Goal: Task Accomplishment & Management: Use online tool/utility

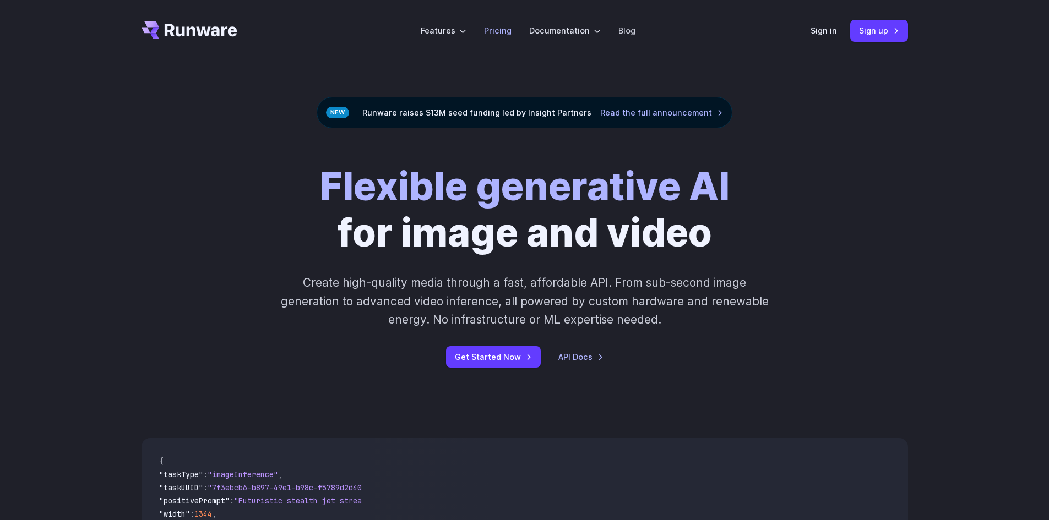
click at [516, 30] on li "Pricing" at bounding box center [497, 30] width 45 height 30
click at [505, 31] on link "Pricing" at bounding box center [498, 30] width 28 height 13
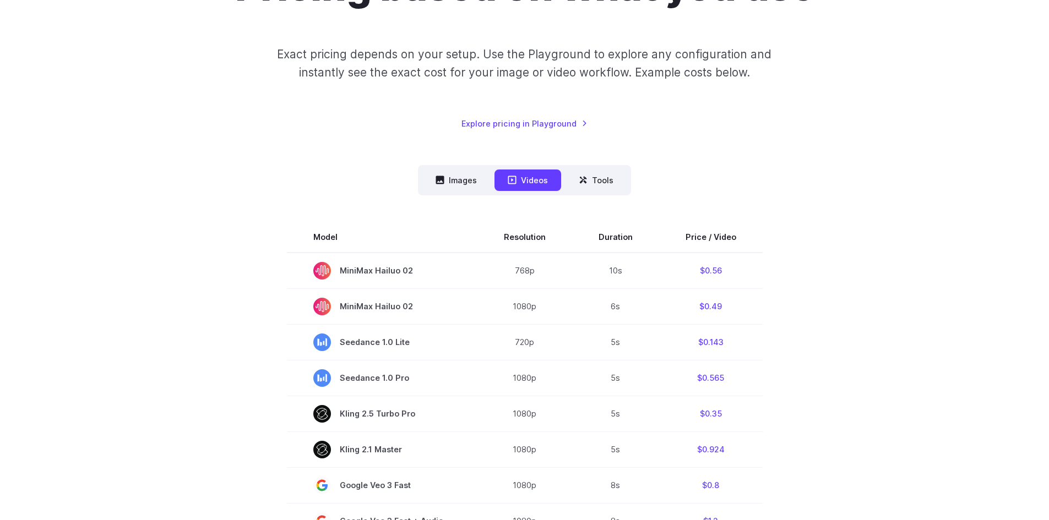
scroll to position [165, 0]
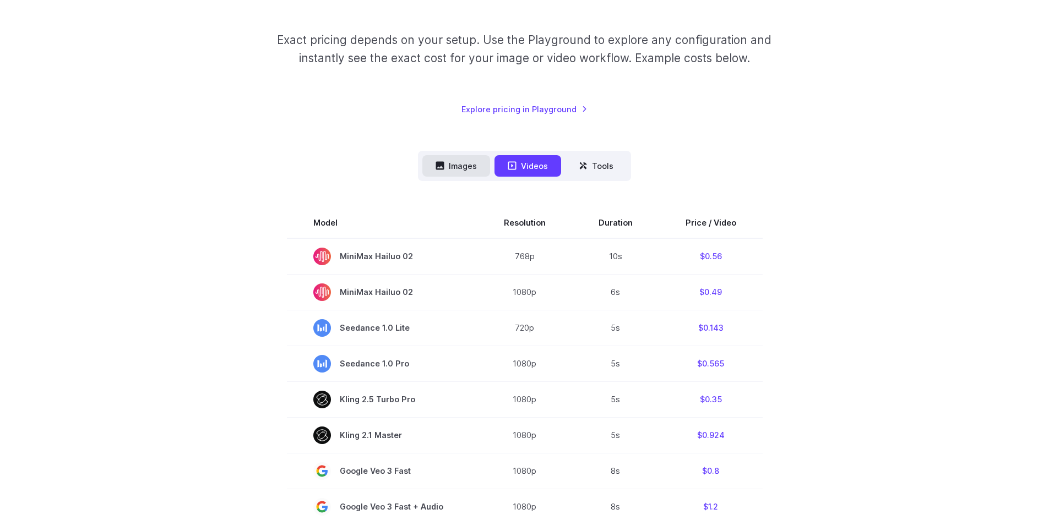
click at [474, 171] on button "Images" at bounding box center [456, 165] width 68 height 21
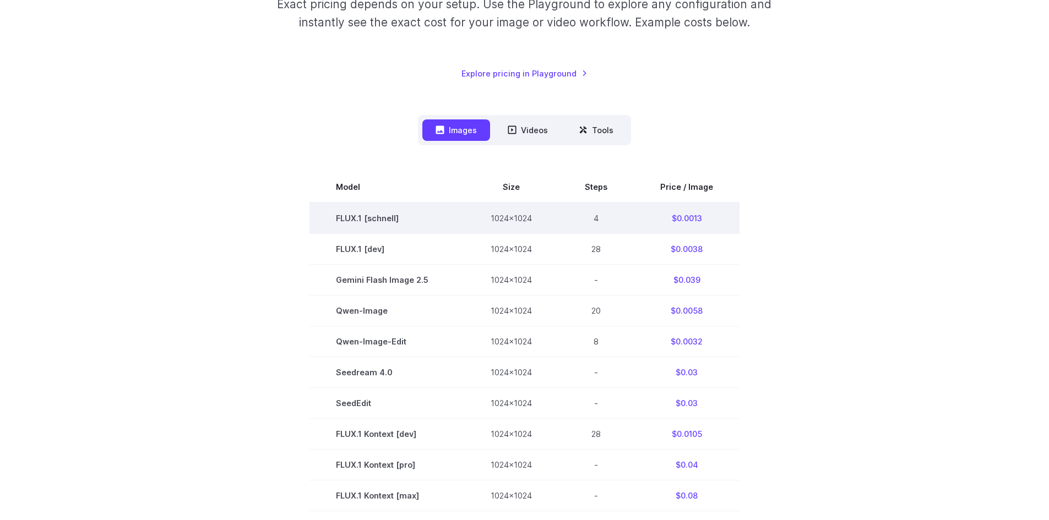
scroll to position [275, 0]
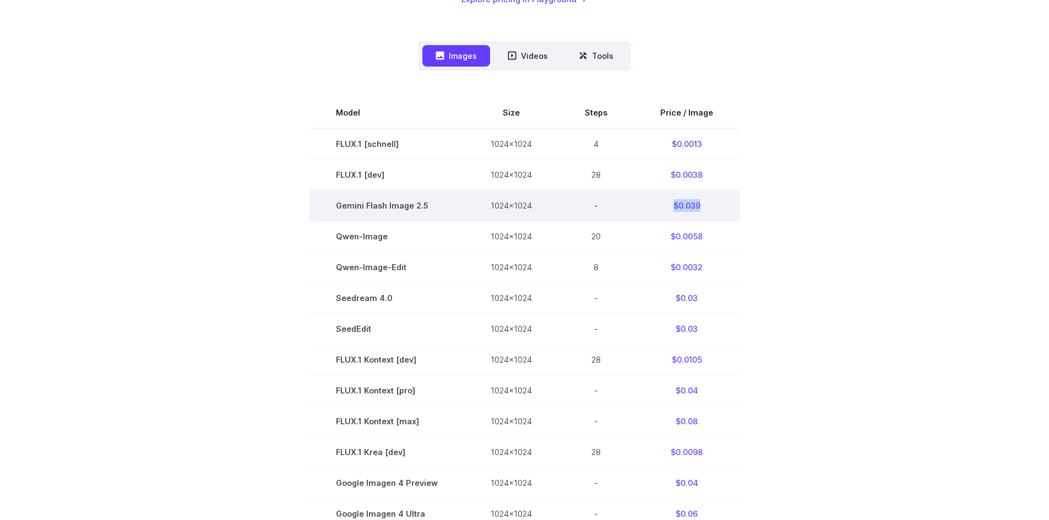
drag, startPoint x: 697, startPoint y: 204, endPoint x: 671, endPoint y: 205, distance: 25.9
click at [671, 205] on td "$0.039" at bounding box center [687, 205] width 106 height 31
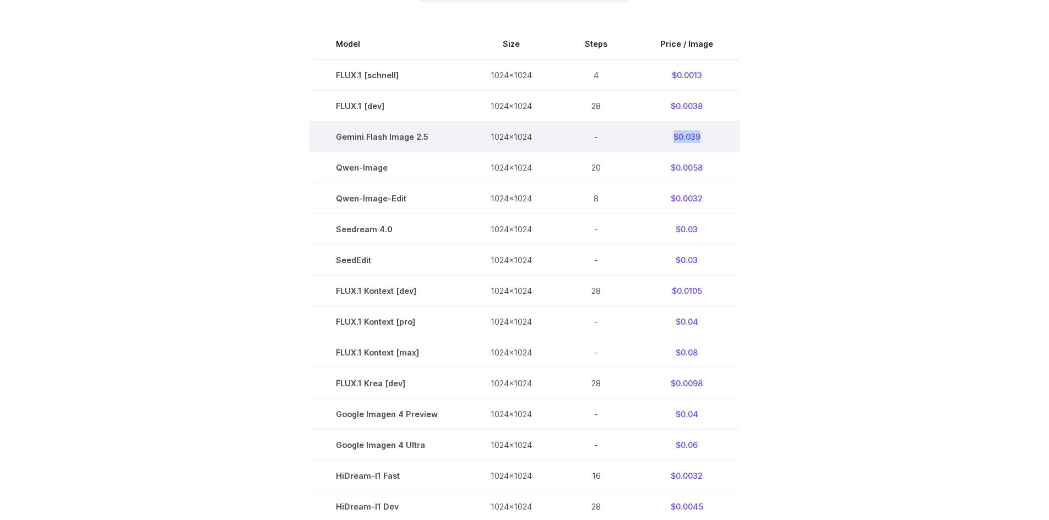
scroll to position [330, 0]
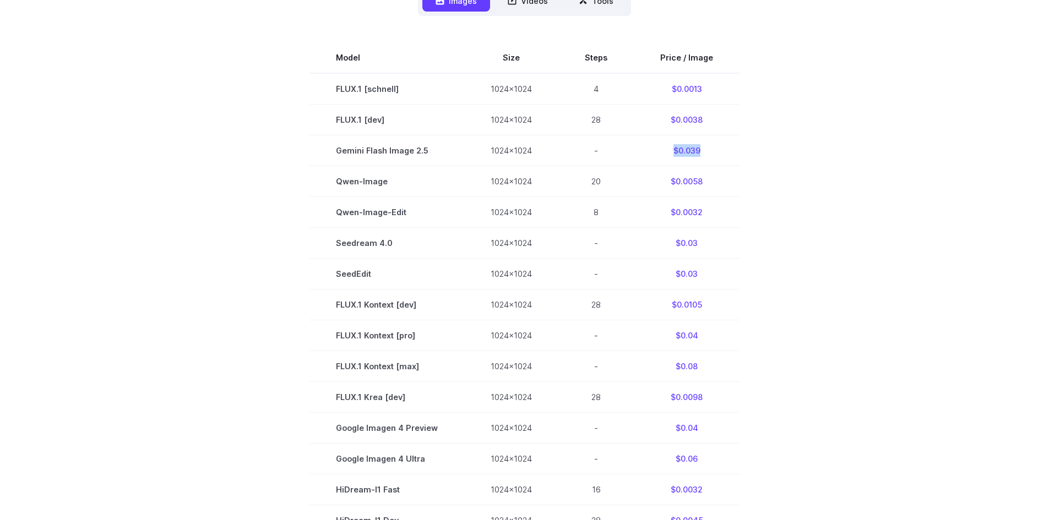
copy td "$0.039"
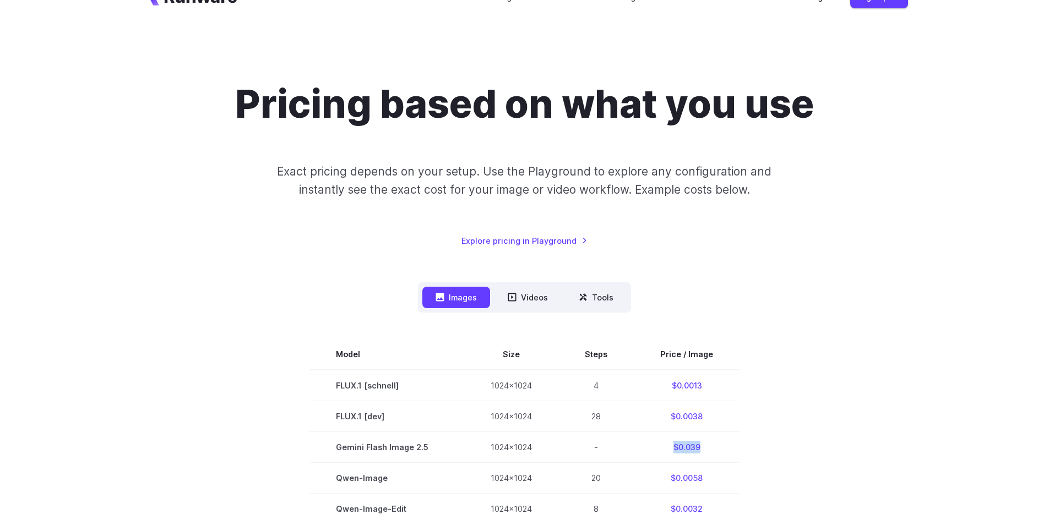
scroll to position [0, 0]
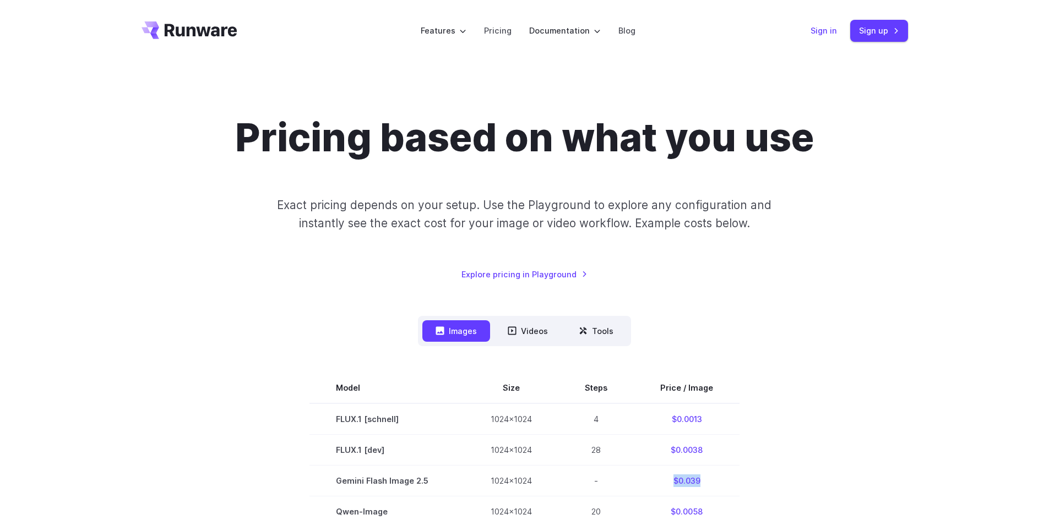
click at [833, 31] on link "Sign in" at bounding box center [823, 30] width 26 height 13
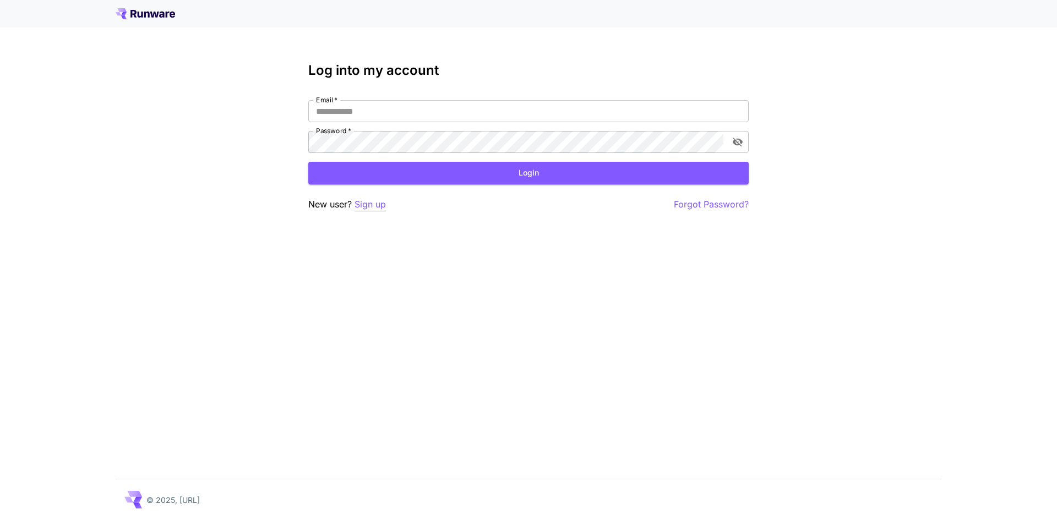
click at [359, 203] on p "Sign up" at bounding box center [370, 205] width 31 height 14
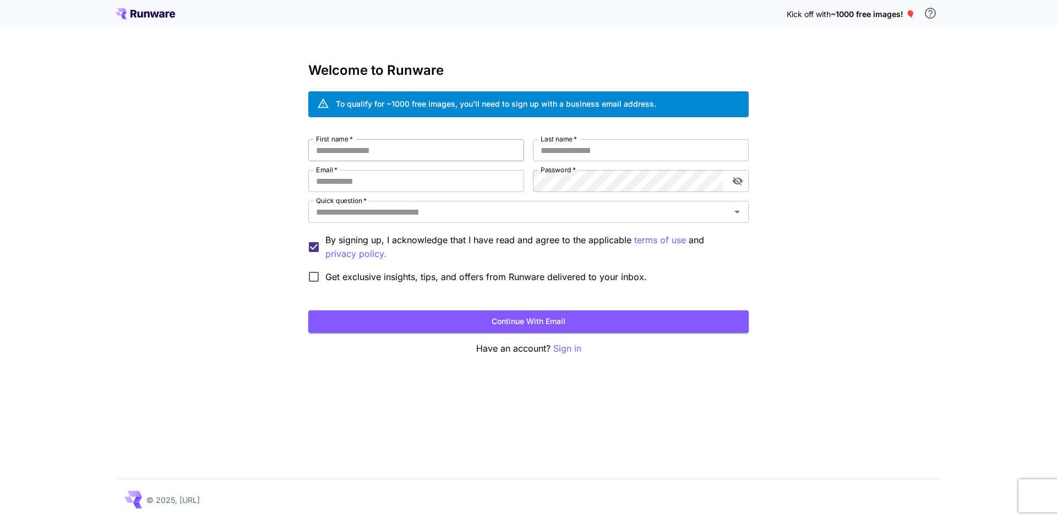
click at [369, 156] on input "First name   *" at bounding box center [416, 150] width 216 height 22
type input "*"
type input "**********"
click at [564, 143] on label "Last name   *" at bounding box center [559, 138] width 36 height 9
click at [564, 143] on input "Last name   *" at bounding box center [641, 150] width 216 height 22
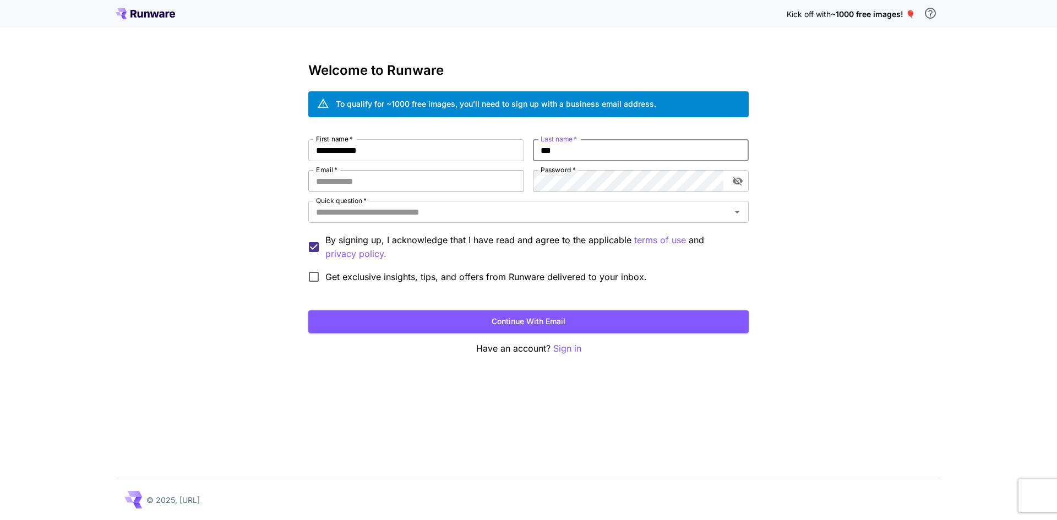
type input "***"
click at [403, 175] on input "Email   *" at bounding box center [416, 181] width 216 height 22
type input "**********"
click at [435, 217] on input "Quick question   *" at bounding box center [520, 211] width 416 height 15
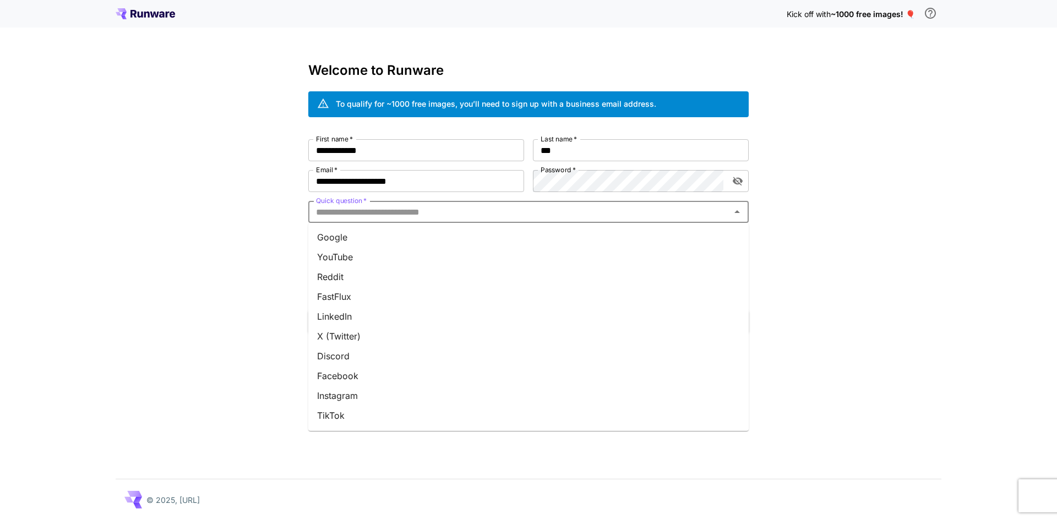
click at [388, 239] on li "Google" at bounding box center [528, 237] width 440 height 20
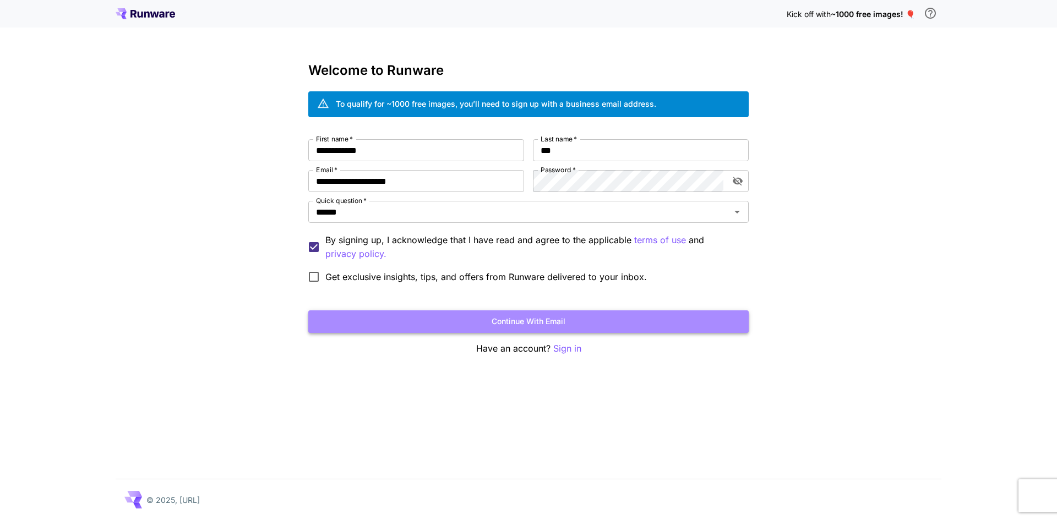
click at [333, 315] on button "Continue with email" at bounding box center [528, 321] width 440 height 23
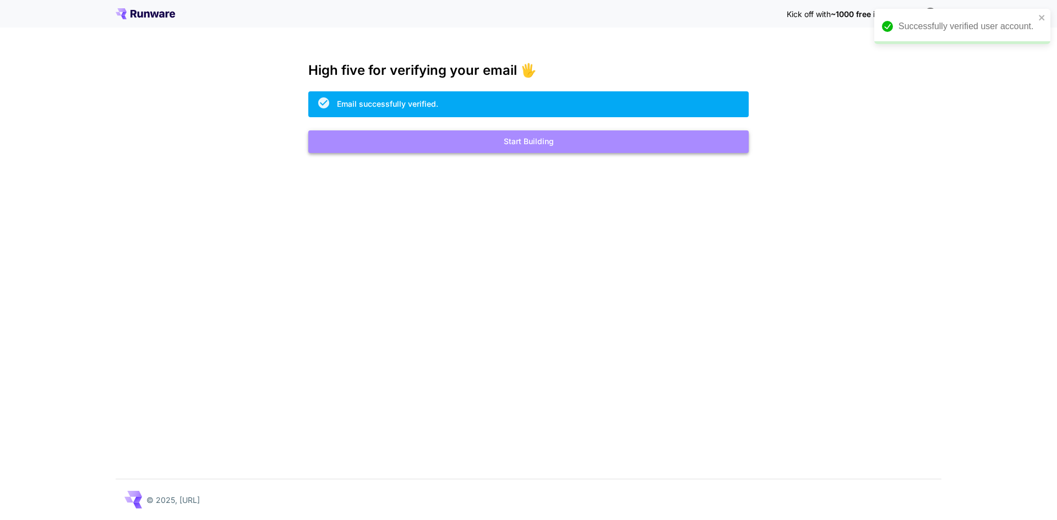
click at [498, 148] on button "Start Building" at bounding box center [528, 141] width 440 height 23
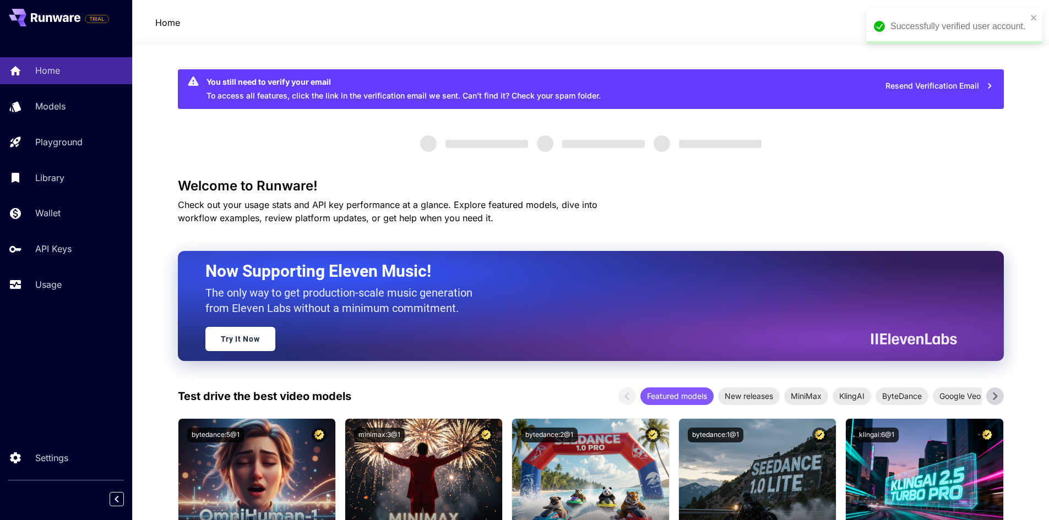
click at [1028, 11] on div "Successfully verified user account." at bounding box center [954, 26] width 176 height 35
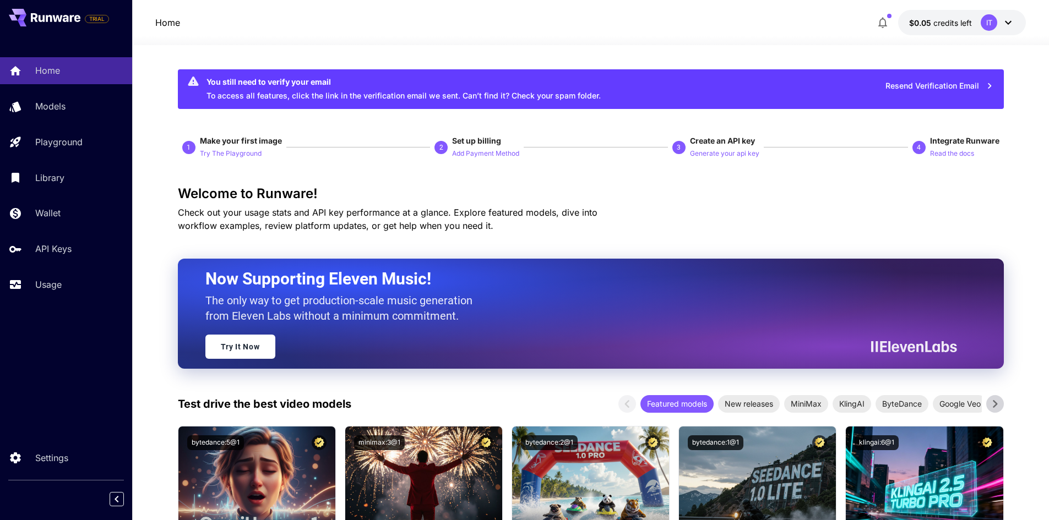
click at [970, 83] on button "Resend Verification Email" at bounding box center [939, 86] width 120 height 23
click at [1032, 18] on icon "close" at bounding box center [1034, 18] width 6 height 6
click at [955, 20] on span "credits left" at bounding box center [952, 22] width 39 height 9
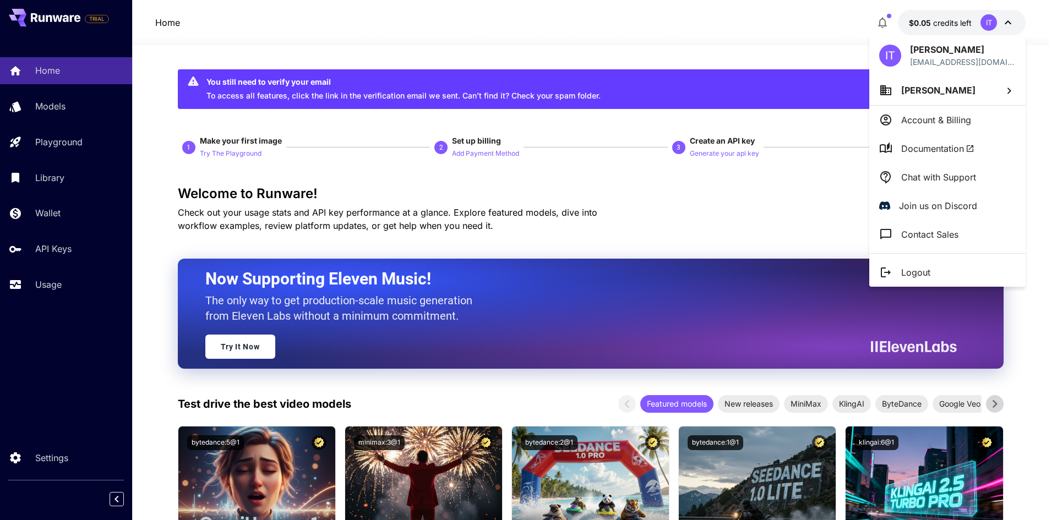
click at [958, 23] on div at bounding box center [528, 260] width 1057 height 520
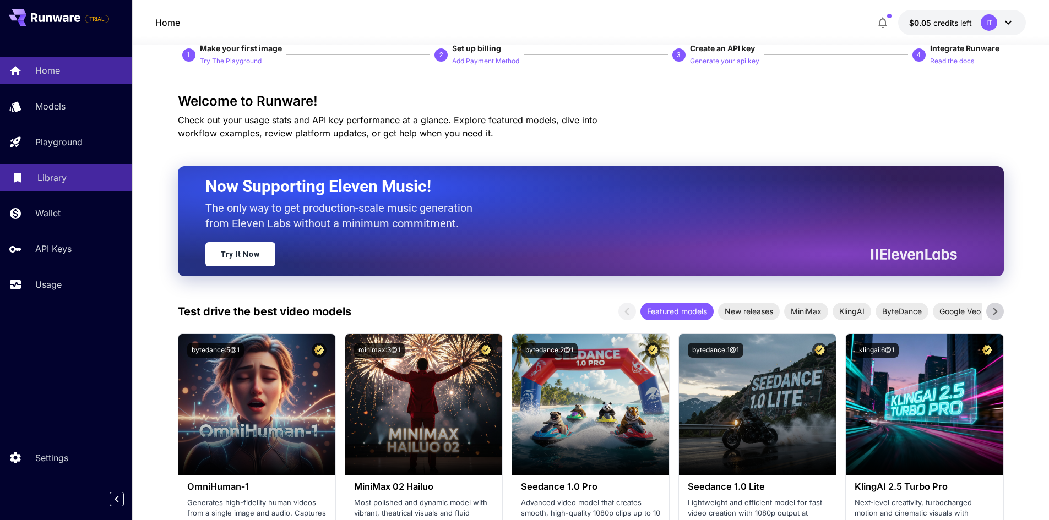
scroll to position [110, 0]
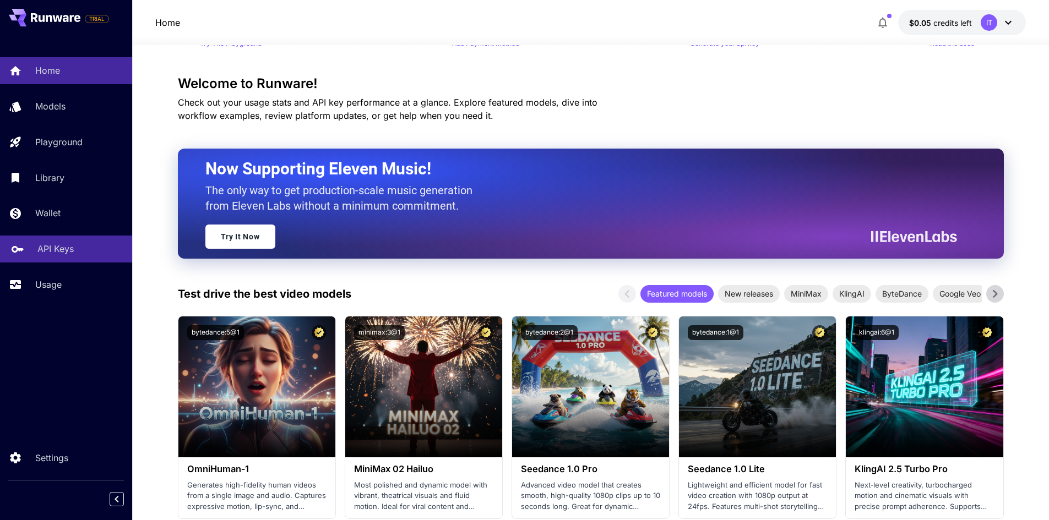
click at [57, 257] on link "API Keys" at bounding box center [66, 249] width 132 height 27
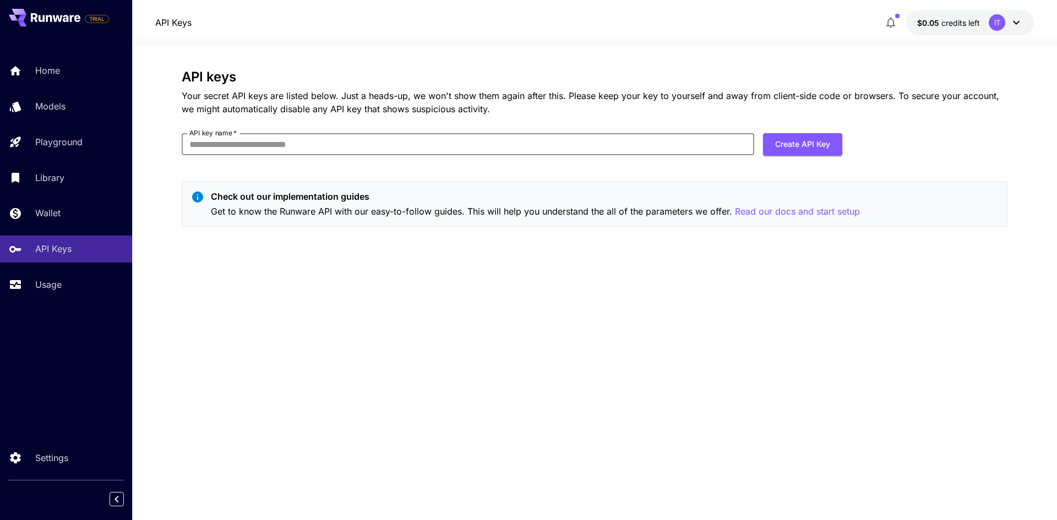
click at [252, 148] on input "API key name   *" at bounding box center [468, 144] width 573 height 22
click at [785, 145] on button "Create API Key" at bounding box center [802, 144] width 79 height 23
click at [776, 144] on button "Create API Key" at bounding box center [802, 144] width 79 height 23
click at [778, 143] on button "Create API Key" at bounding box center [802, 144] width 79 height 23
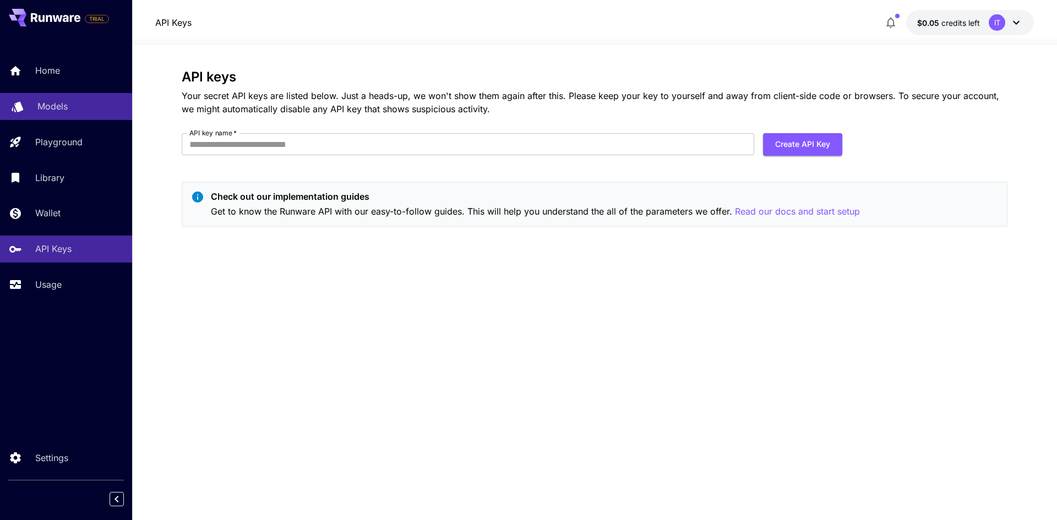
click at [72, 106] on div "Models" at bounding box center [80, 106] width 86 height 13
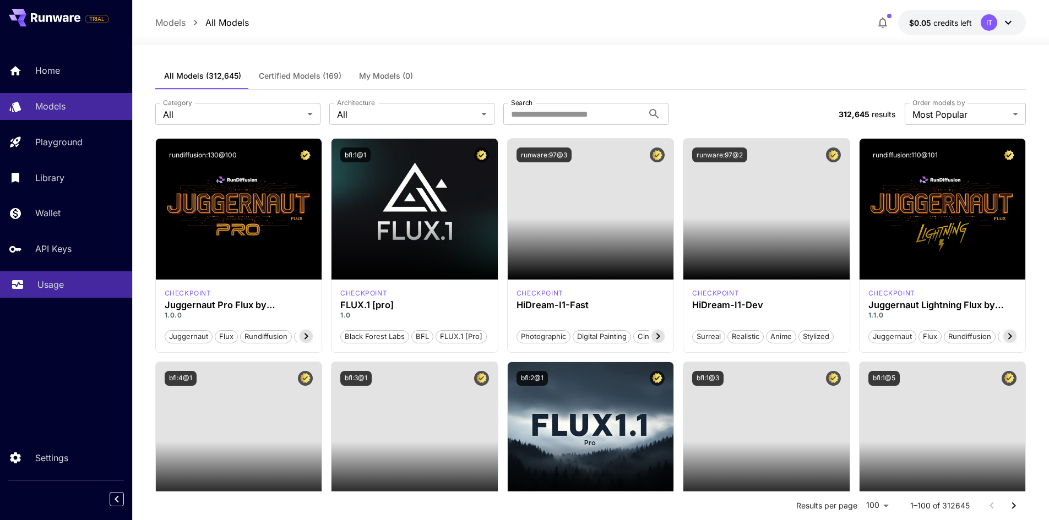
click at [63, 278] on p "Usage" at bounding box center [50, 284] width 26 height 13
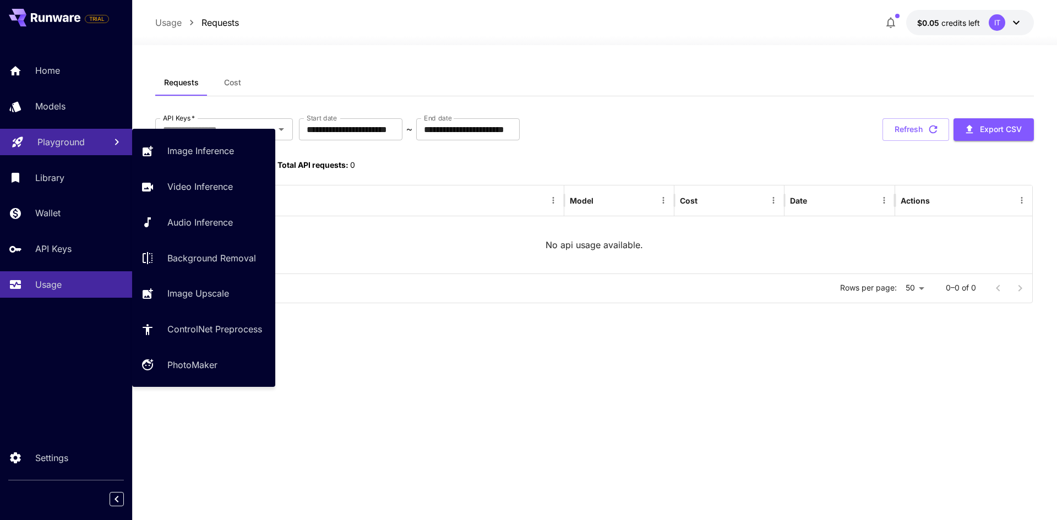
click at [80, 146] on p "Playground" at bounding box center [60, 141] width 47 height 13
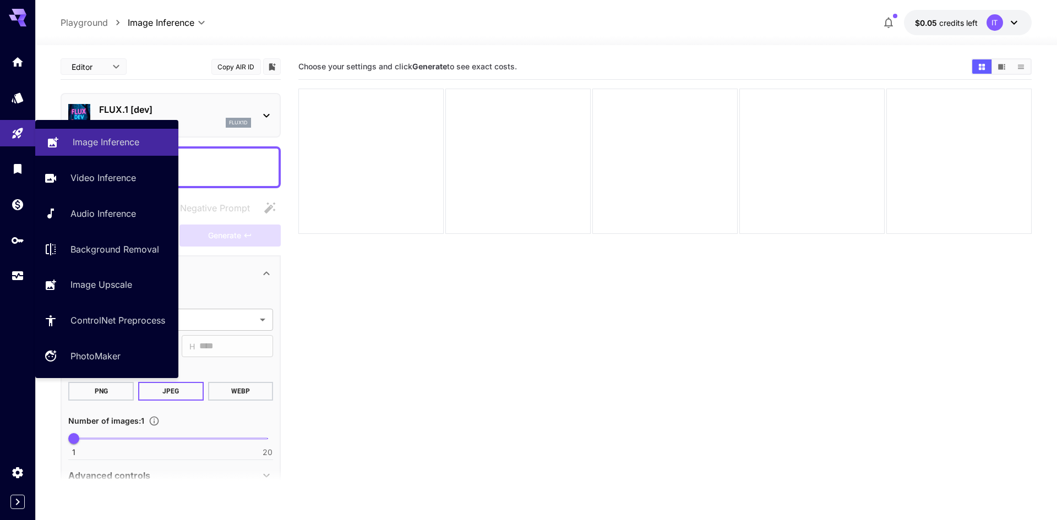
click at [90, 144] on p "Image Inference" at bounding box center [106, 141] width 67 height 13
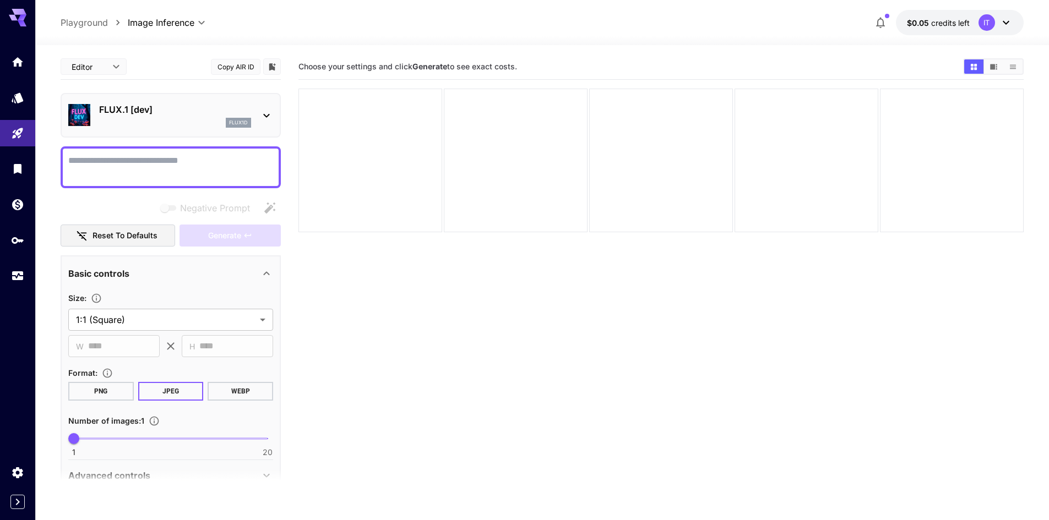
click at [112, 117] on div "FLUX.1 [dev] flux1d" at bounding box center [175, 115] width 152 height 25
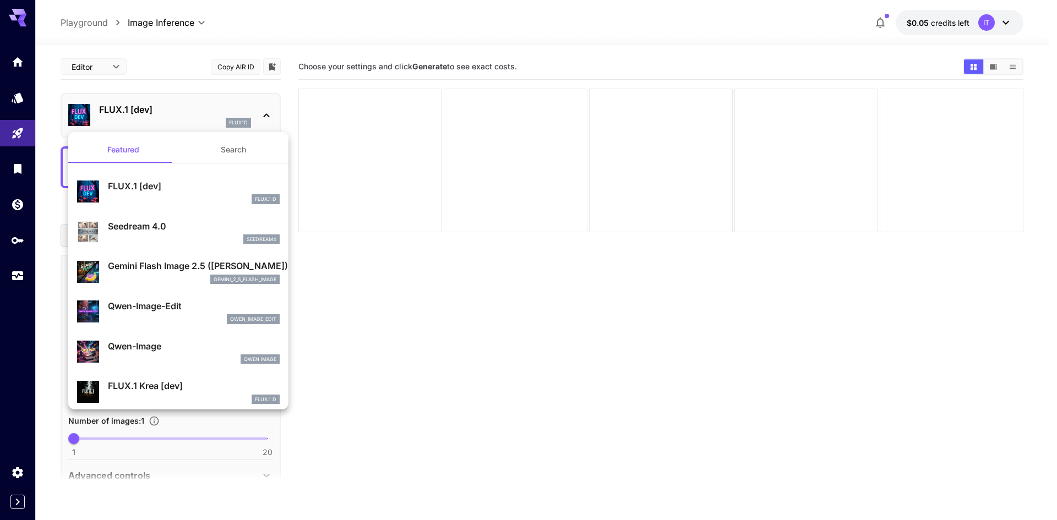
click at [184, 272] on p "Gemini Flash Image 2.5 (Nano Banana)" at bounding box center [194, 265] width 172 height 13
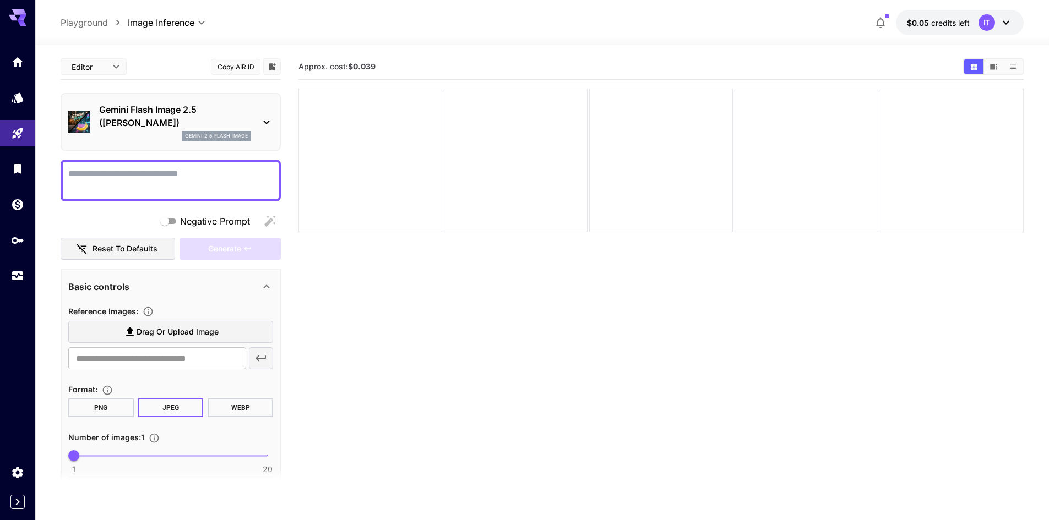
click at [142, 190] on textarea "Negative Prompt" at bounding box center [170, 180] width 205 height 26
click at [19, 68] on div "Home" at bounding box center [18, 80] width 32 height 25
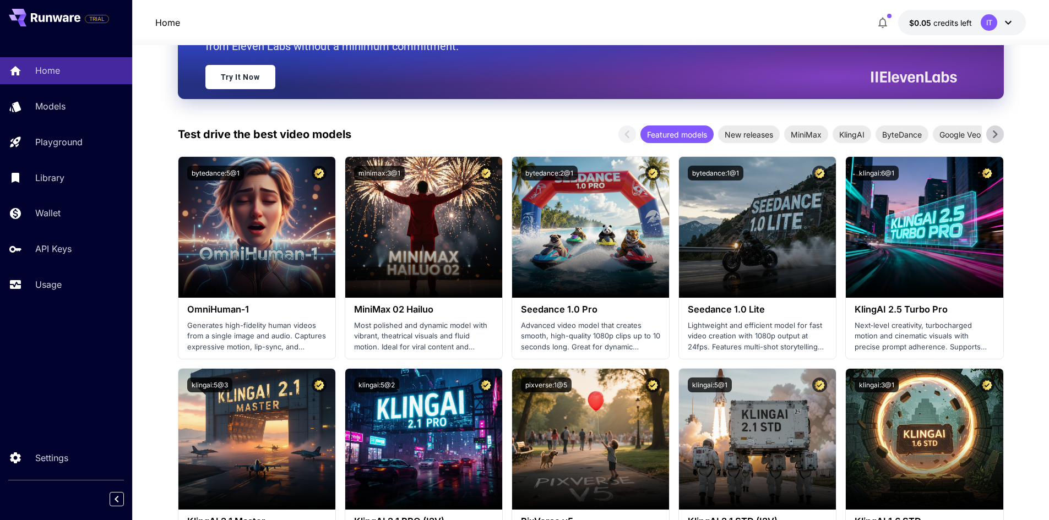
scroll to position [220, 0]
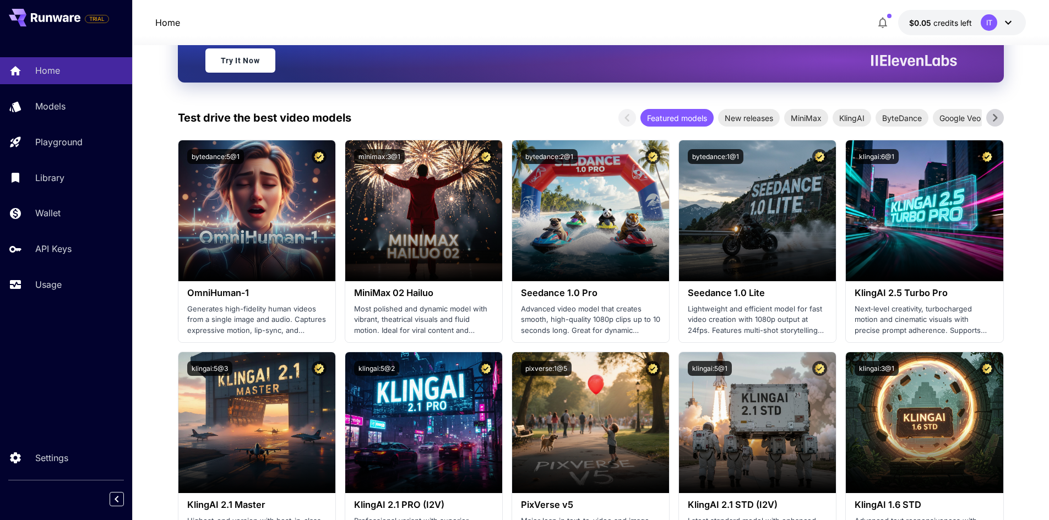
click at [992, 19] on div "IT" at bounding box center [988, 22] width 17 height 17
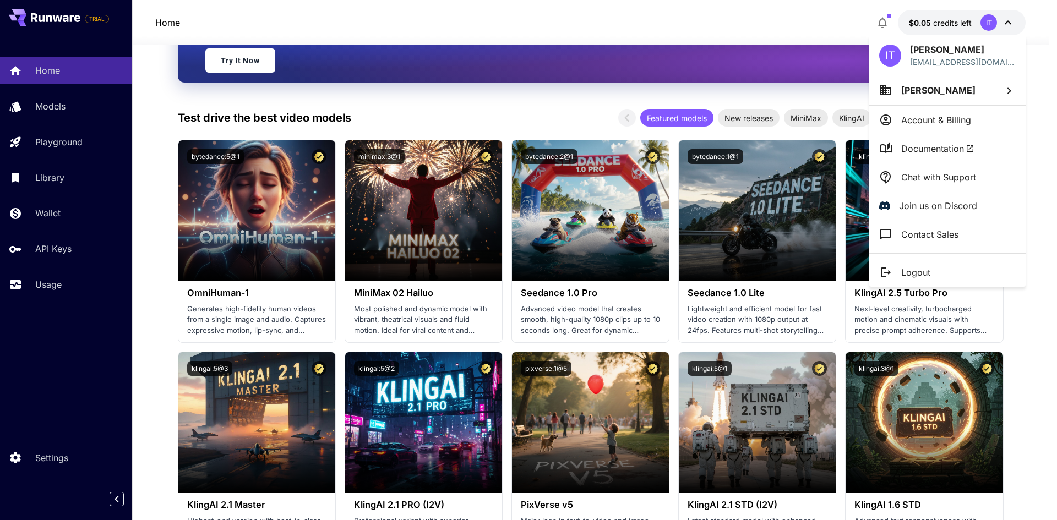
click at [53, 464] on div at bounding box center [528, 260] width 1057 height 520
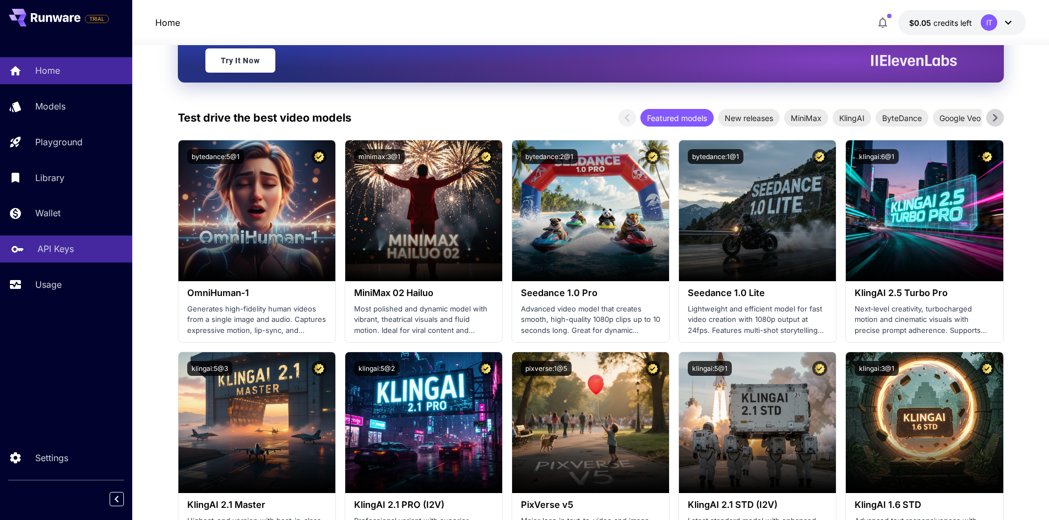
click at [43, 249] on p "API Keys" at bounding box center [55, 248] width 36 height 13
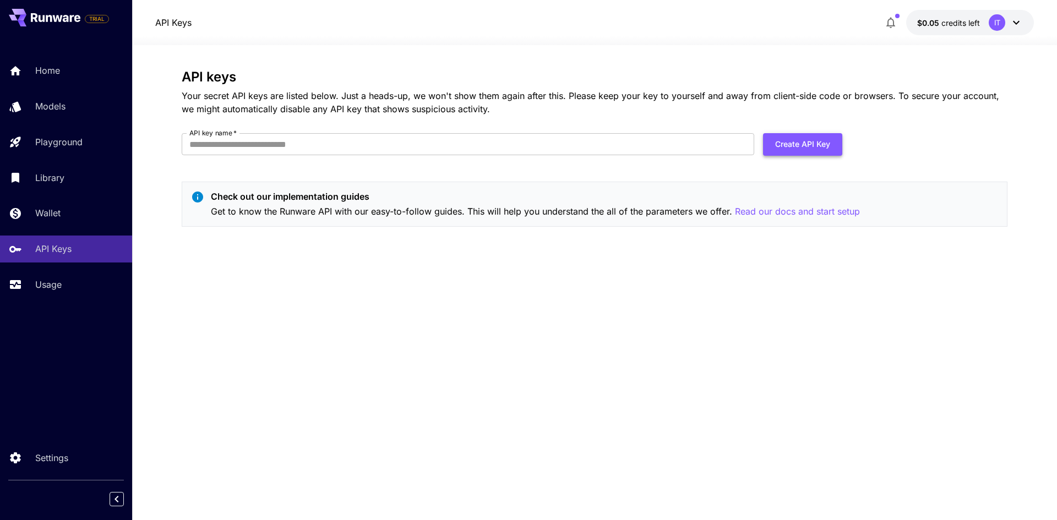
click at [800, 135] on button "Create API Key" at bounding box center [802, 144] width 79 height 23
click at [520, 138] on input "API key name   *" at bounding box center [468, 144] width 573 height 22
type input "******"
click at [789, 146] on button "Create API Key" at bounding box center [802, 144] width 79 height 23
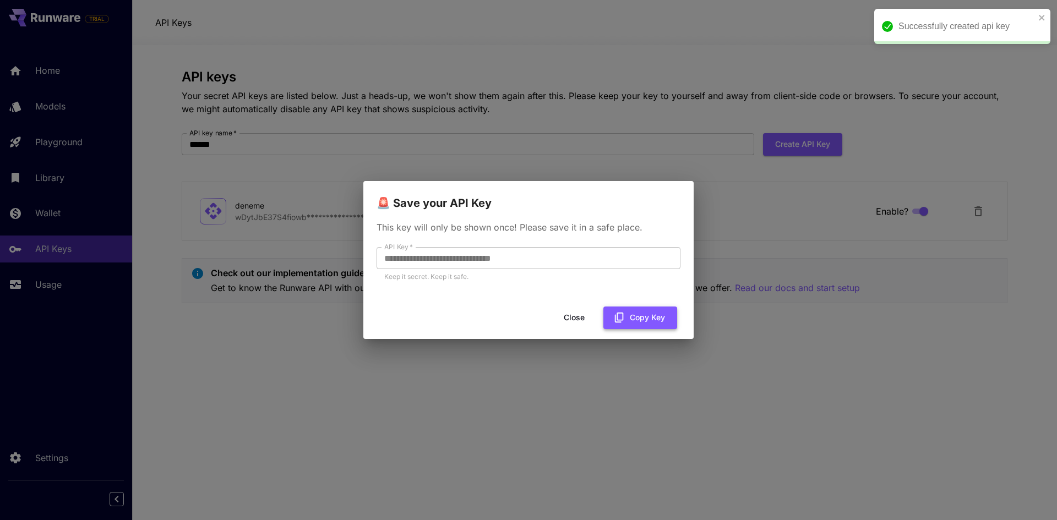
click at [633, 319] on button "Copy Key" at bounding box center [640, 318] width 74 height 23
click at [902, 94] on div "**********" at bounding box center [528, 260] width 1057 height 520
click at [584, 318] on button "Close" at bounding box center [574, 318] width 50 height 23
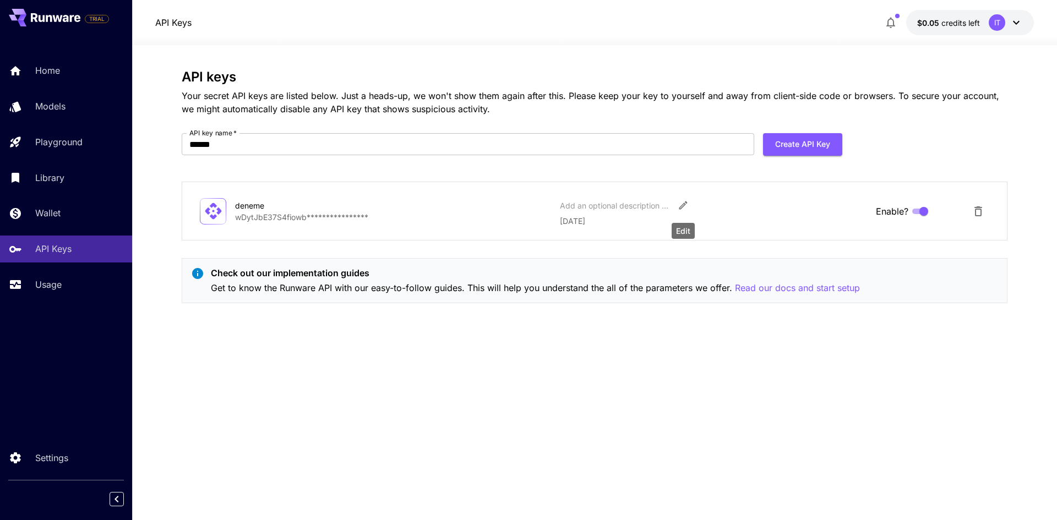
click at [677, 205] on button "Edit" at bounding box center [683, 205] width 20 height 20
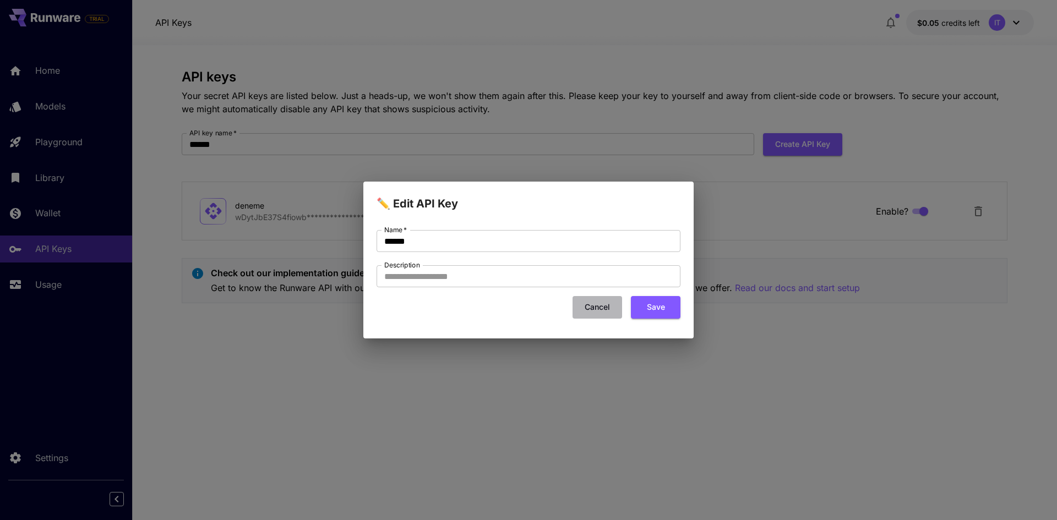
click at [610, 304] on button "Cancel" at bounding box center [598, 307] width 50 height 23
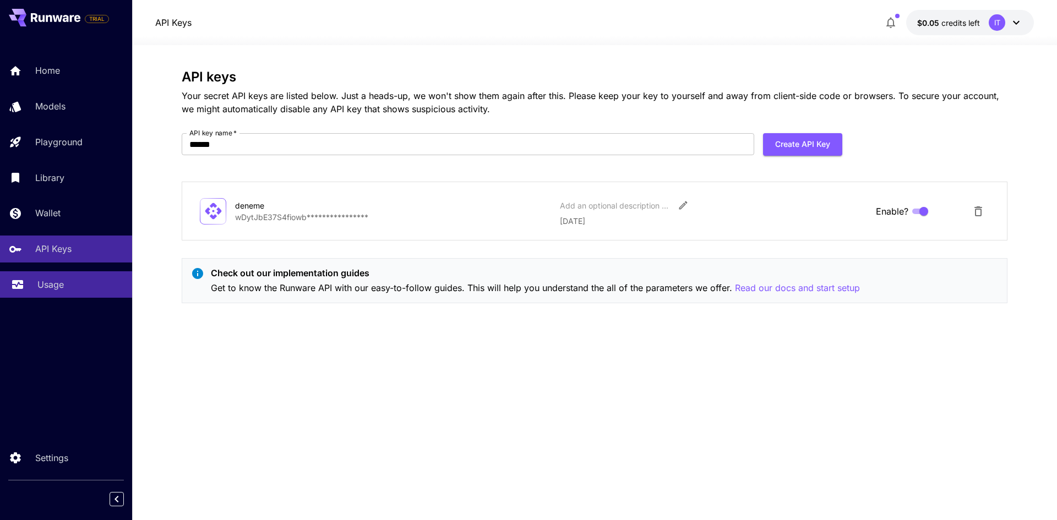
click at [67, 279] on div "Usage" at bounding box center [80, 284] width 86 height 13
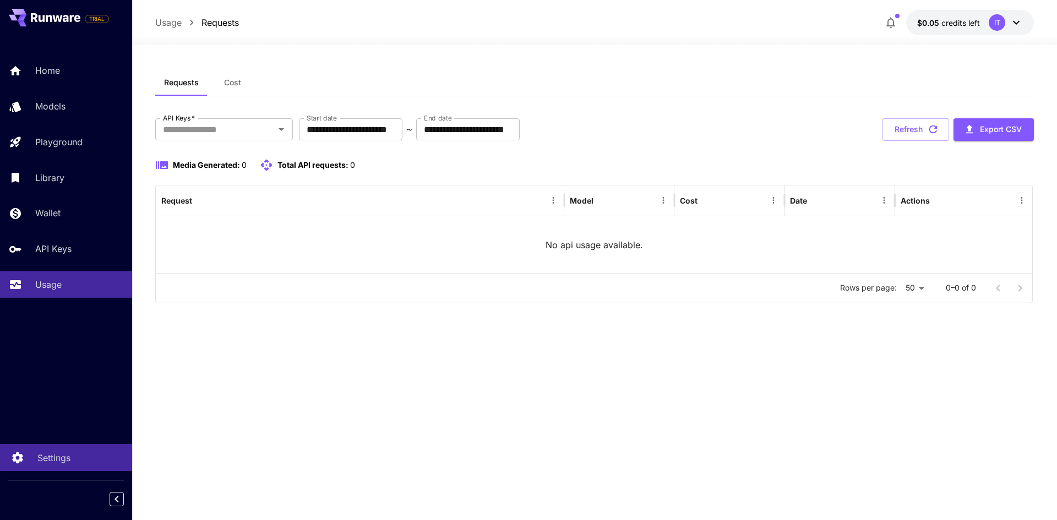
click at [48, 449] on link "Settings" at bounding box center [66, 457] width 132 height 27
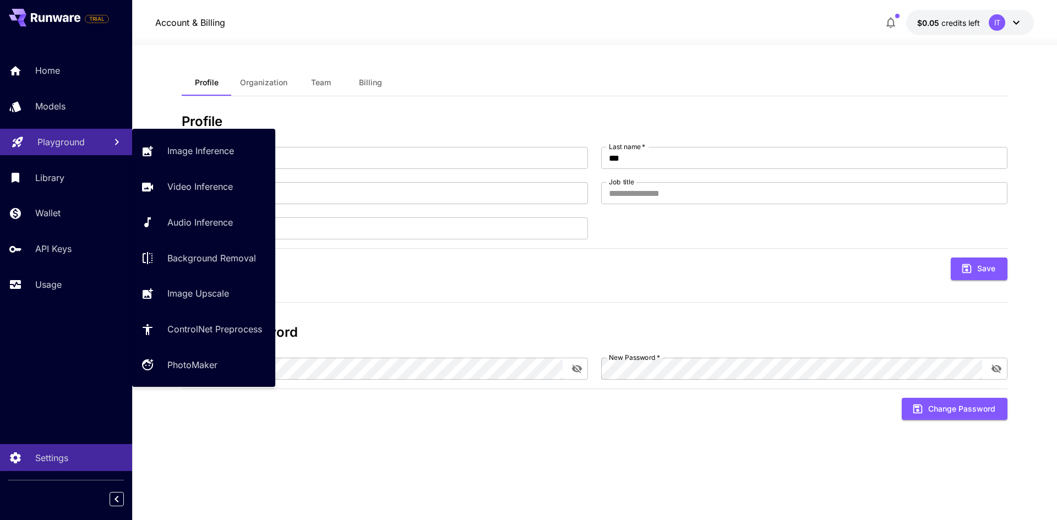
click at [64, 147] on p "Playground" at bounding box center [60, 141] width 47 height 13
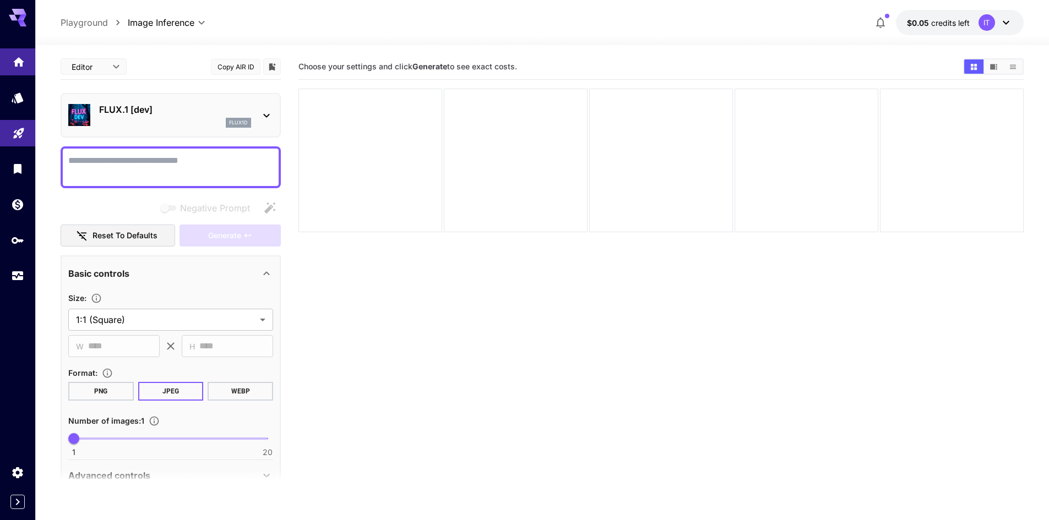
click at [20, 57] on icon "Home" at bounding box center [18, 58] width 11 height 9
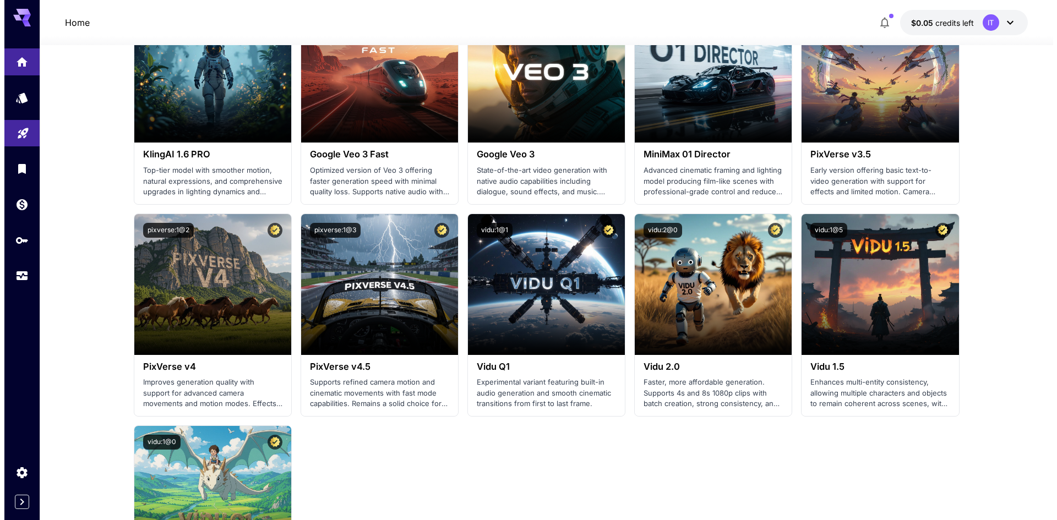
scroll to position [771, 0]
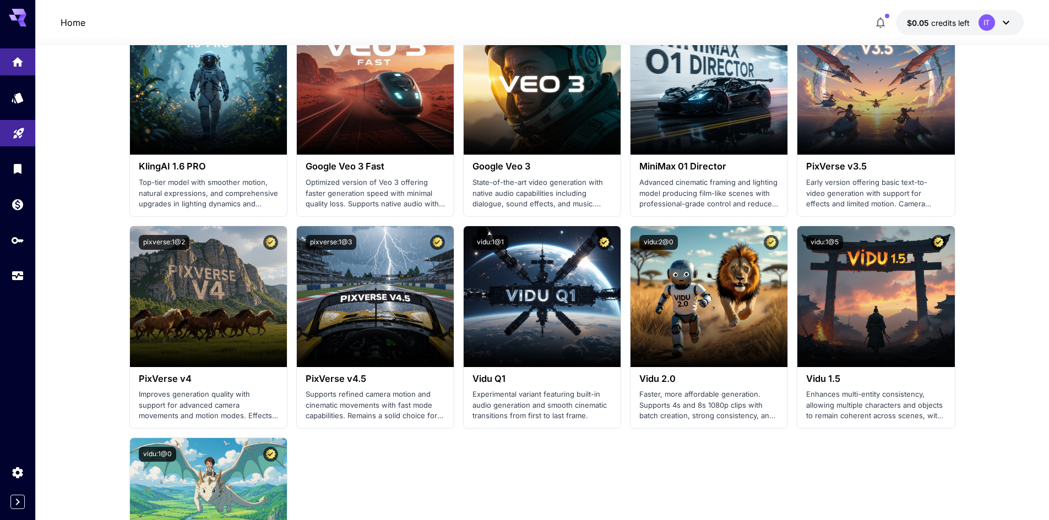
click at [1004, 19] on icon at bounding box center [1005, 22] width 13 height 13
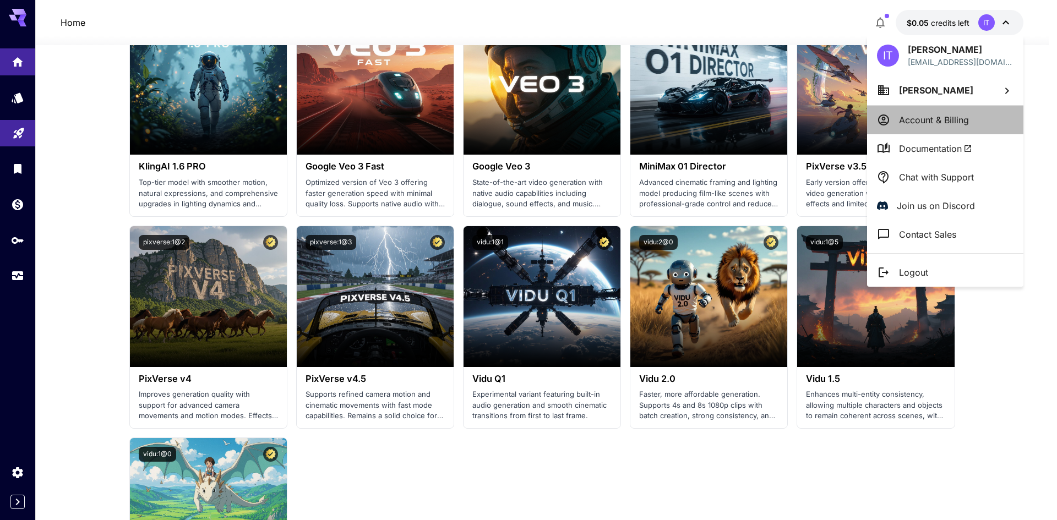
click at [980, 130] on li "Account & Billing" at bounding box center [945, 120] width 156 height 29
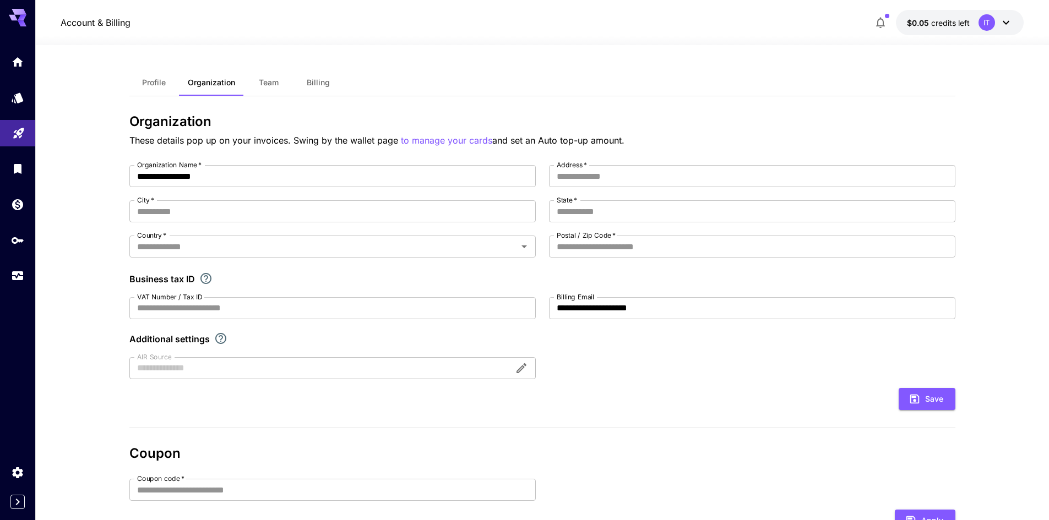
click at [999, 21] on icon at bounding box center [1005, 22] width 13 height 13
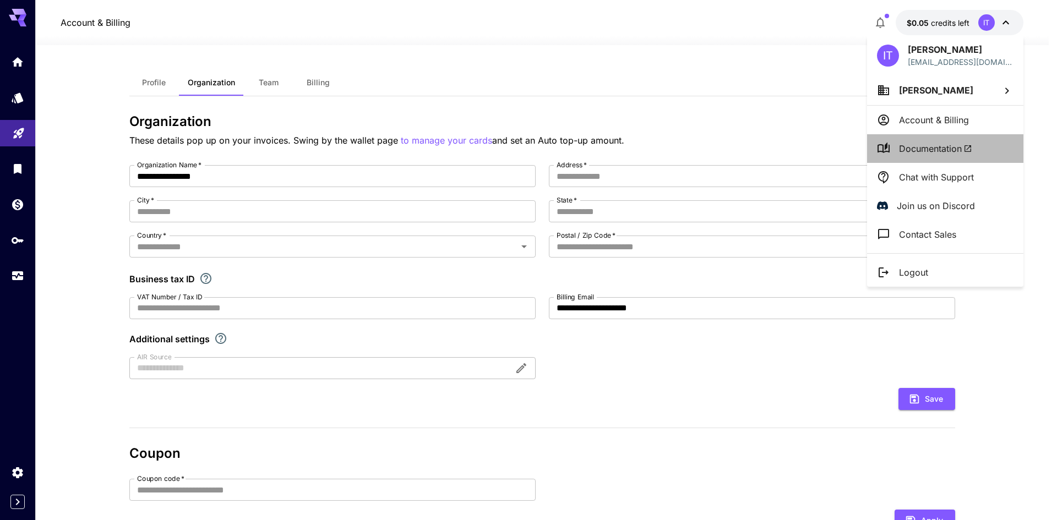
click at [951, 154] on span "Documentation" at bounding box center [935, 148] width 73 height 13
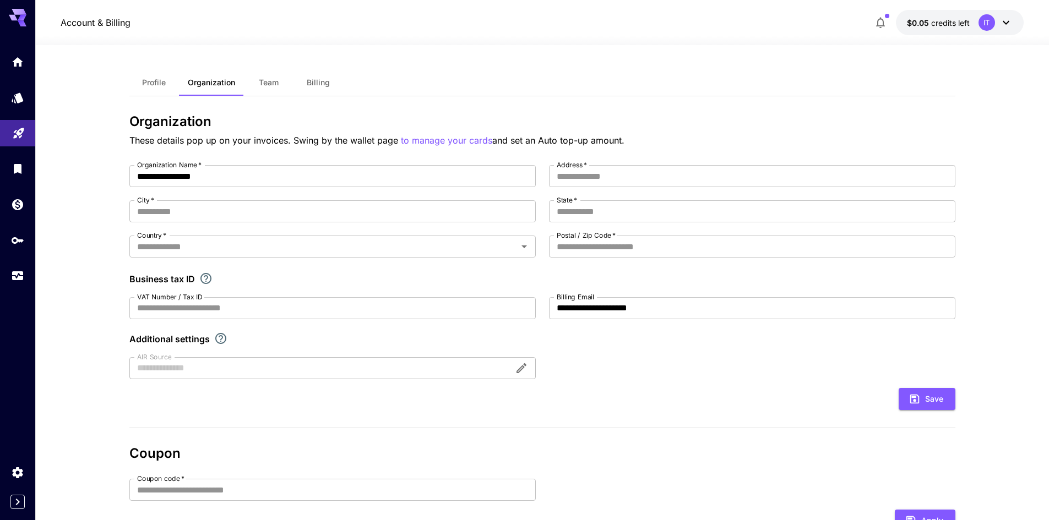
click at [25, 28] on div at bounding box center [17, 160] width 35 height 268
click at [18, 20] on icon at bounding box center [22, 18] width 9 height 6
click at [20, 170] on icon "Library" at bounding box center [19, 166] width 8 height 10
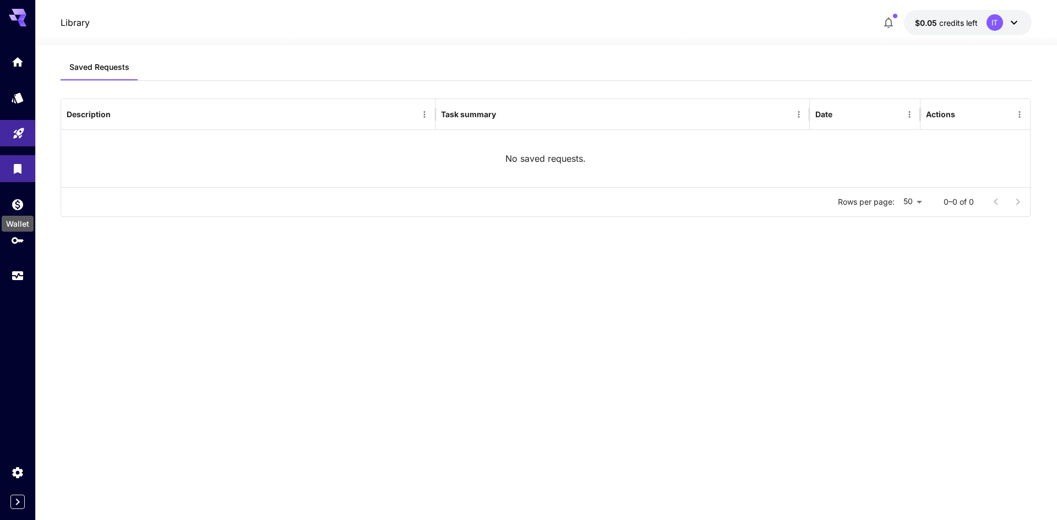
click at [21, 213] on div "Wallet" at bounding box center [18, 220] width 34 height 25
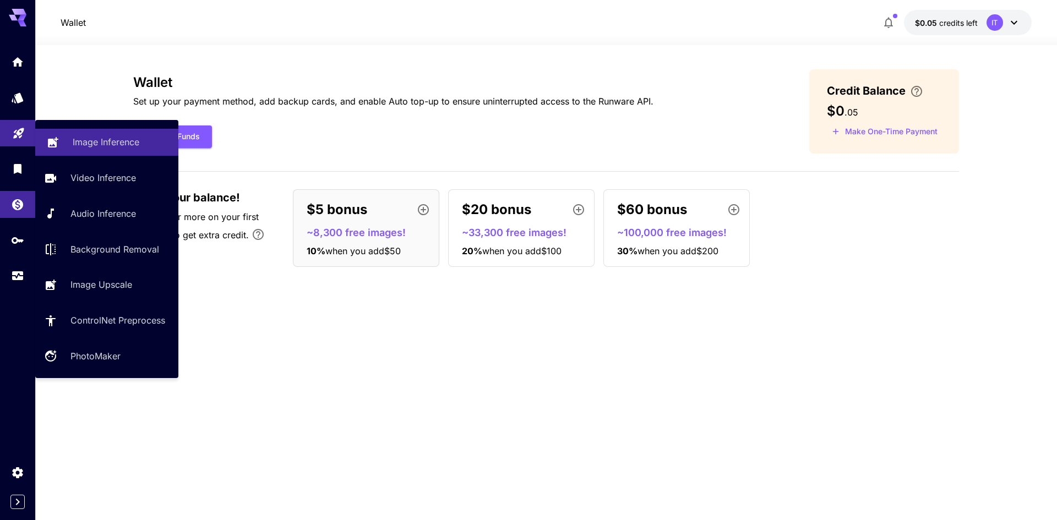
click at [118, 145] on p "Image Inference" at bounding box center [106, 141] width 67 height 13
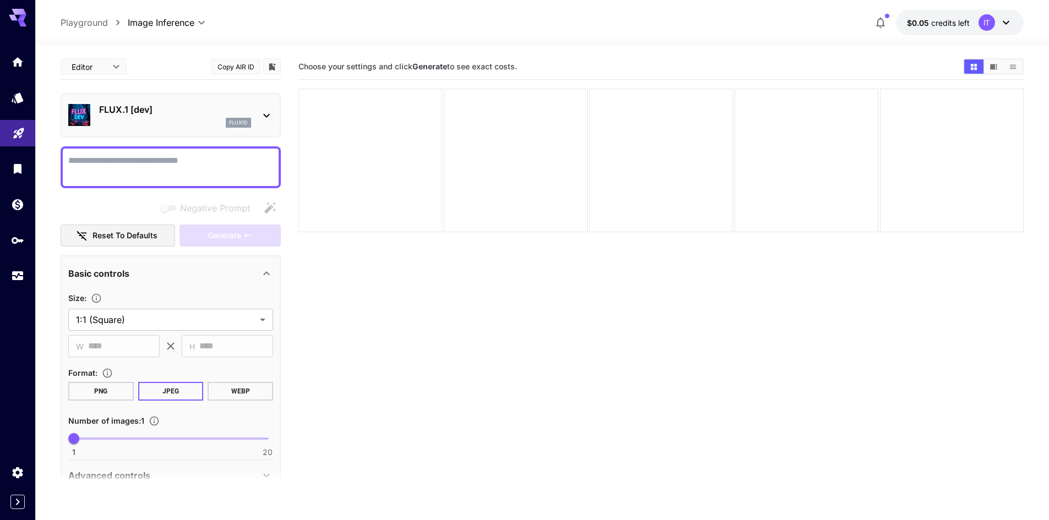
click at [128, 164] on textarea "Negative Prompt" at bounding box center [170, 167] width 205 height 26
click at [14, 52] on link at bounding box center [17, 61] width 35 height 27
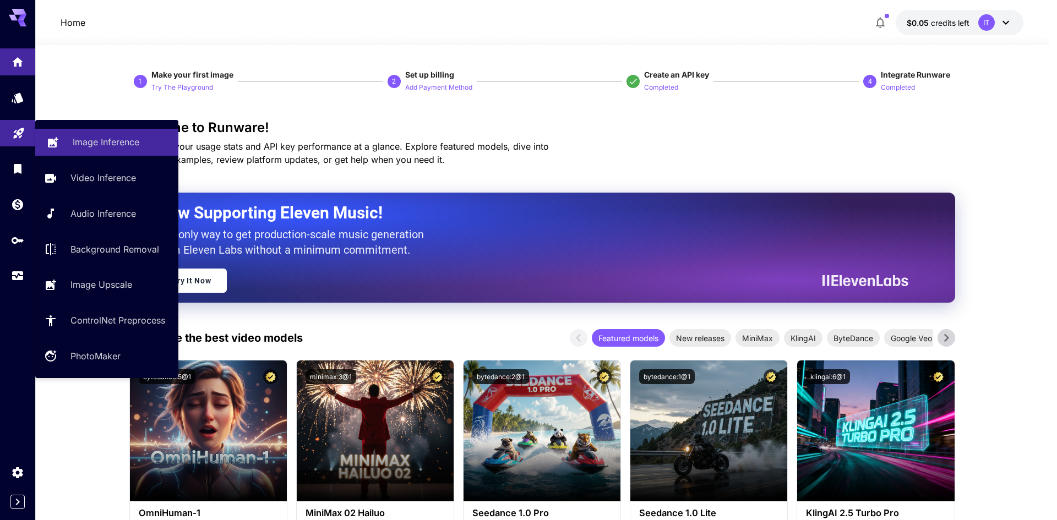
click at [113, 145] on p "Image Inference" at bounding box center [106, 141] width 67 height 13
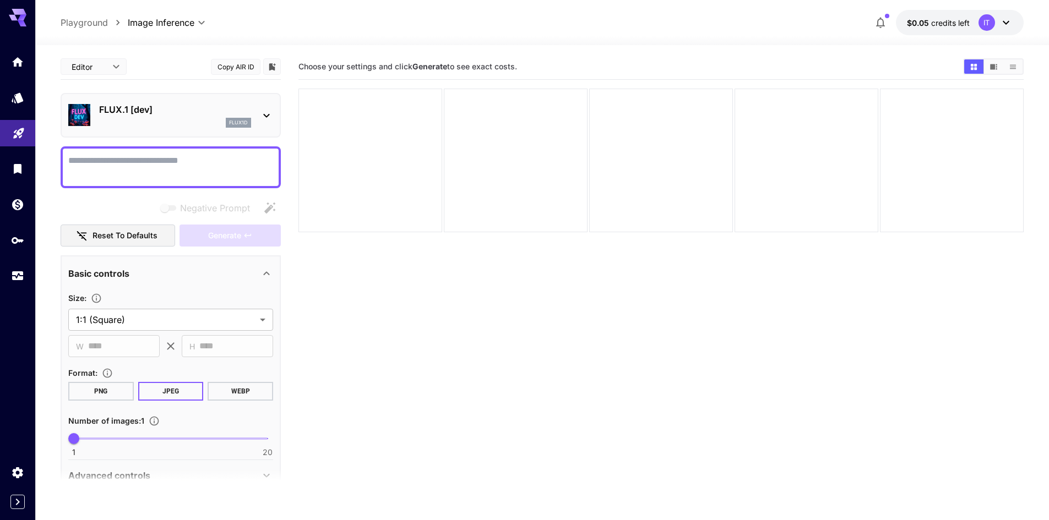
click at [166, 123] on div "flux1d" at bounding box center [175, 123] width 152 height 10
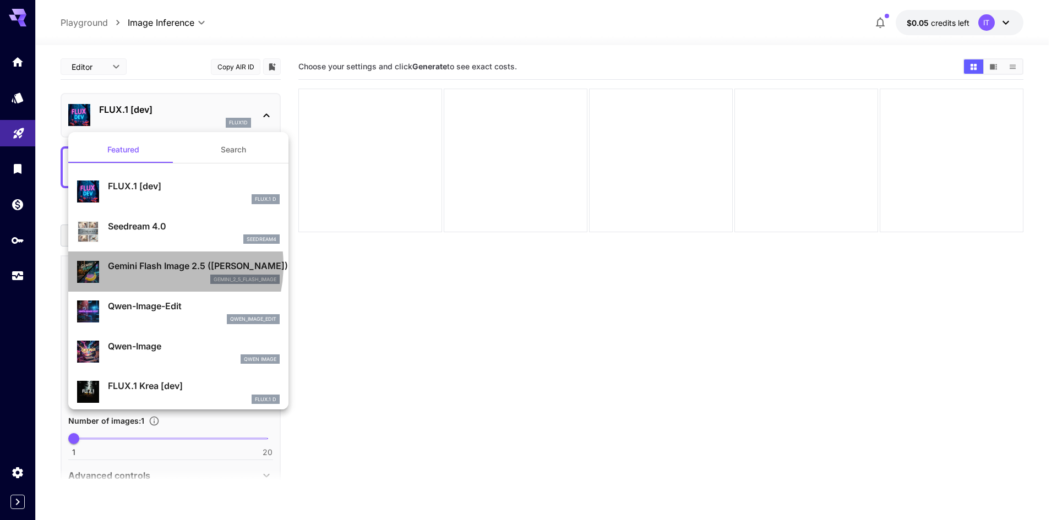
click at [149, 265] on p "Gemini Flash Image 2.5 ([PERSON_NAME])" at bounding box center [194, 265] width 172 height 13
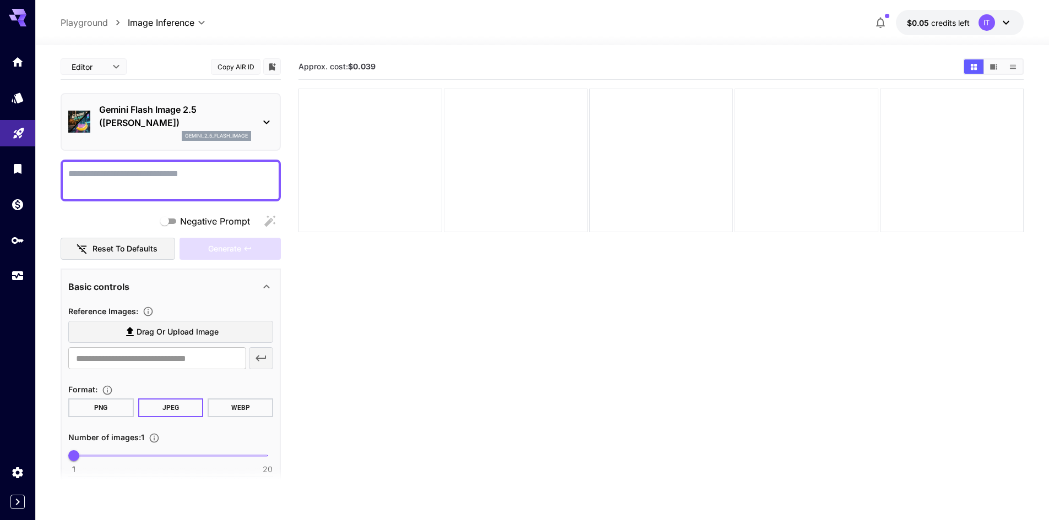
click at [146, 170] on textarea "Negative Prompt" at bounding box center [170, 180] width 205 height 26
click at [135, 176] on textarea "Negative Prompt" at bounding box center [170, 180] width 205 height 26
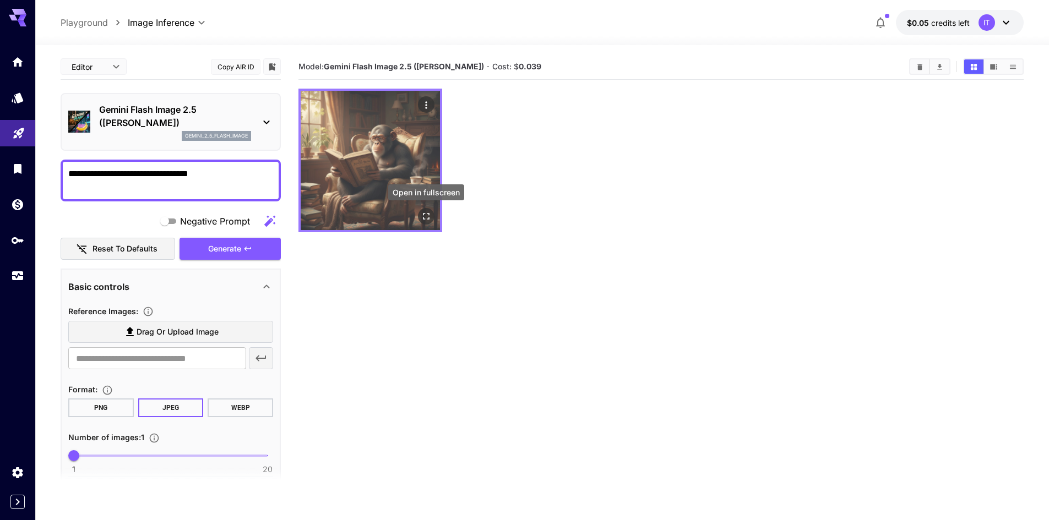
type textarea "**********"
click at [424, 210] on button "Open in fullscreen" at bounding box center [426, 216] width 17 height 17
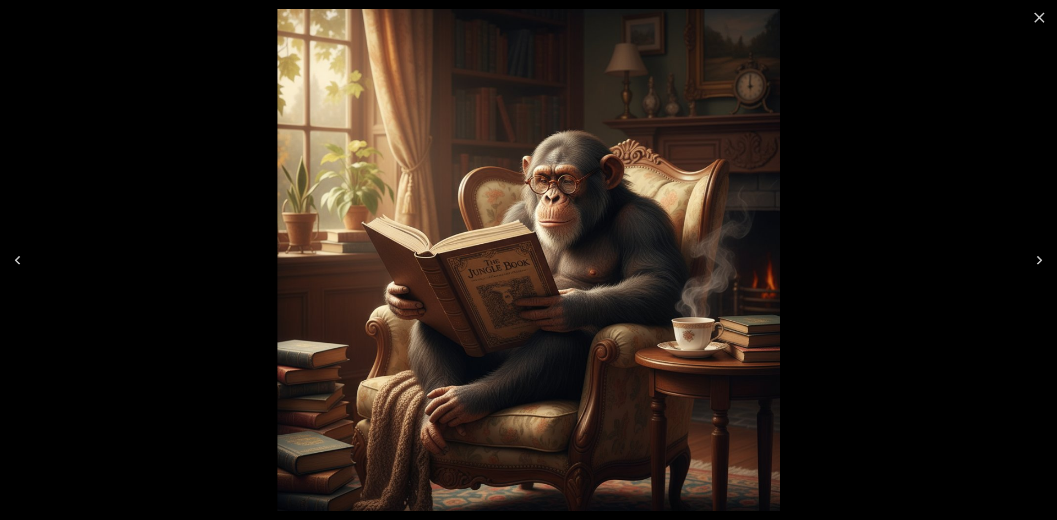
click at [830, 186] on div at bounding box center [528, 260] width 1057 height 520
drag, startPoint x: 1039, startPoint y: 17, endPoint x: 1005, endPoint y: 9, distance: 35.0
click at [1039, 17] on icon "Close" at bounding box center [1039, 18] width 10 height 10
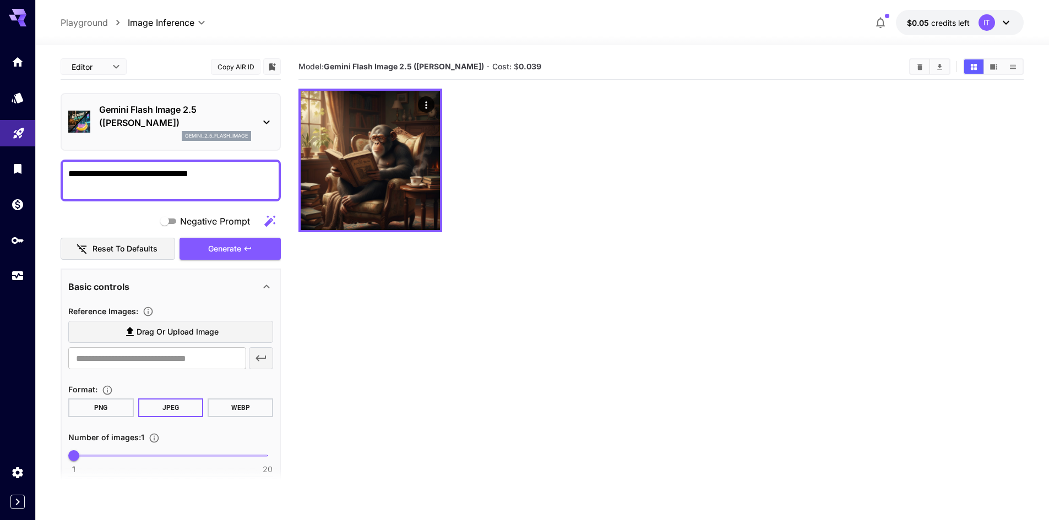
click at [956, 22] on span "credits left" at bounding box center [950, 22] width 39 height 9
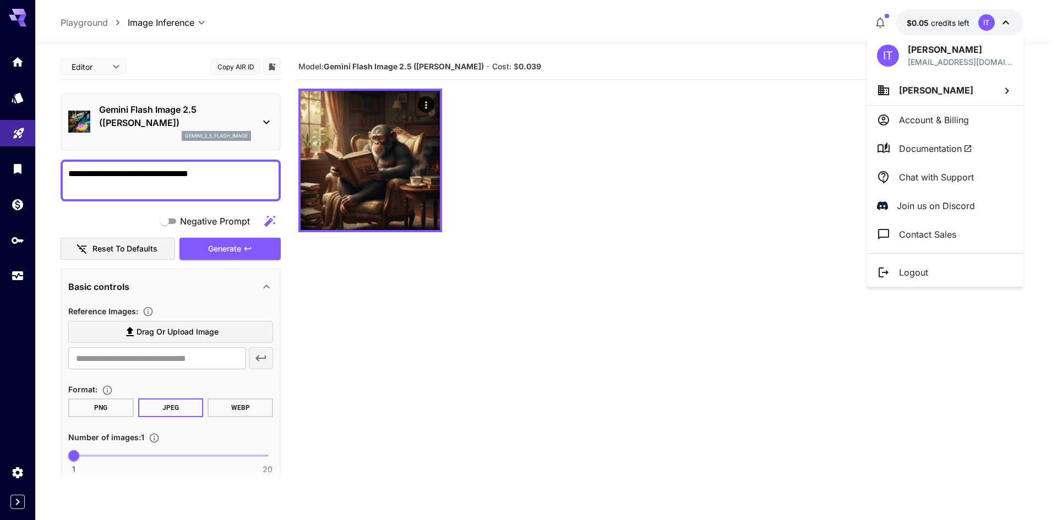
click at [921, 22] on div at bounding box center [528, 260] width 1057 height 520
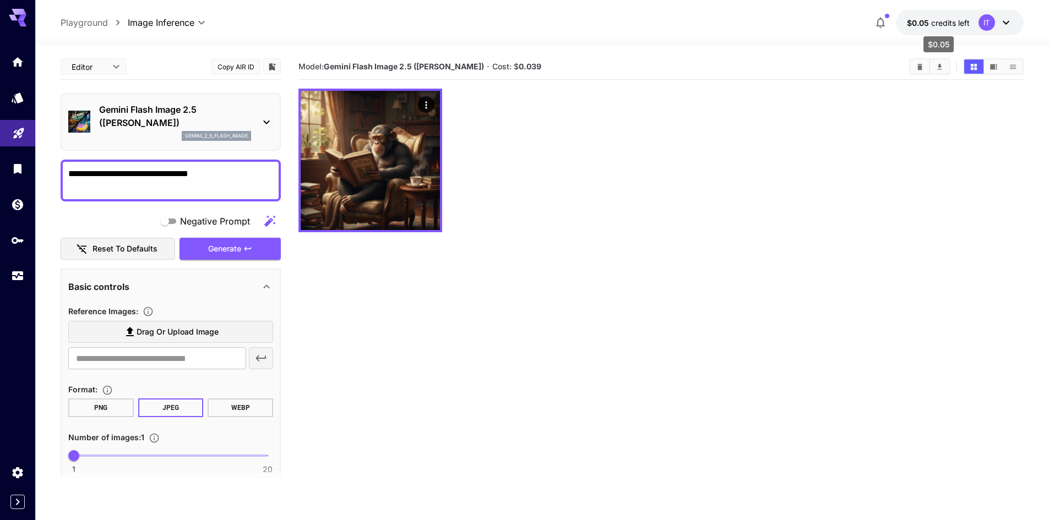
click at [921, 22] on span "$0.05" at bounding box center [919, 22] width 24 height 9
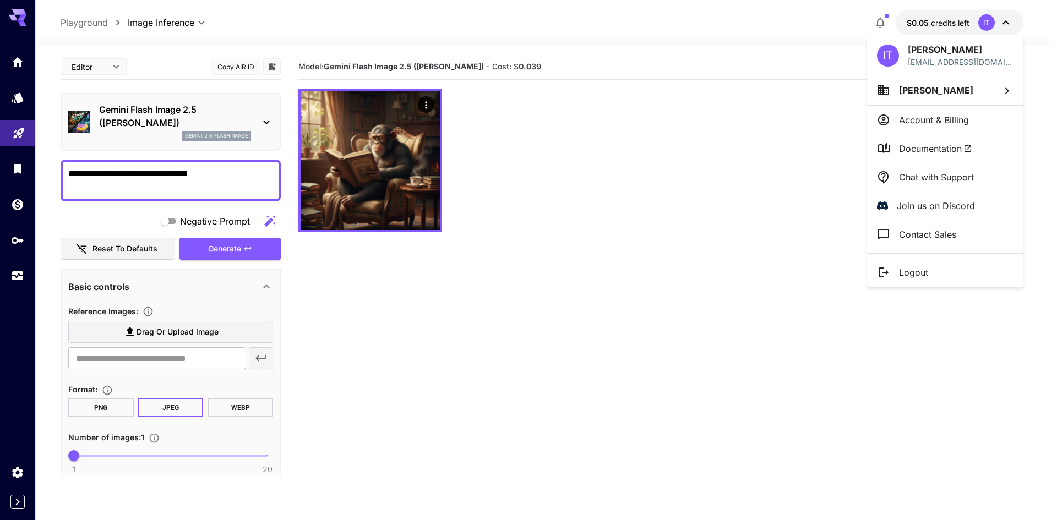
click at [921, 22] on div at bounding box center [528, 260] width 1057 height 520
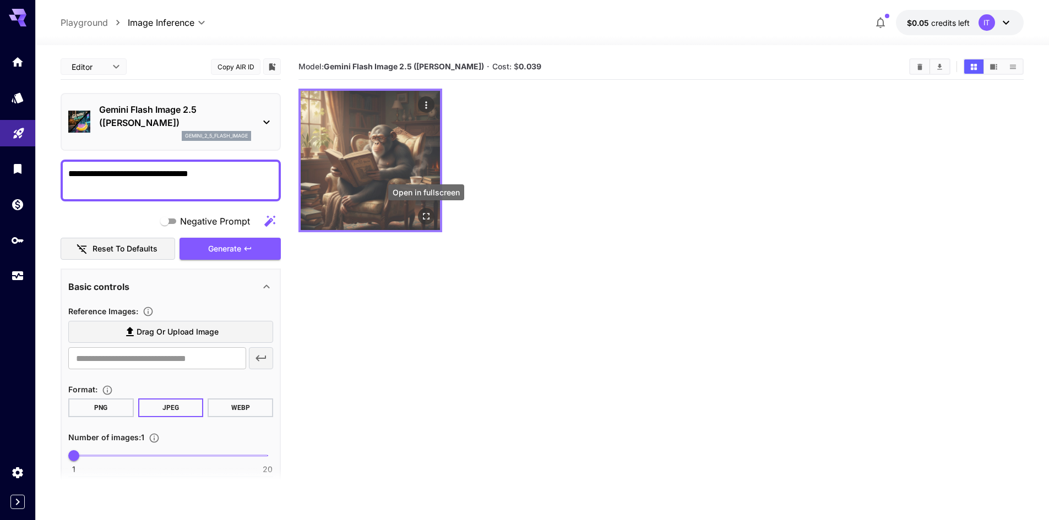
click at [422, 219] on icon "Open in fullscreen" at bounding box center [426, 216] width 11 height 11
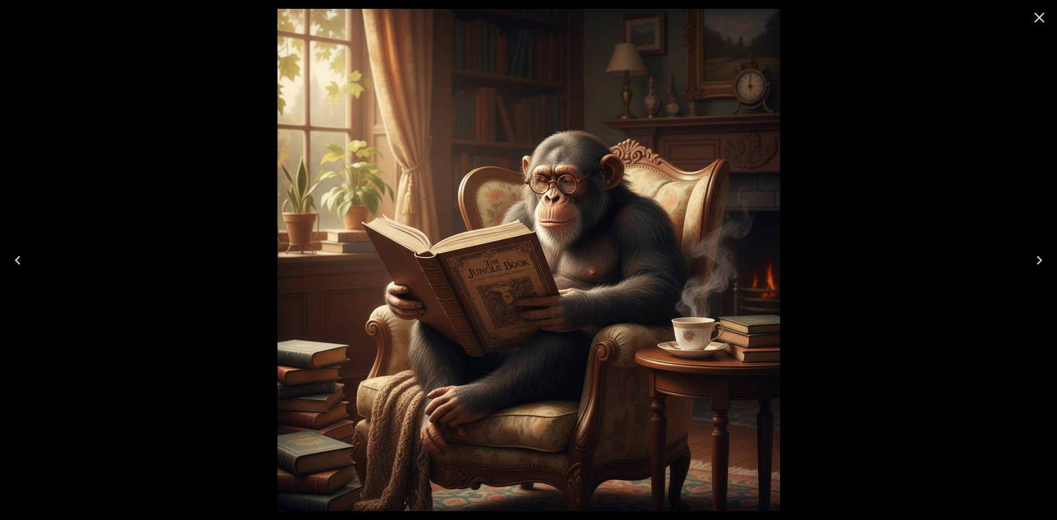
click at [838, 192] on div at bounding box center [528, 260] width 1057 height 520
click at [1026, 15] on button "Close" at bounding box center [1039, 17] width 26 height 26
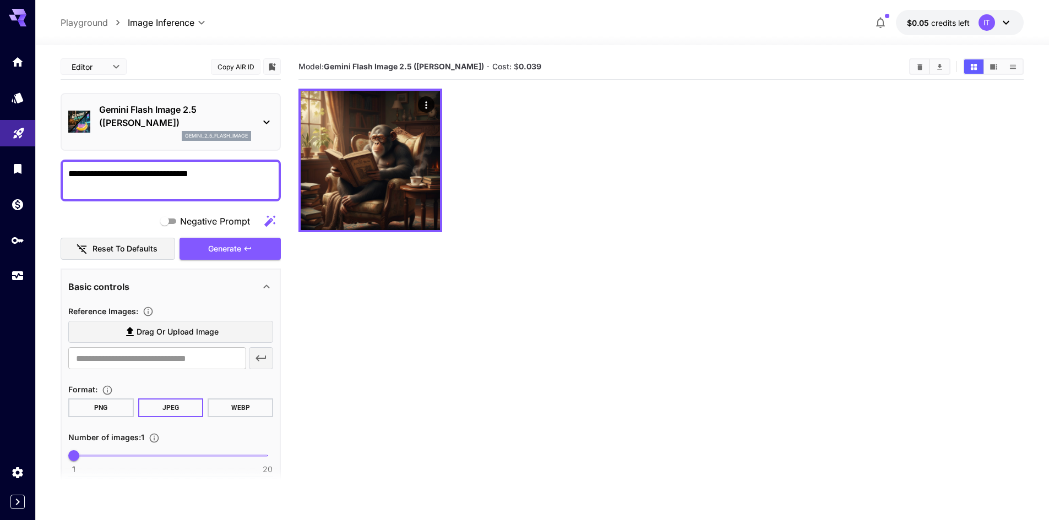
click at [107, 71] on body "**********" at bounding box center [524, 303] width 1049 height 607
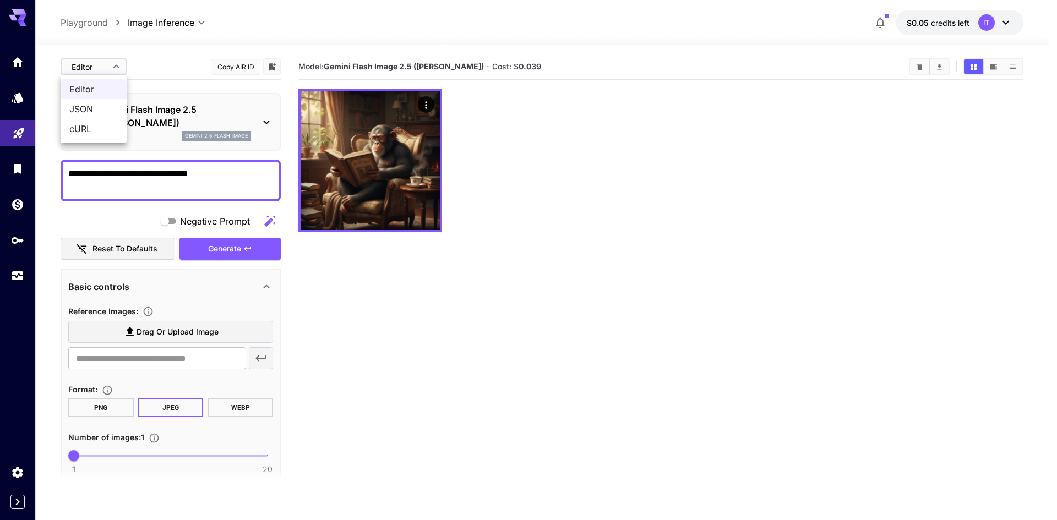
click at [102, 69] on div at bounding box center [528, 260] width 1057 height 520
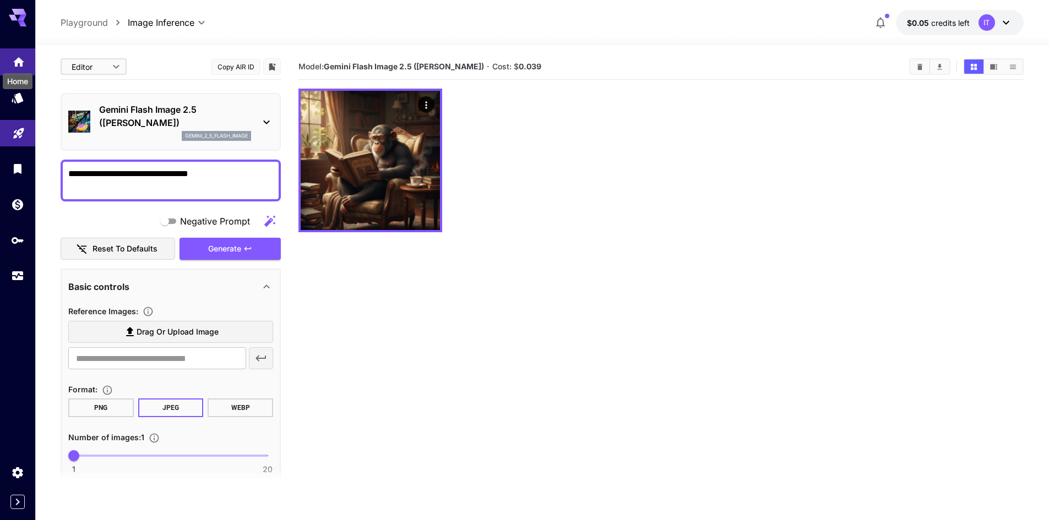
click at [17, 61] on icon "Home" at bounding box center [18, 58] width 11 height 9
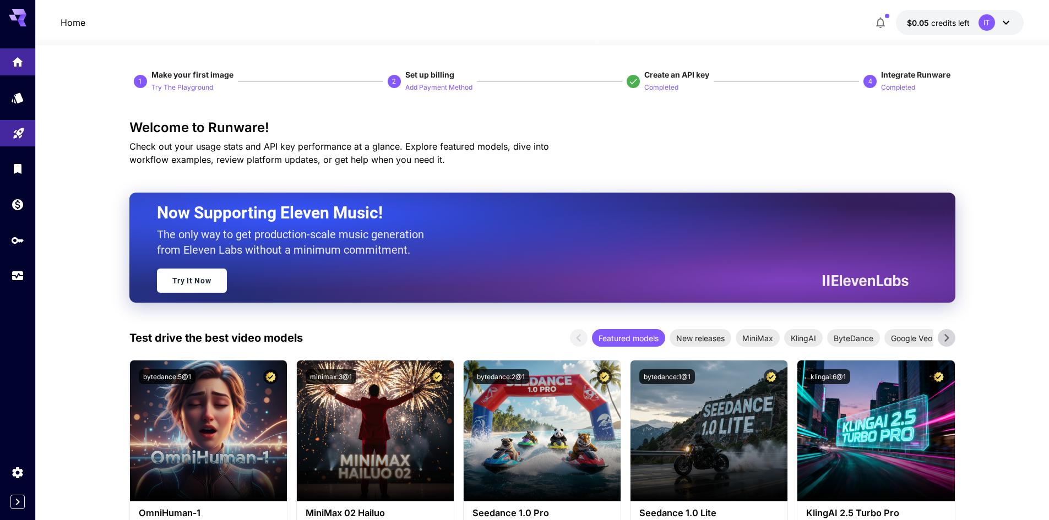
click at [988, 20] on div "IT" at bounding box center [986, 22] width 17 height 17
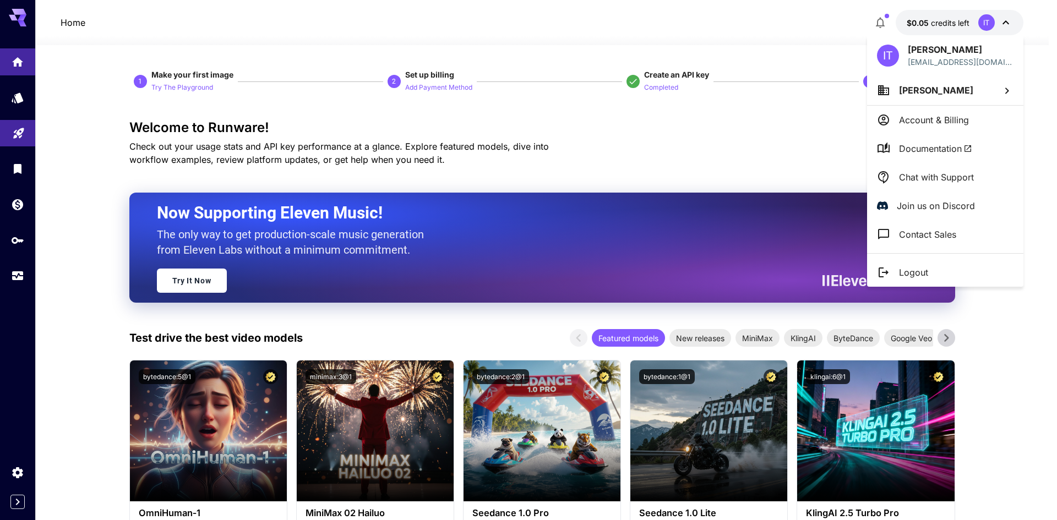
click at [950, 89] on span "[PERSON_NAME]" at bounding box center [936, 90] width 74 height 11
click at [661, 148] on div at bounding box center [528, 260] width 1057 height 520
click at [668, 127] on div at bounding box center [528, 260] width 1057 height 520
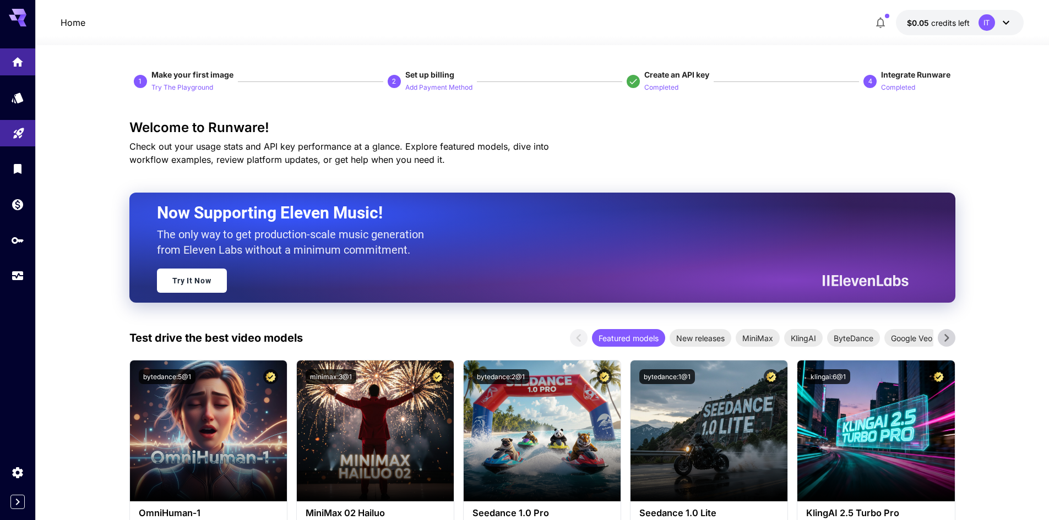
click at [904, 74] on span "Integrate Runware" at bounding box center [915, 74] width 69 height 9
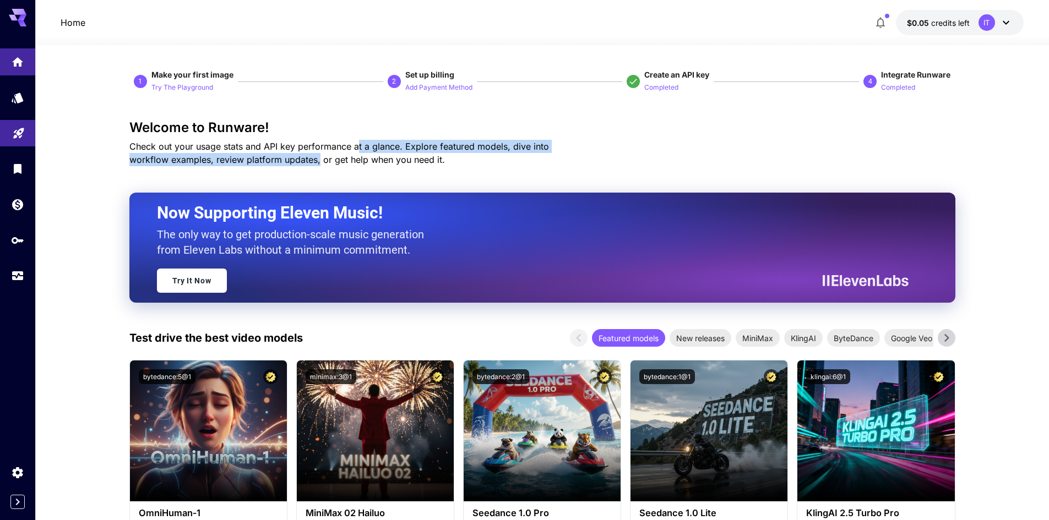
drag, startPoint x: 278, startPoint y: 154, endPoint x: 421, endPoint y: 151, distance: 143.2
click at [406, 151] on p "Check out your usage stats and API key performance at a glance. Explore feature…" at bounding box center [358, 153] width 458 height 26
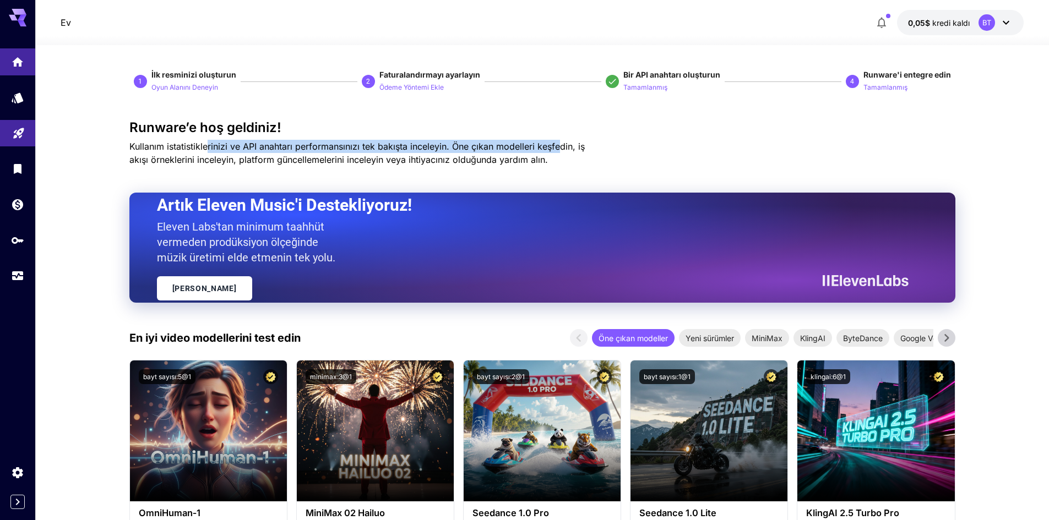
drag, startPoint x: 226, startPoint y: 150, endPoint x: 562, endPoint y: 147, distance: 335.8
click at [562, 147] on font "Kullanım istatistiklerinizi ve API anahtarı performansınızı tek bakışta inceley…" at bounding box center [356, 153] width 455 height 24
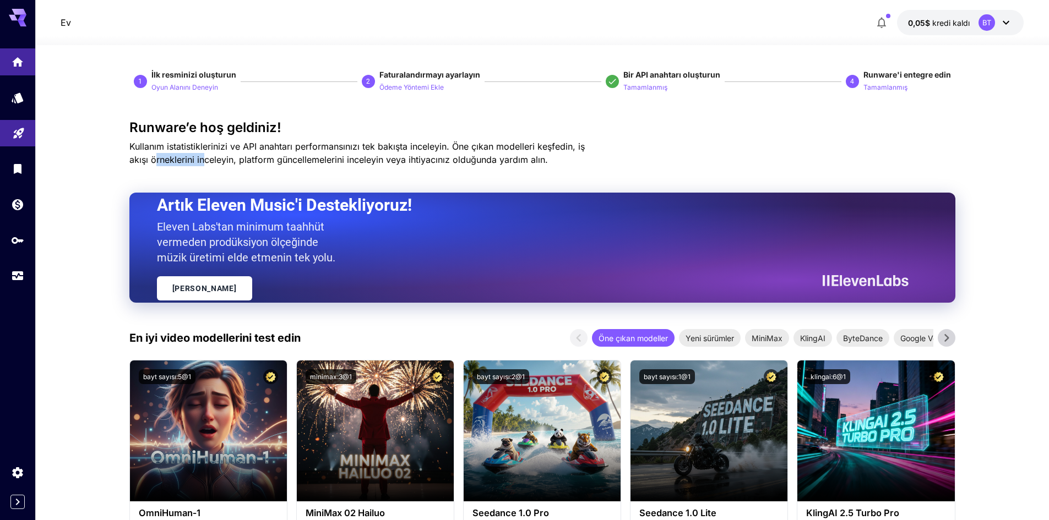
drag, startPoint x: 155, startPoint y: 160, endPoint x: 206, endPoint y: 163, distance: 50.7
click at [204, 162] on font "Kullanım istatistiklerinizi ve API anahtarı performansınızı tek bakışta inceley…" at bounding box center [356, 153] width 455 height 24
drag, startPoint x: 328, startPoint y: 161, endPoint x: 398, endPoint y: 162, distance: 70.5
click at [355, 162] on font "Kullanım istatistiklerinizi ve API anahtarı performansınızı tek bakışta inceley…" at bounding box center [356, 153] width 455 height 24
drag, startPoint x: 416, startPoint y: 161, endPoint x: 471, endPoint y: 161, distance: 55.0
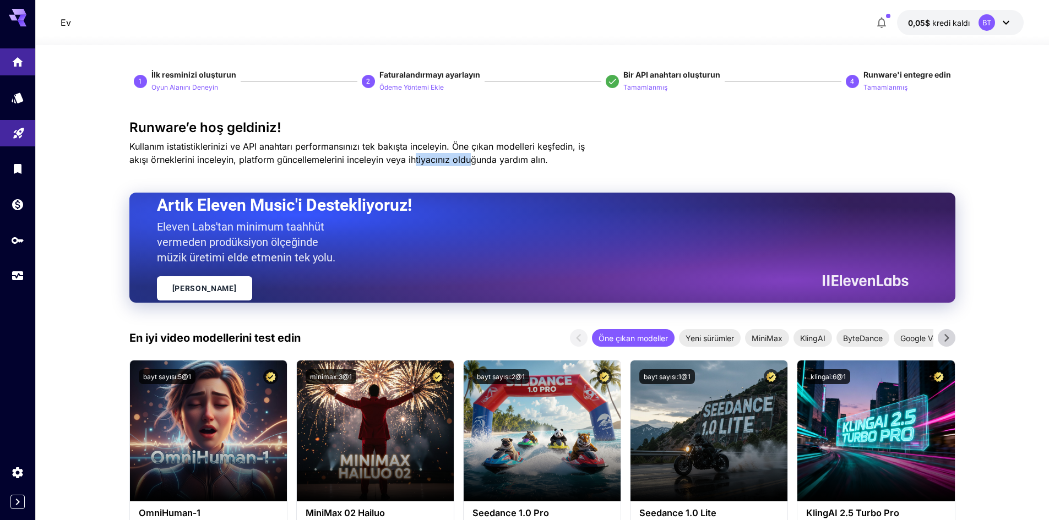
click at [471, 161] on font "Kullanım istatistiklerinizi ve API anahtarı performansınızı tek bakışta inceley…" at bounding box center [356, 153] width 455 height 24
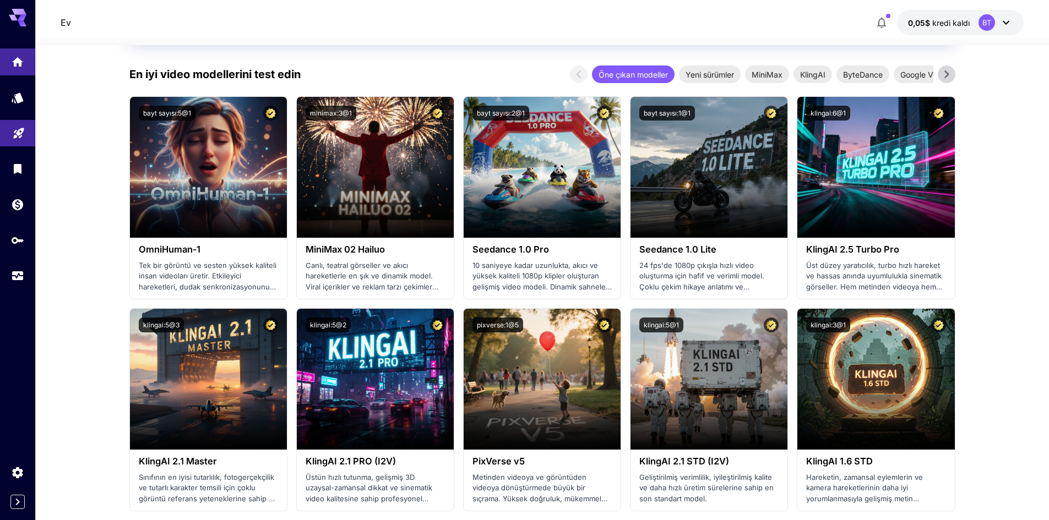
scroll to position [275, 0]
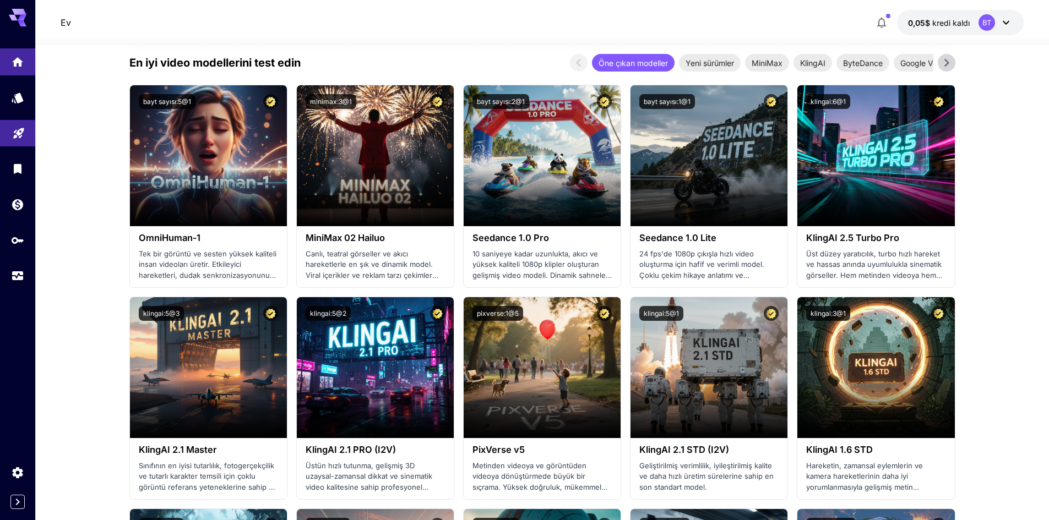
click at [953, 63] on icon at bounding box center [946, 62] width 17 height 17
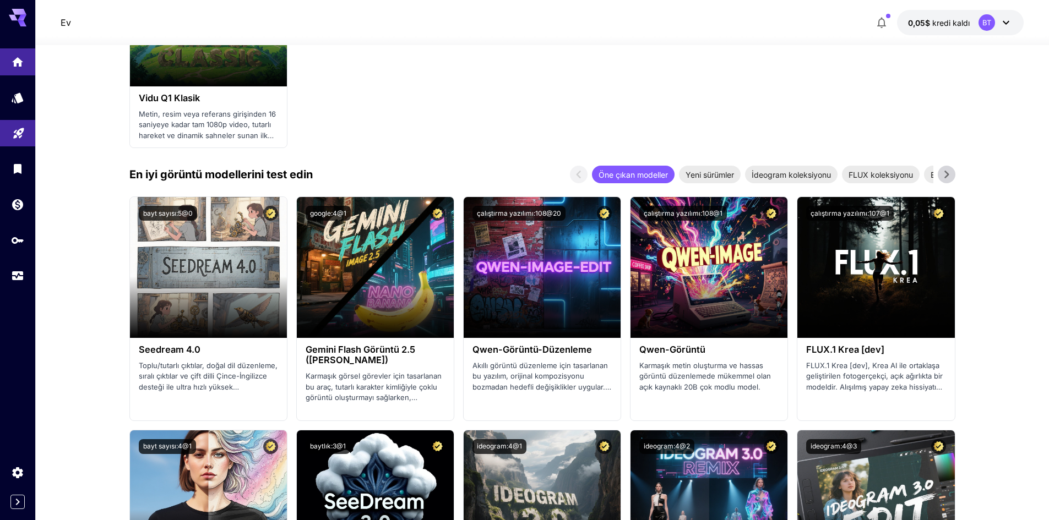
scroll to position [1266, 0]
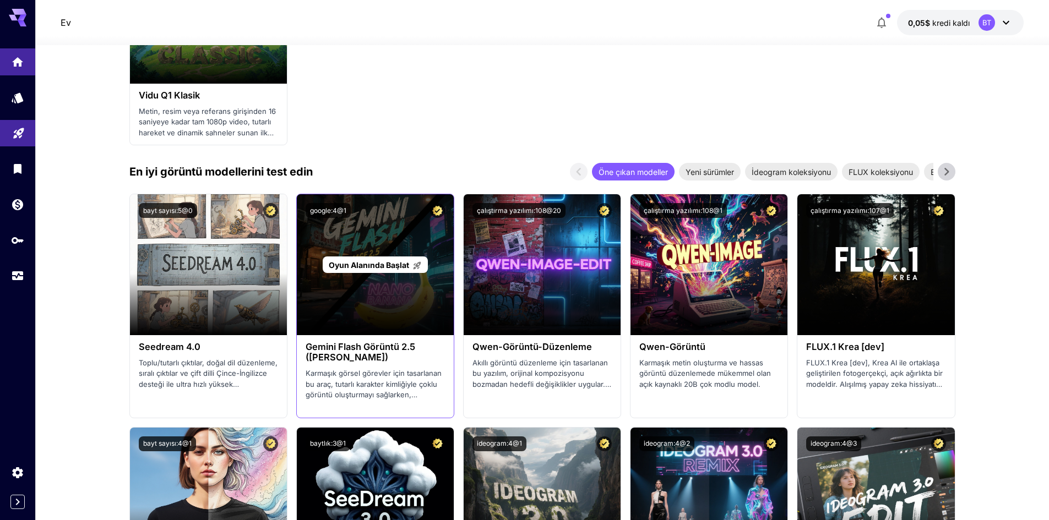
click at [372, 309] on div "Oyun Alanında Başlat" at bounding box center [375, 264] width 157 height 141
click at [373, 264] on font "Oyun Alanında Başlat" at bounding box center [369, 264] width 80 height 9
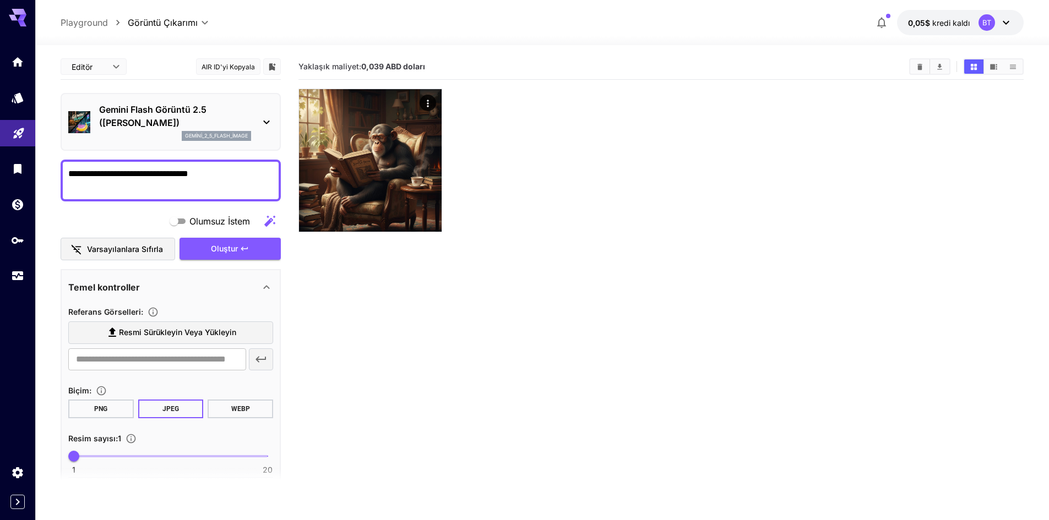
click at [969, 29] on button "0,05$ kredi kaldı BT" at bounding box center [960, 22] width 127 height 25
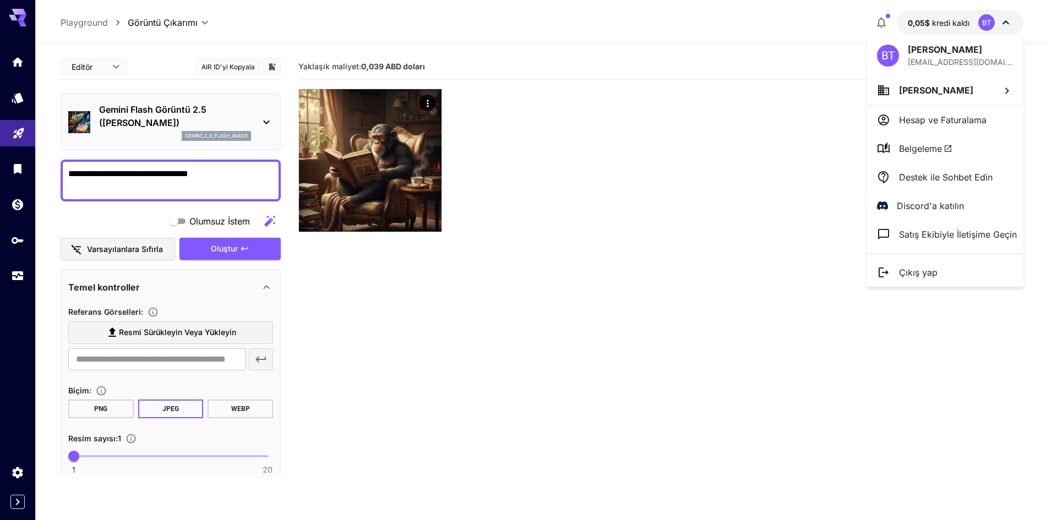
click at [960, 24] on div at bounding box center [528, 260] width 1057 height 520
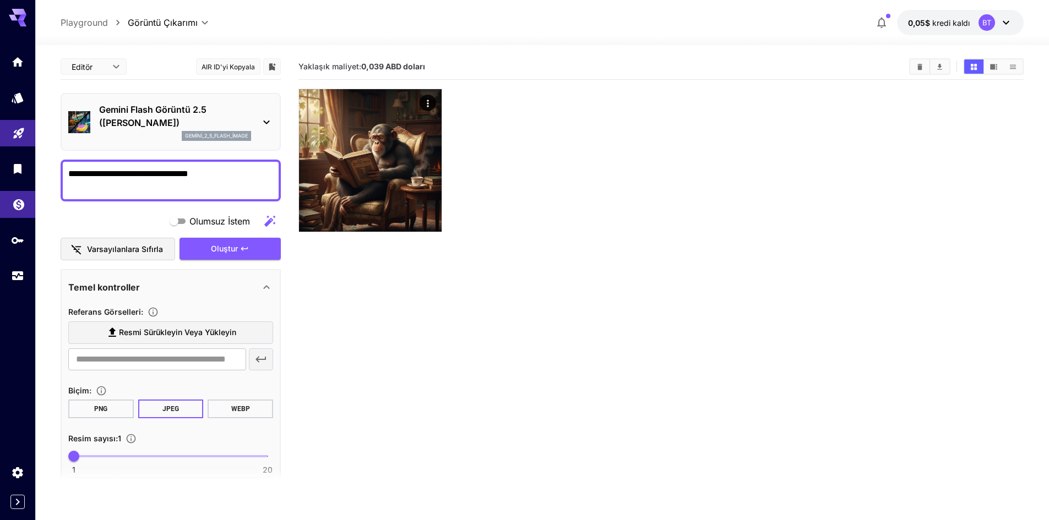
click at [10, 196] on link at bounding box center [17, 204] width 35 height 27
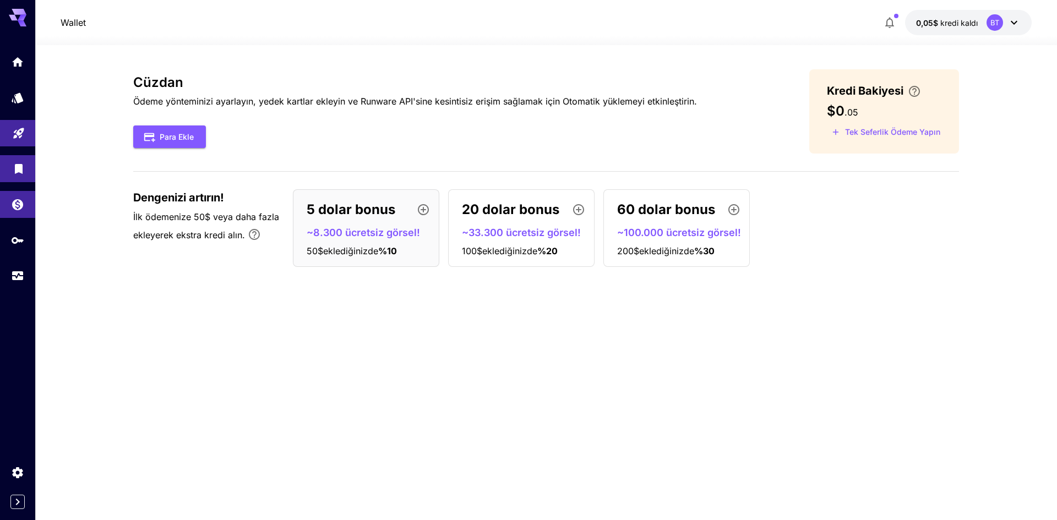
click at [30, 160] on link at bounding box center [17, 168] width 35 height 27
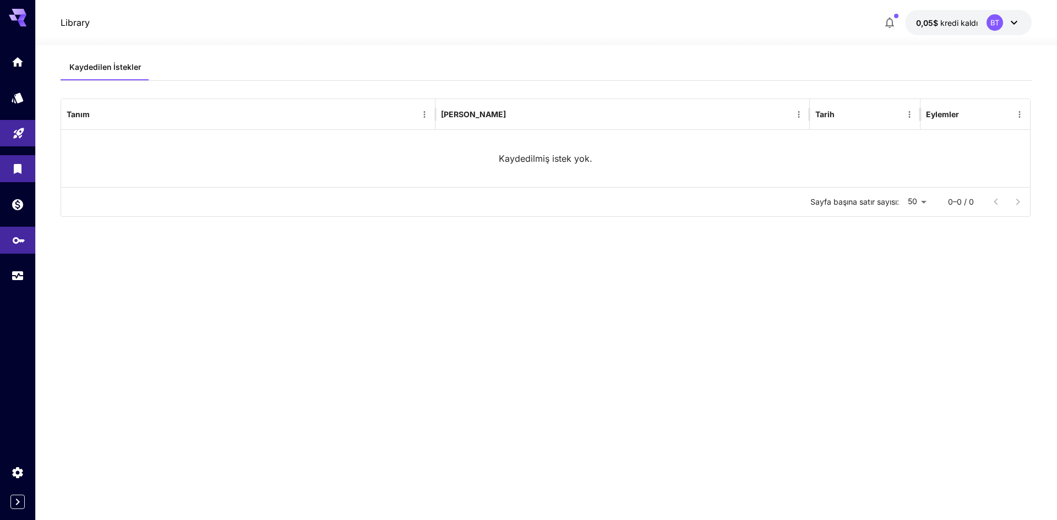
click at [30, 232] on link at bounding box center [17, 240] width 35 height 27
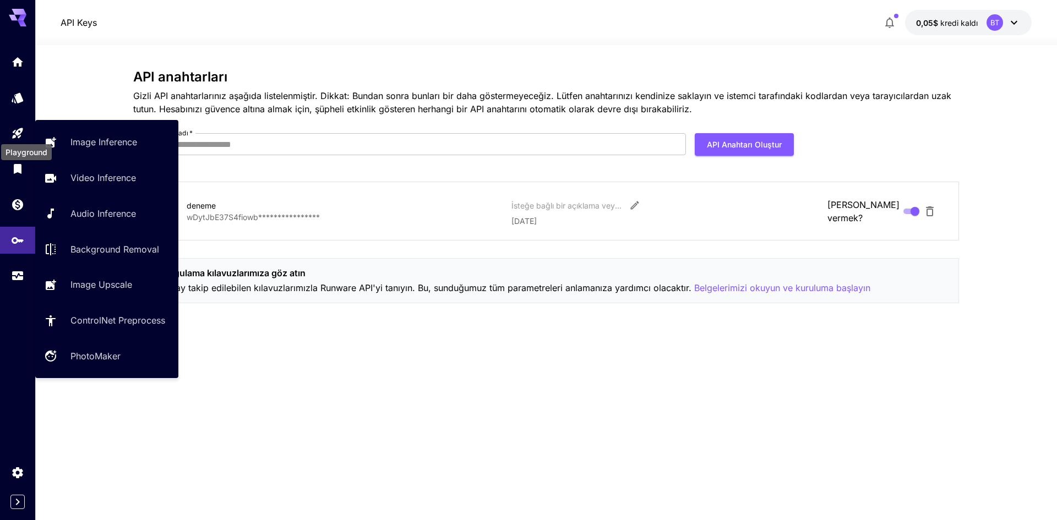
click at [20, 137] on body "**********" at bounding box center [528, 260] width 1057 height 520
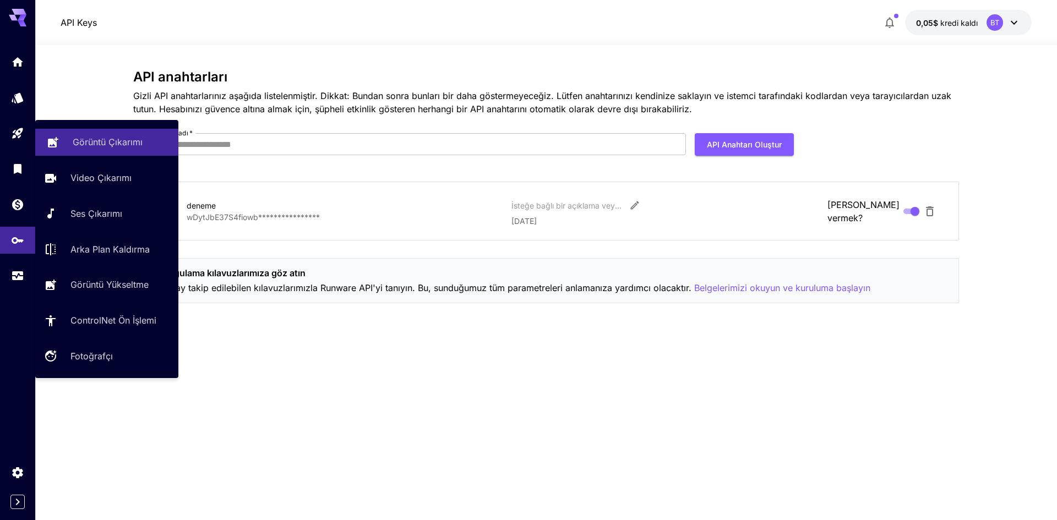
click at [137, 145] on font "Görüntü Çıkarımı" at bounding box center [108, 142] width 70 height 11
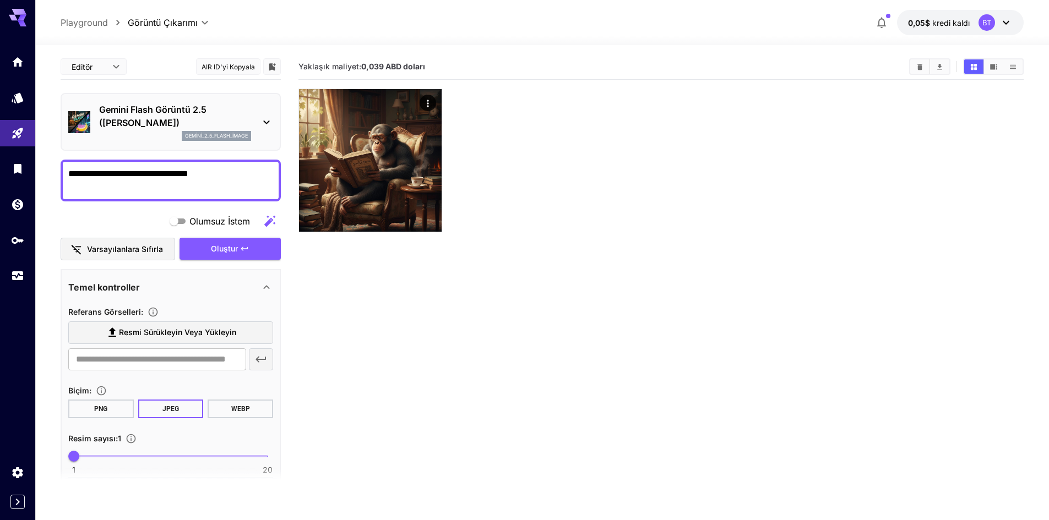
click at [203, 108] on font "Gemini Flash Görüntü 2.5 (Nano Muz)" at bounding box center [152, 116] width 107 height 24
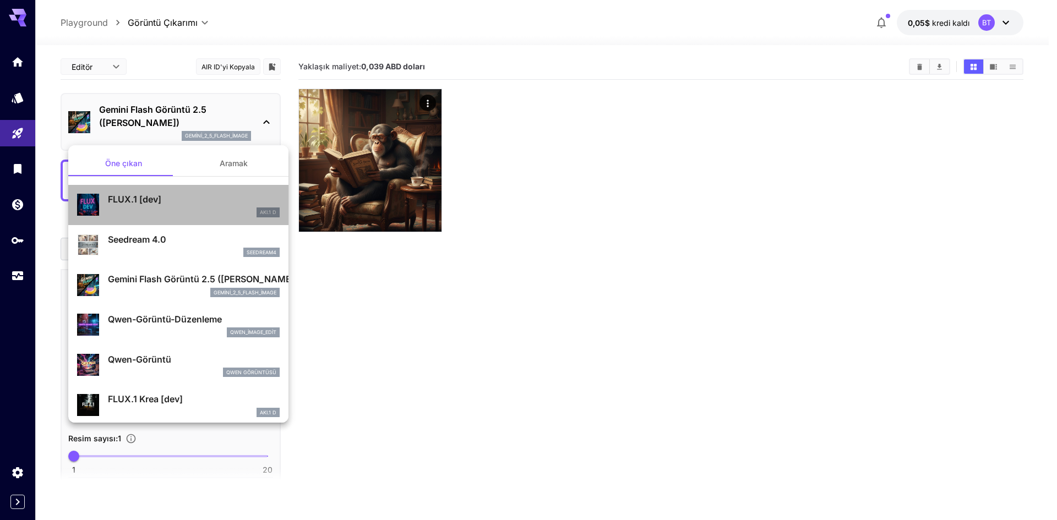
click at [204, 215] on div "AKI.1 D" at bounding box center [194, 213] width 172 height 10
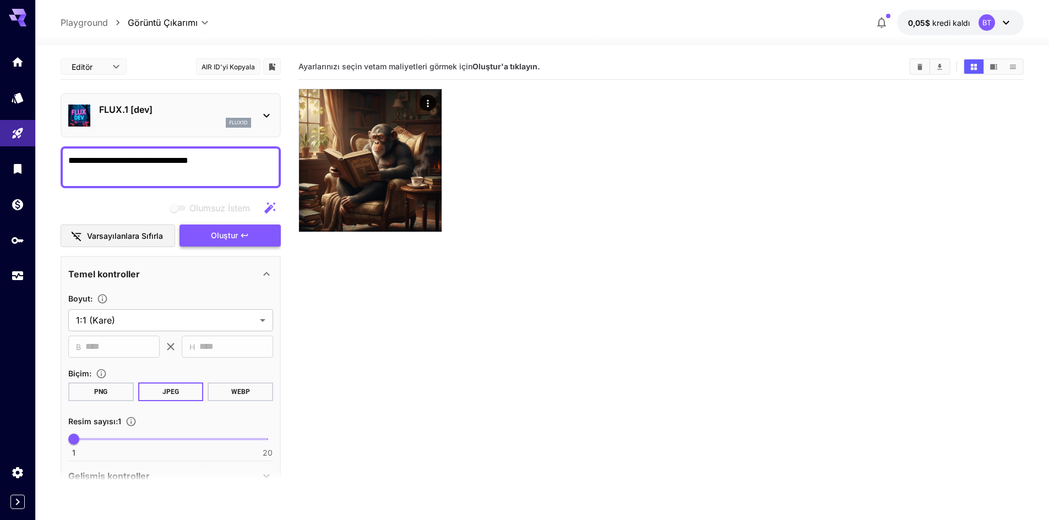
click at [240, 241] on button "Oluştur" at bounding box center [229, 236] width 101 height 23
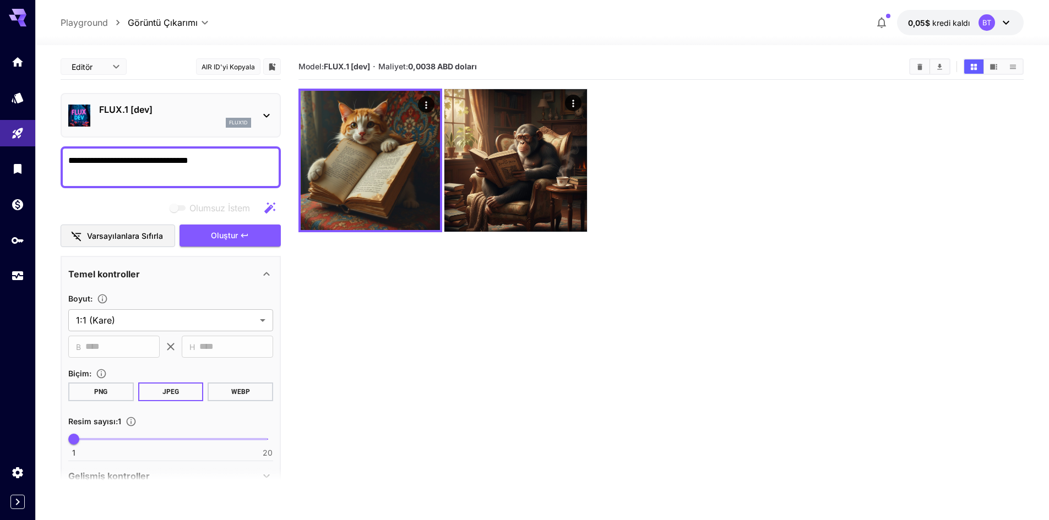
click at [179, 123] on div "flux1d" at bounding box center [175, 123] width 152 height 10
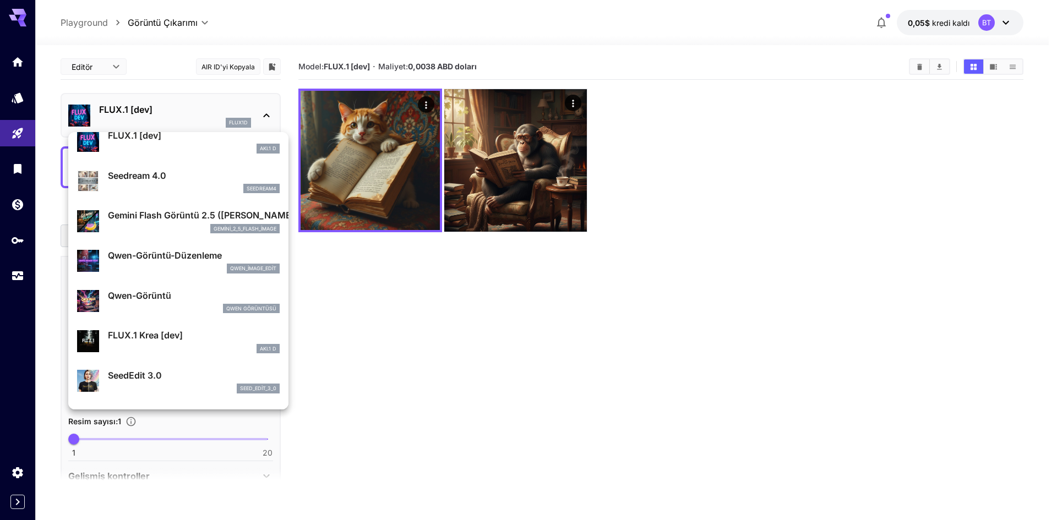
scroll to position [55, 0]
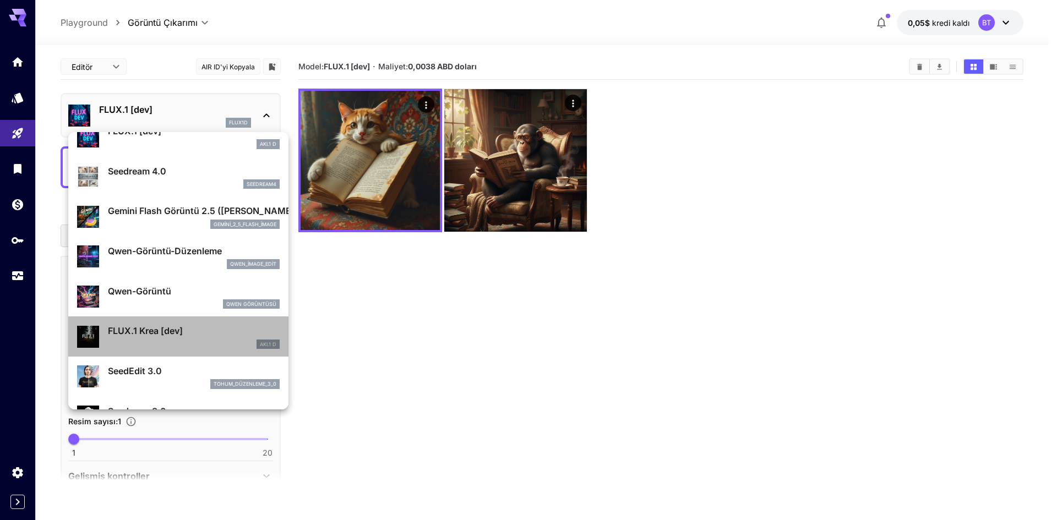
click at [200, 345] on div "AKI.1 D" at bounding box center [194, 345] width 172 height 10
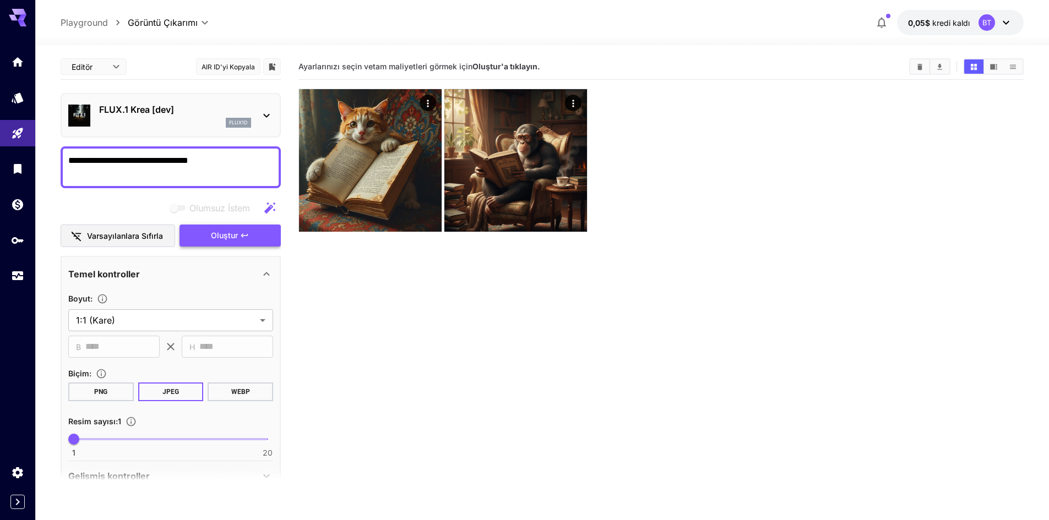
click at [221, 242] on span "Oluştur" at bounding box center [224, 236] width 27 height 14
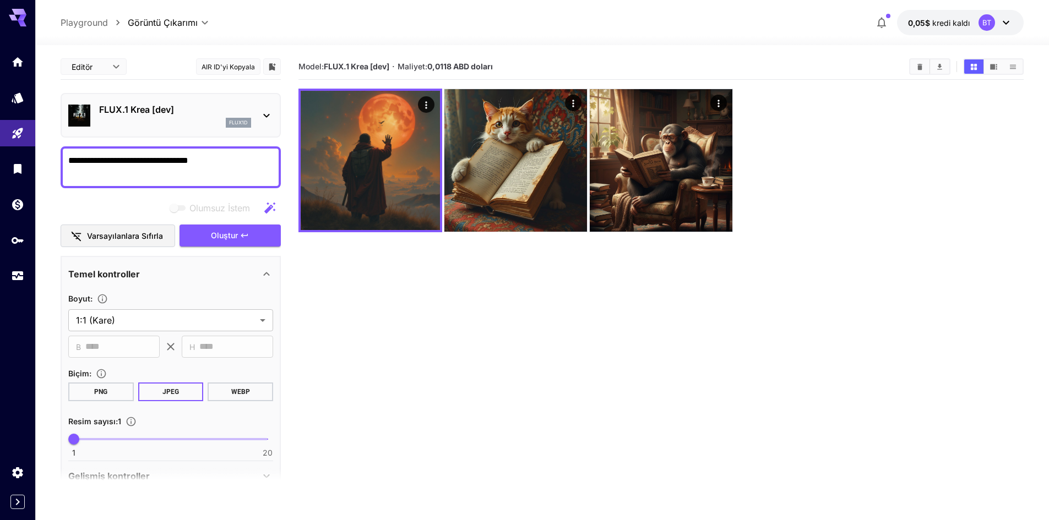
click at [238, 160] on textarea "**********" at bounding box center [170, 167] width 205 height 26
click at [213, 103] on p "FLUX.1 Krea [dev]" at bounding box center [175, 109] width 152 height 13
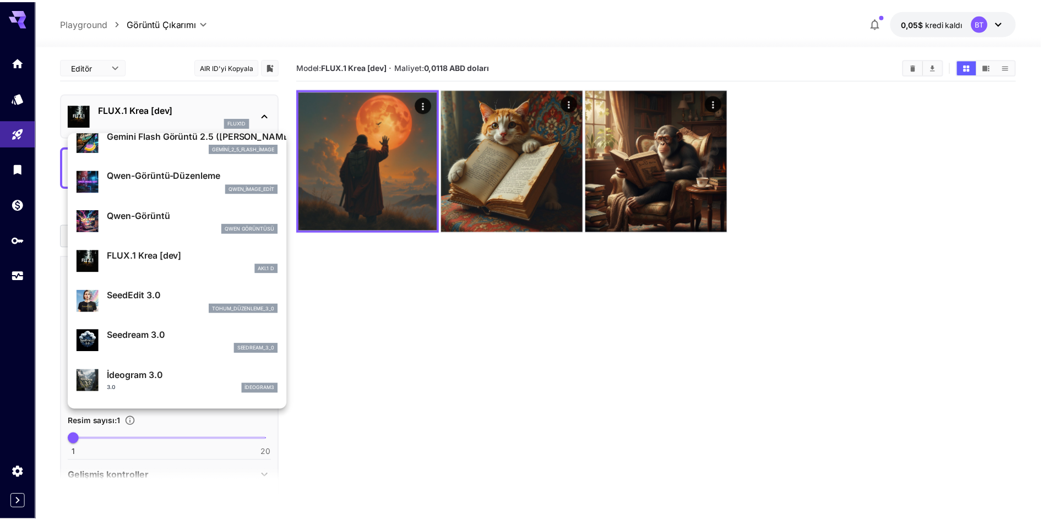
scroll to position [220, 0]
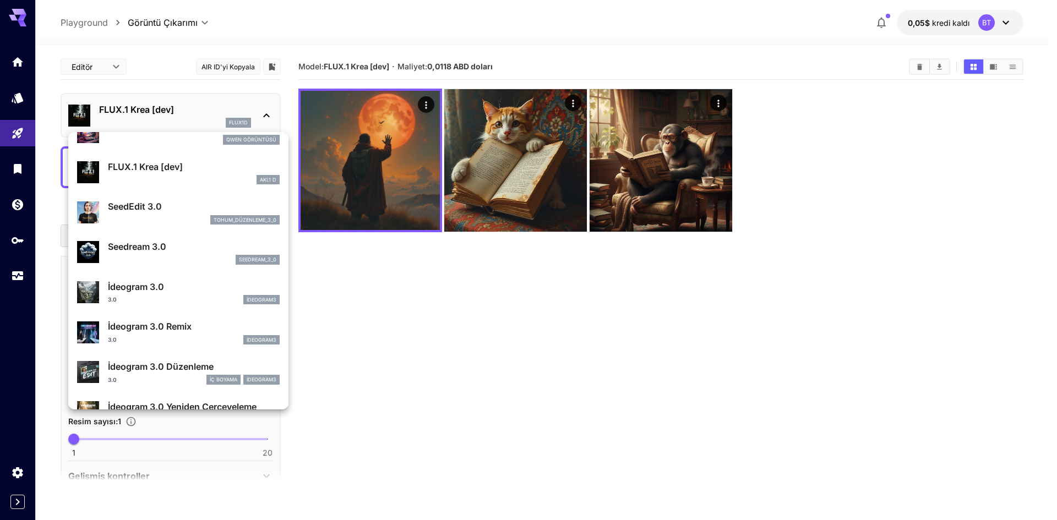
click at [171, 260] on div "seedream_3_0" at bounding box center [194, 260] width 172 height 10
type input "***"
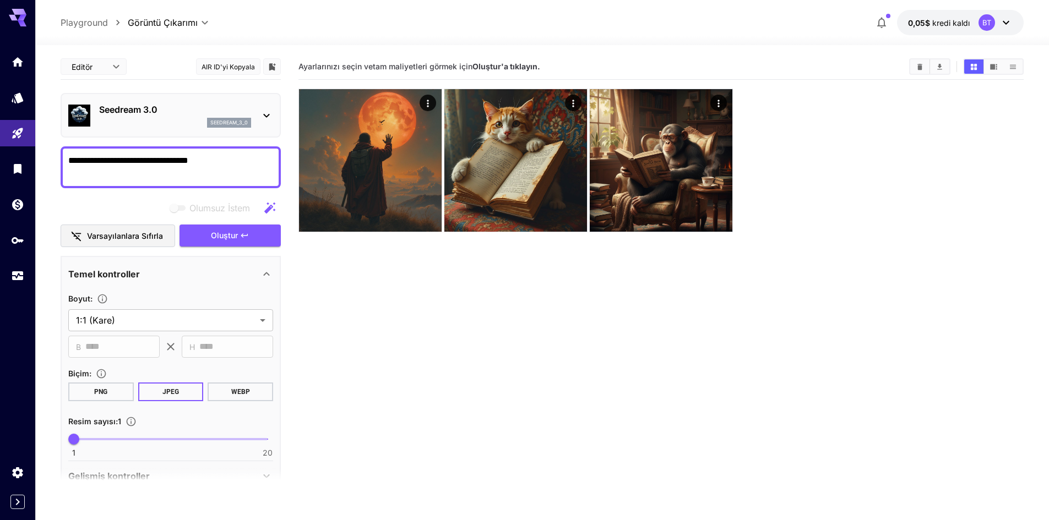
click at [215, 162] on textarea "**********" at bounding box center [170, 167] width 205 height 26
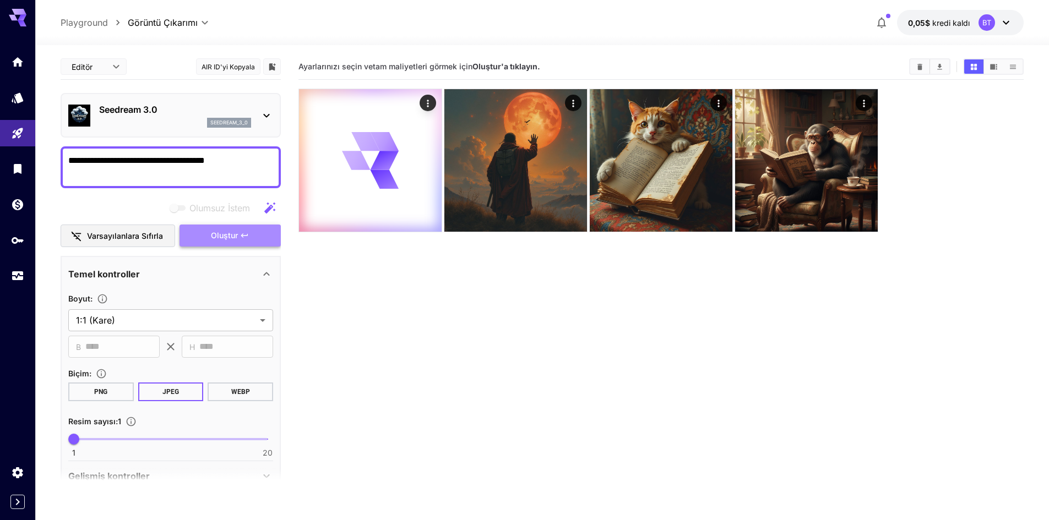
click at [232, 243] on button "Oluştur" at bounding box center [229, 236] width 101 height 23
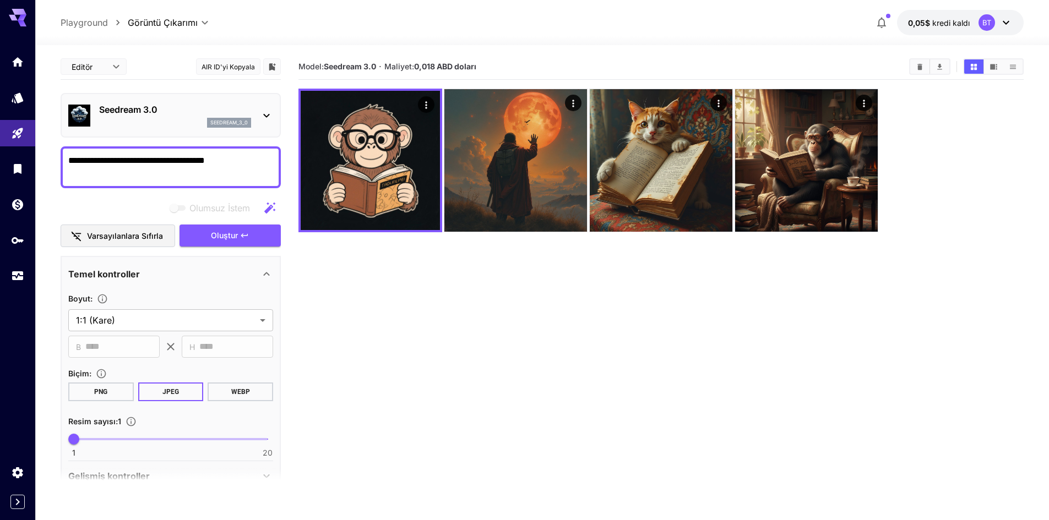
click at [252, 127] on div "Seedream 3.0 seedream_3_0" at bounding box center [170, 116] width 205 height 34
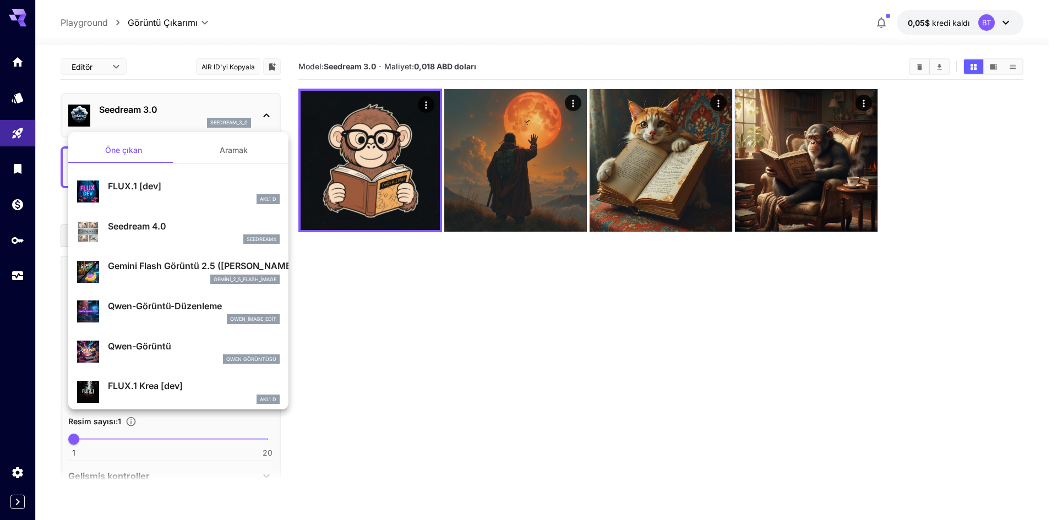
click at [183, 280] on div "gemini_2_5_flash_image" at bounding box center [194, 280] width 172 height 10
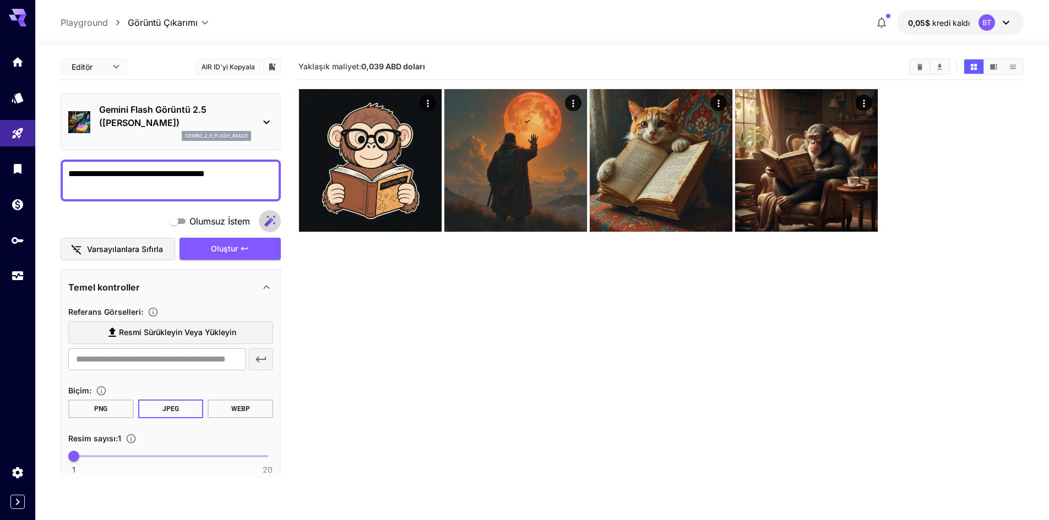
click at [273, 219] on icon "button" at bounding box center [269, 221] width 13 height 13
type textarea "**********"
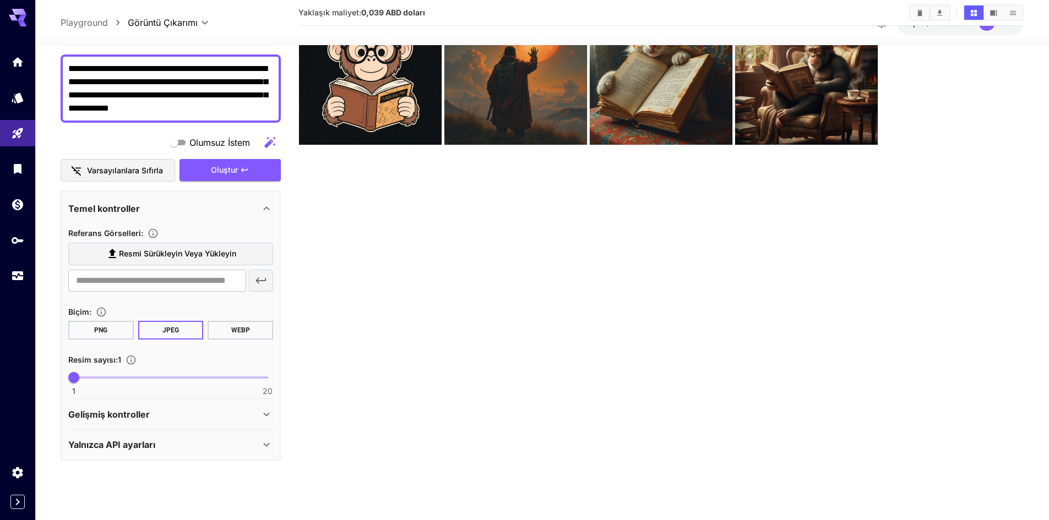
scroll to position [97, 0]
click at [147, 446] on font "Yalnızca API ayarları" at bounding box center [111, 443] width 87 height 11
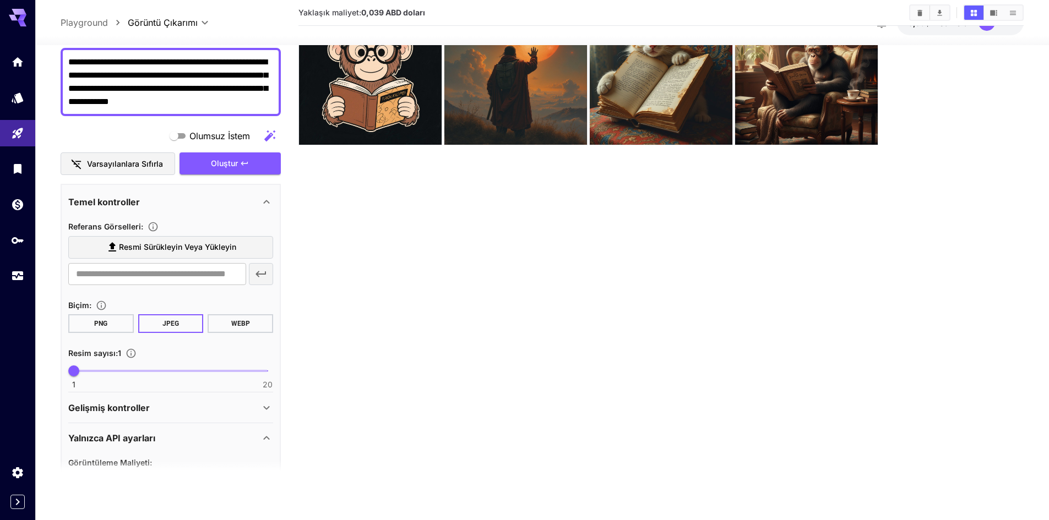
scroll to position [245, 0]
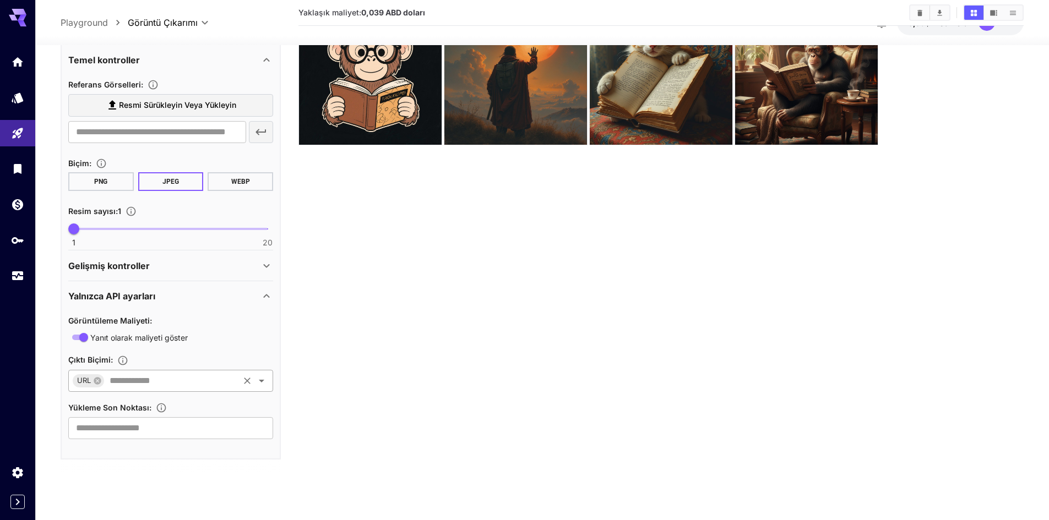
click at [162, 381] on input "text" at bounding box center [171, 380] width 132 height 15
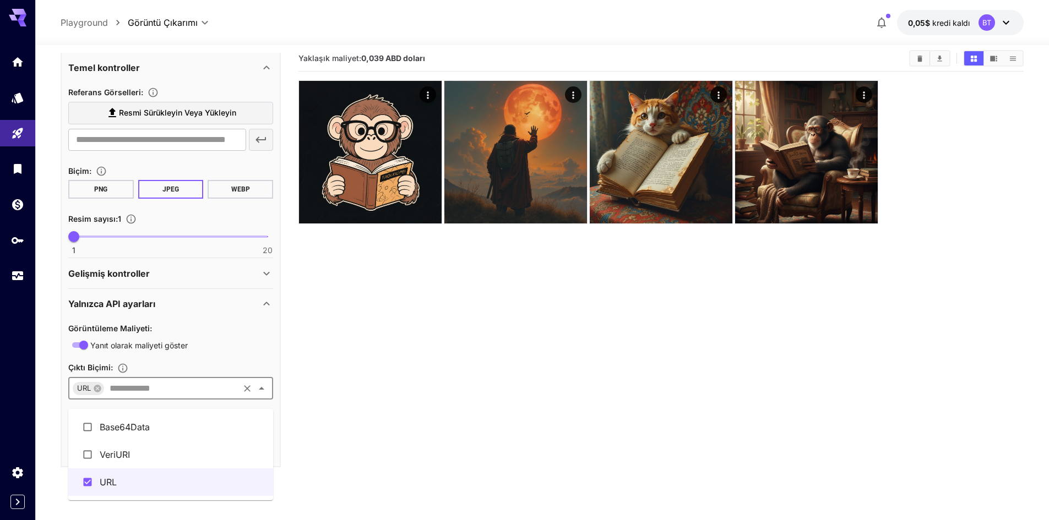
scroll to position [0, 0]
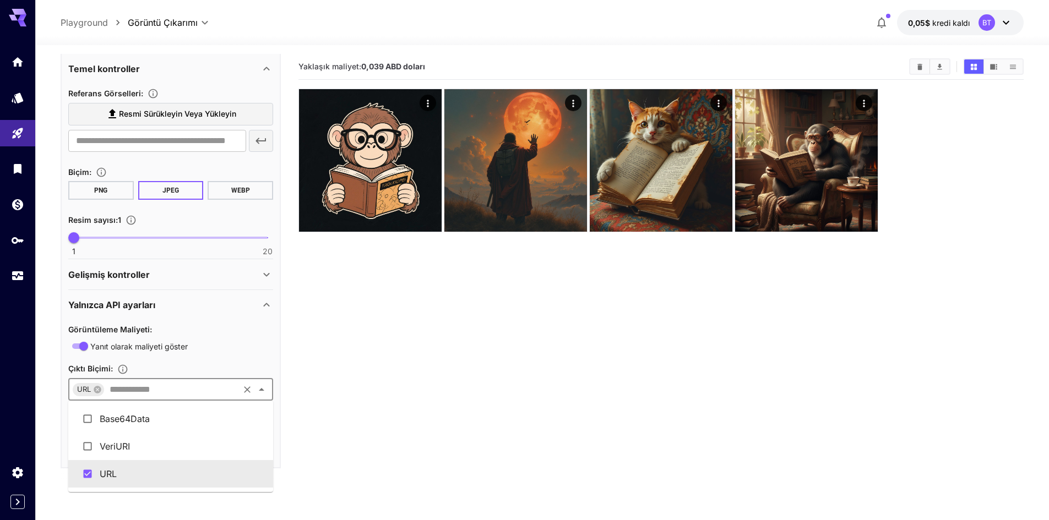
click at [166, 472] on li "URL" at bounding box center [170, 474] width 205 height 28
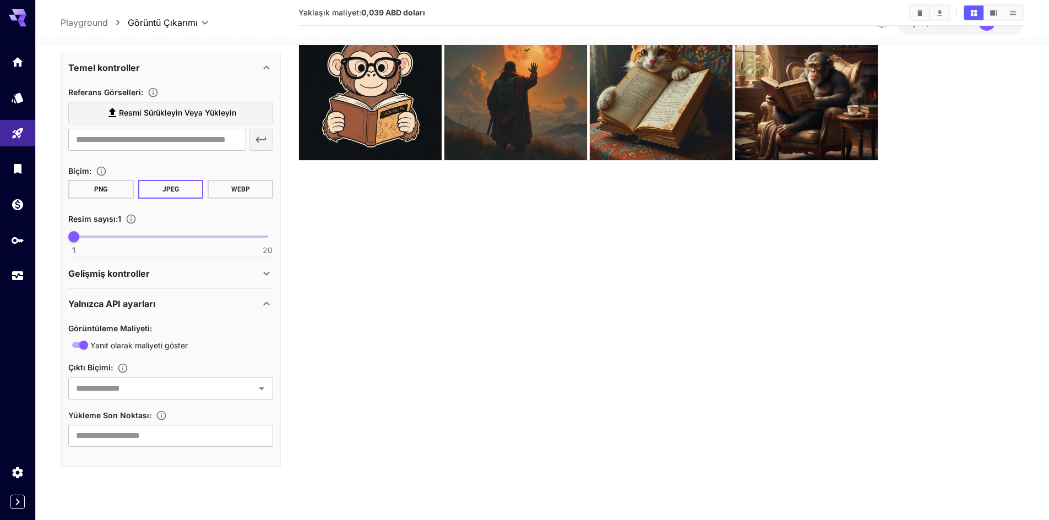
scroll to position [87, 0]
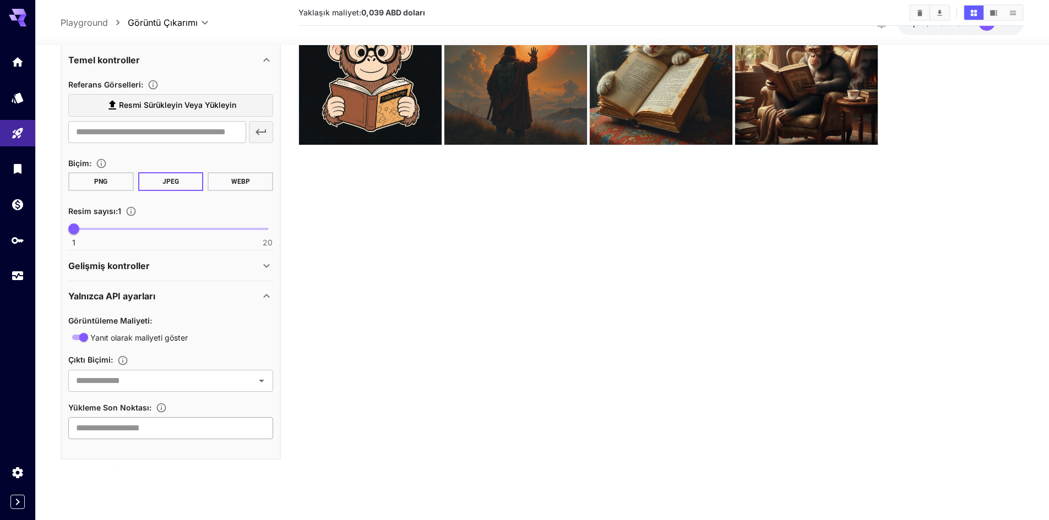
click at [169, 433] on input "text" at bounding box center [170, 428] width 205 height 22
click at [156, 426] on input "text" at bounding box center [170, 428] width 205 height 22
click at [163, 409] on icon "Oluşturulan görüntünün HTTP PUT aracılığıyla ikili veri olarak yüklenmesi için …" at bounding box center [161, 407] width 11 height 11
drag, startPoint x: 134, startPoint y: 443, endPoint x: 156, endPoint y: 442, distance: 22.0
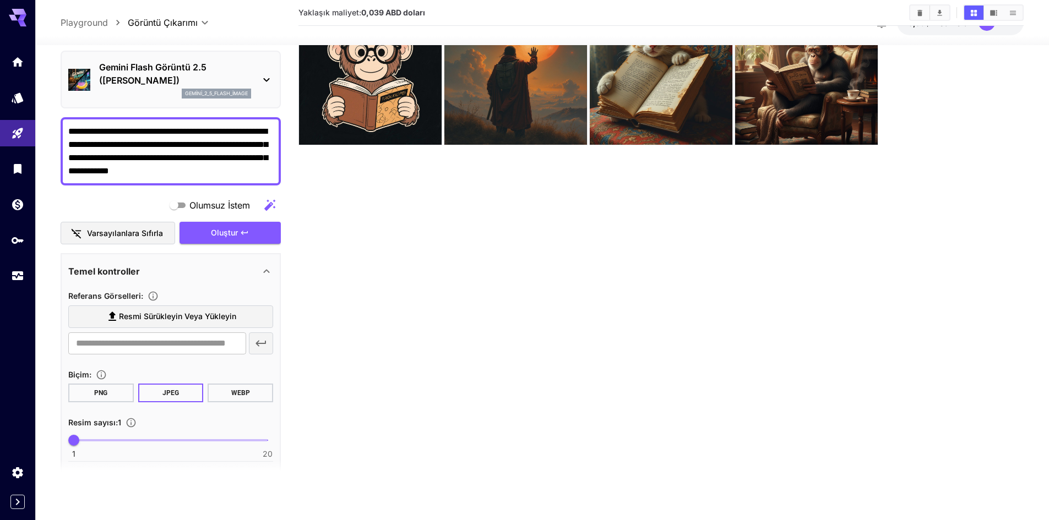
scroll to position [25, 0]
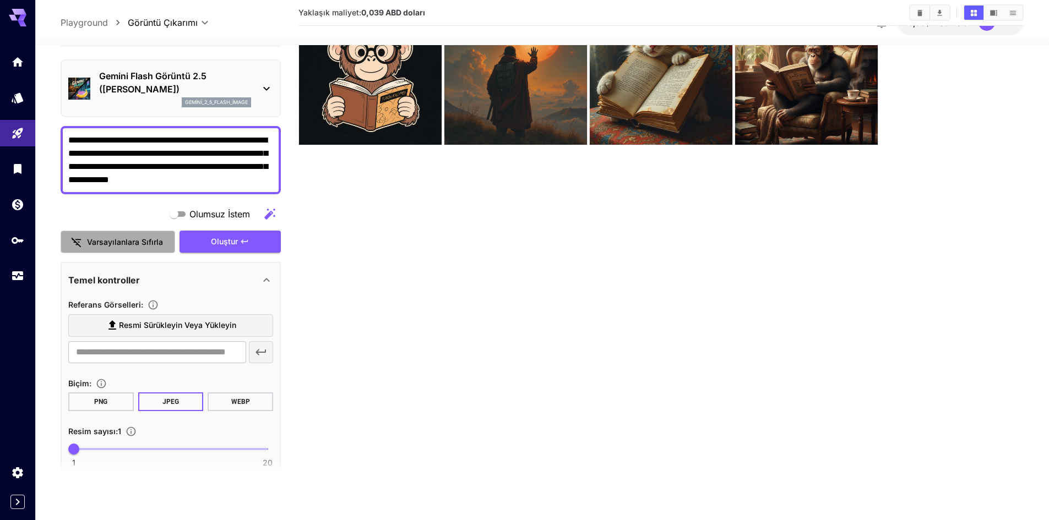
click at [157, 250] on button "Varsayılanlara sıfırla" at bounding box center [118, 242] width 115 height 23
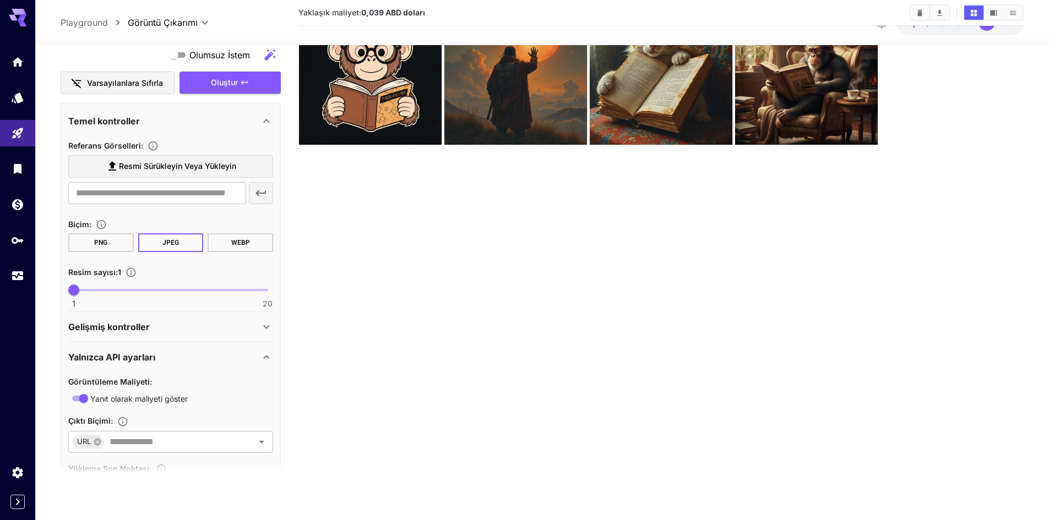
scroll to position [190, 0]
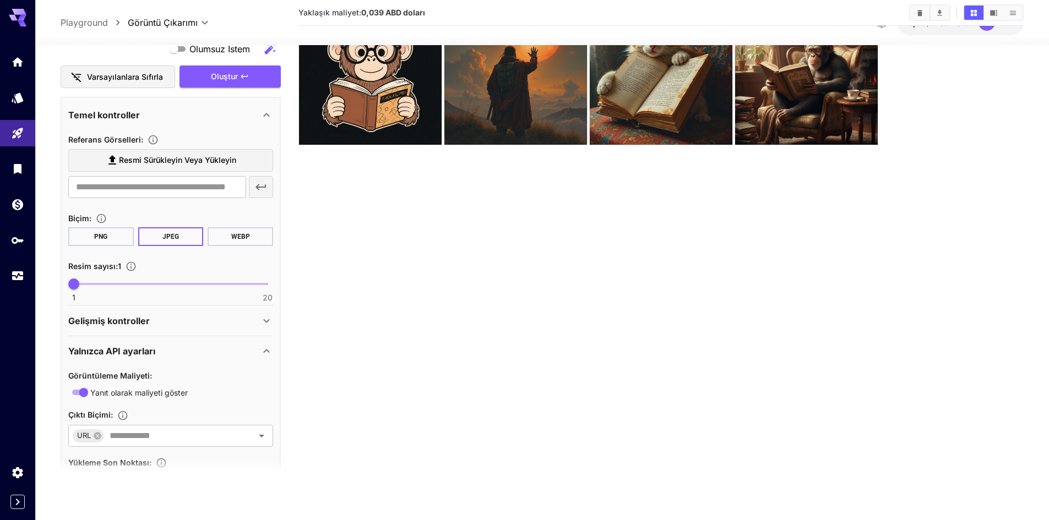
click at [121, 326] on font "Gelişmiş kontroller" at bounding box center [108, 320] width 81 height 11
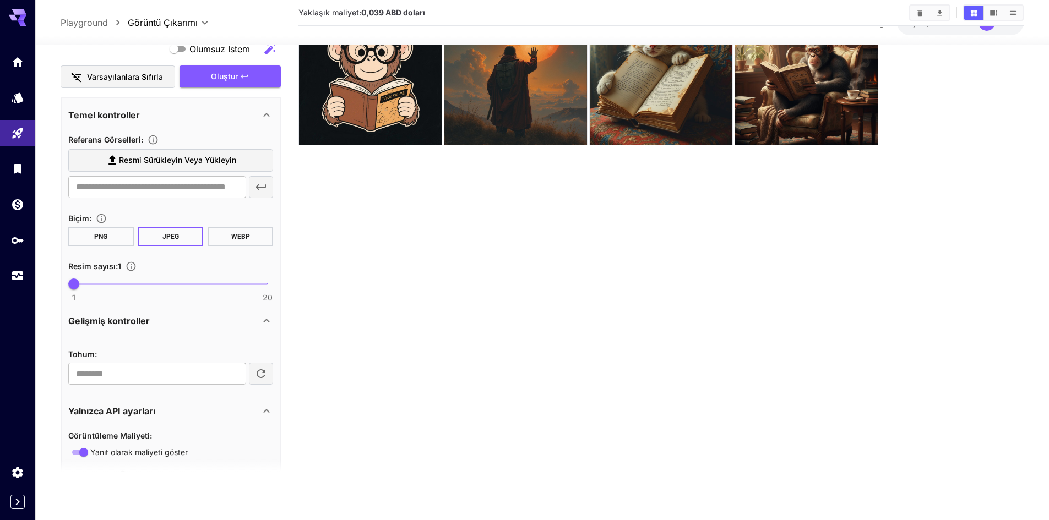
click at [122, 325] on font "Gelişmiş kontroller" at bounding box center [108, 320] width 81 height 11
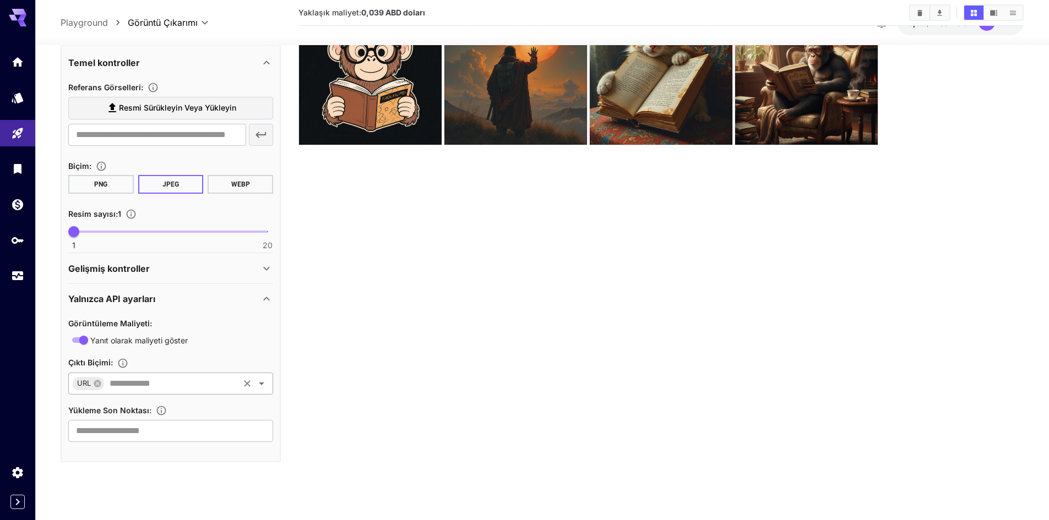
scroll to position [245, 0]
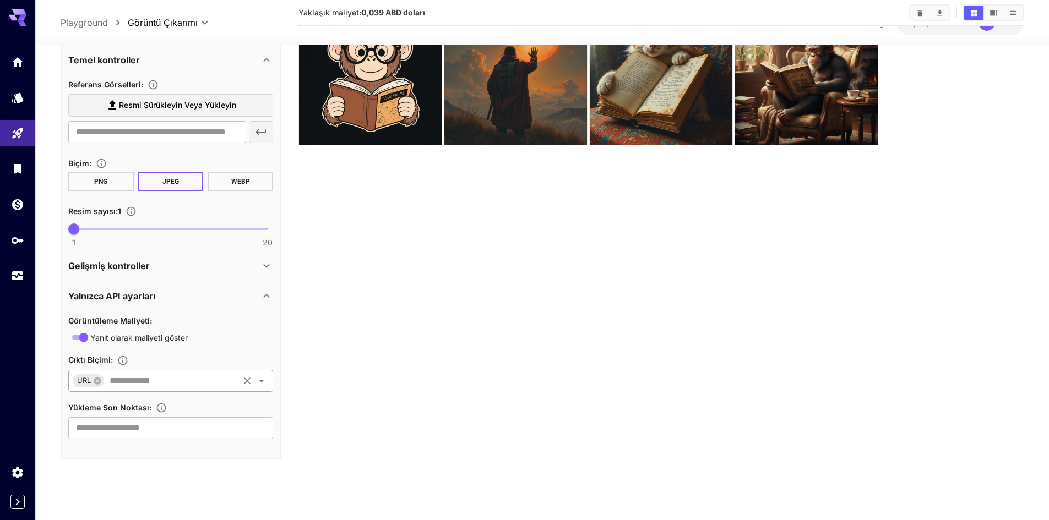
click at [143, 382] on input "text" at bounding box center [171, 380] width 132 height 15
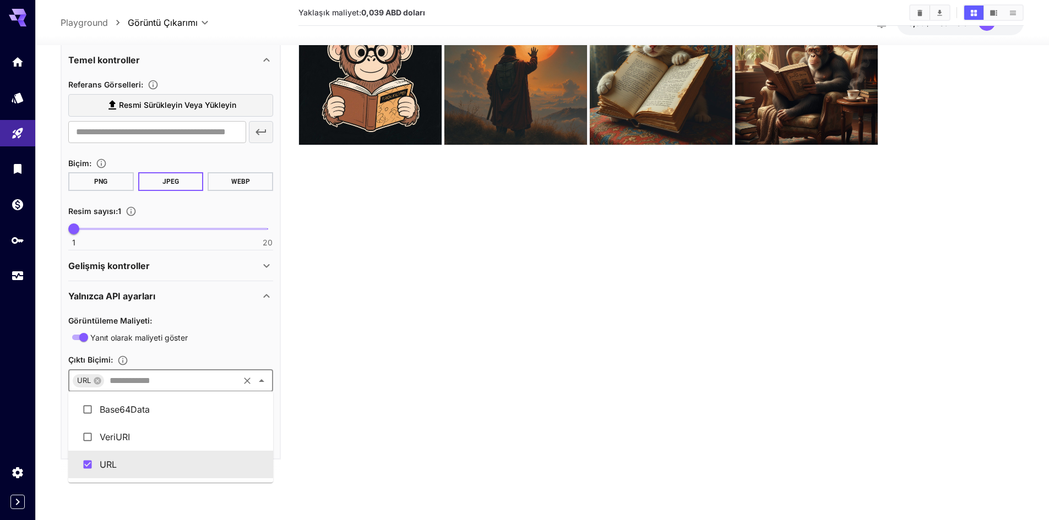
click at [138, 459] on li "URL" at bounding box center [170, 465] width 205 height 28
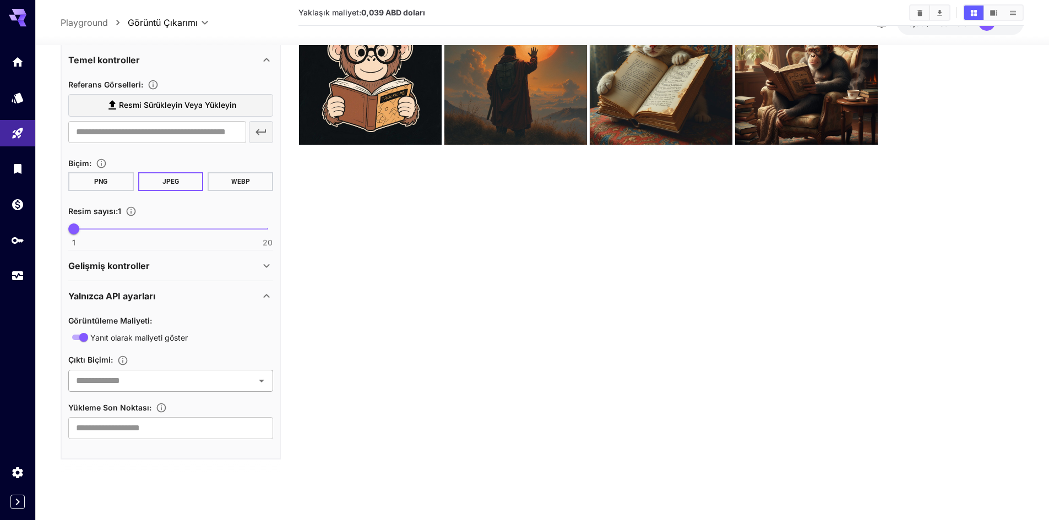
click at [129, 381] on input "text" at bounding box center [162, 380] width 180 height 15
click at [144, 419] on li "Base64Data" at bounding box center [170, 410] width 205 height 28
click at [170, 384] on input "text" at bounding box center [184, 380] width 105 height 15
click at [141, 460] on li "URL" at bounding box center [170, 465] width 205 height 28
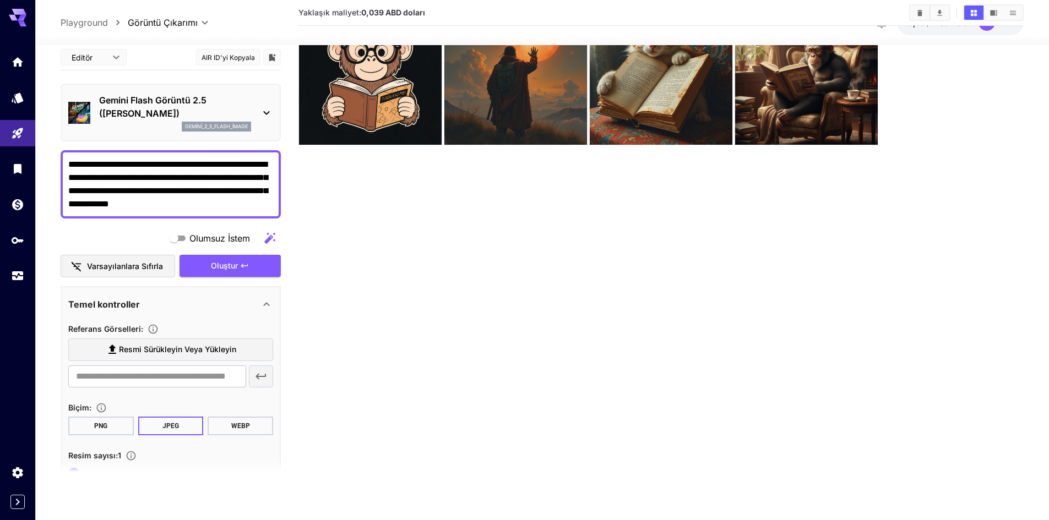
scroll to position [0, 0]
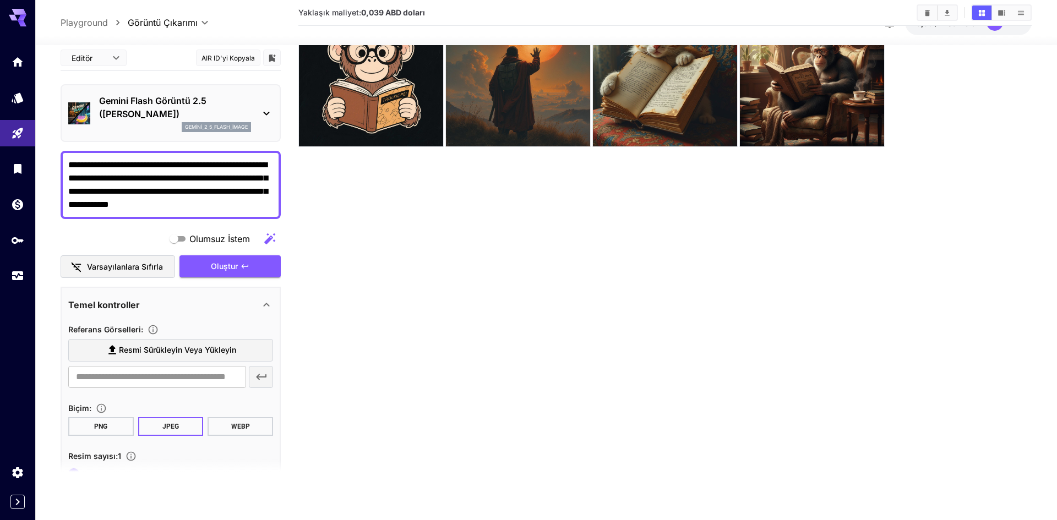
click at [112, 61] on body "**********" at bounding box center [528, 216] width 1057 height 607
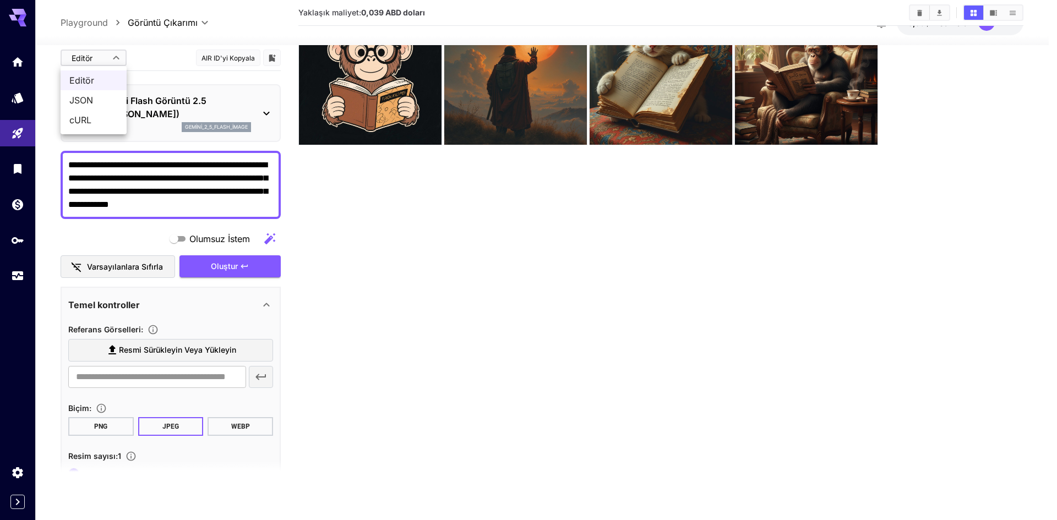
click at [107, 58] on div at bounding box center [528, 260] width 1057 height 520
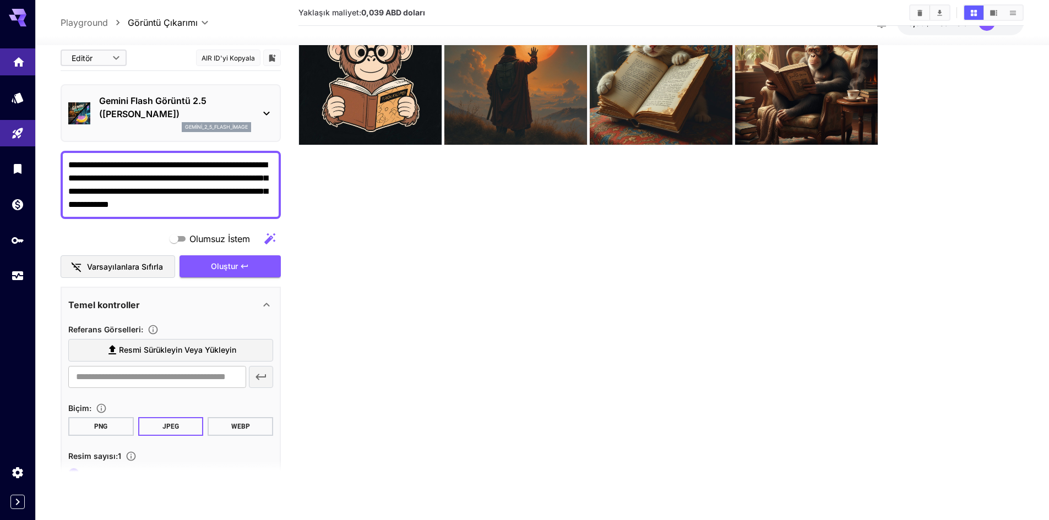
click at [13, 57] on icon "Ev" at bounding box center [18, 58] width 13 height 13
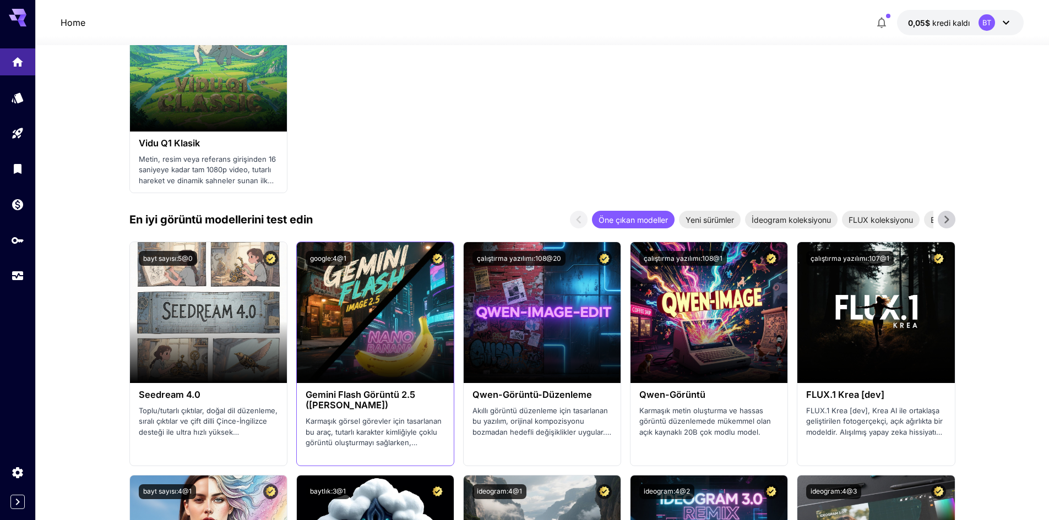
scroll to position [1243, 0]
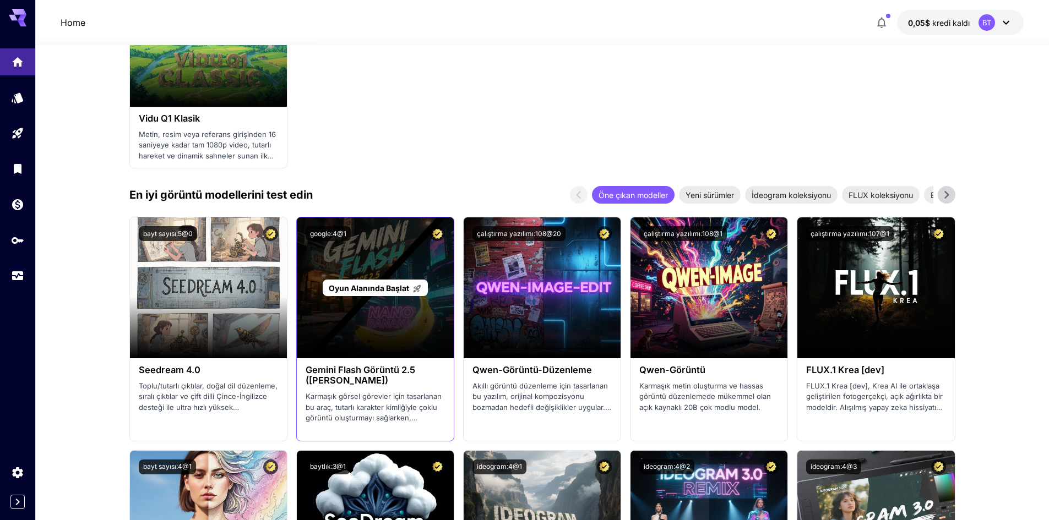
click at [385, 292] on font "Oyun Alanında Başlat" at bounding box center [369, 288] width 80 height 9
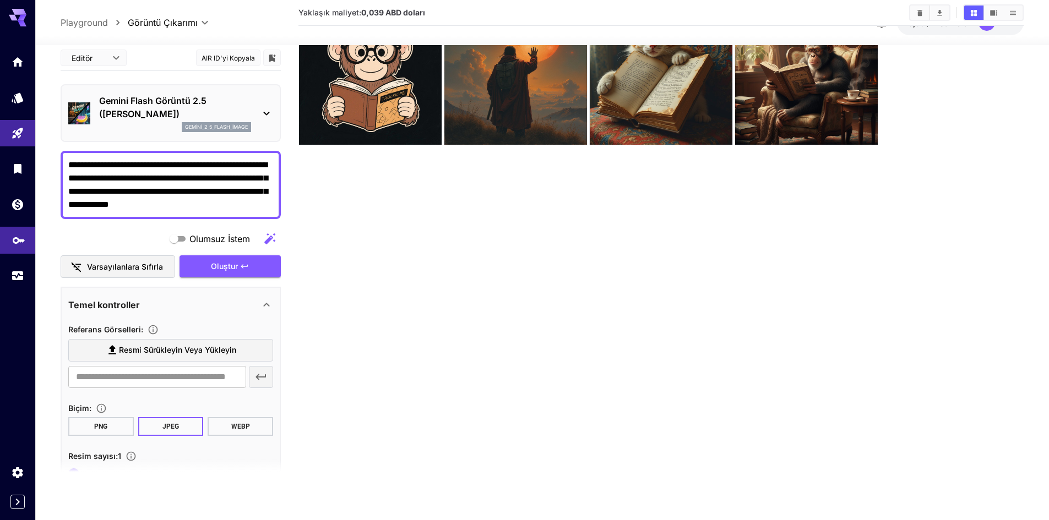
click at [15, 247] on link at bounding box center [17, 240] width 35 height 27
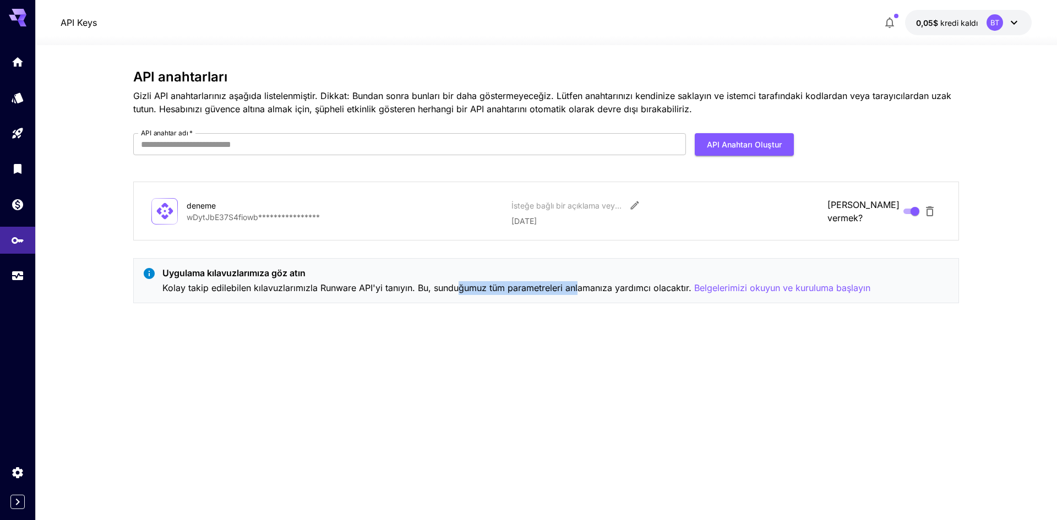
drag, startPoint x: 482, startPoint y: 285, endPoint x: 595, endPoint y: 290, distance: 113.5
click at [582, 289] on font "Kolay takip edilebilen kılavuzlarımızla Runware API'yi tanıyın. Bu, sunduğumuz …" at bounding box center [426, 287] width 529 height 11
click at [723, 291] on font "Belgelerimizi okuyun ve kuruluma başlayın" at bounding box center [782, 287] width 176 height 11
click at [8, 73] on link at bounding box center [17, 61] width 35 height 27
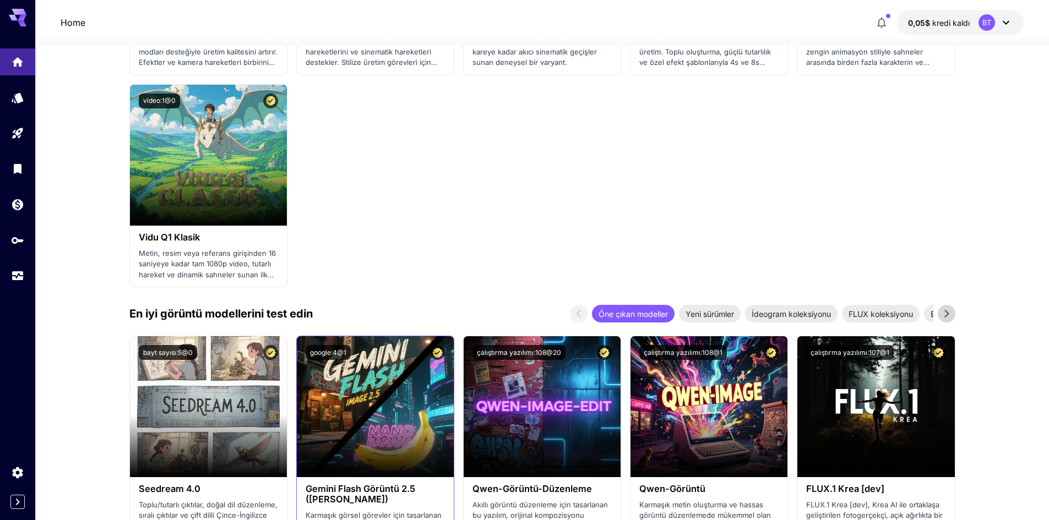
scroll to position [1266, 0]
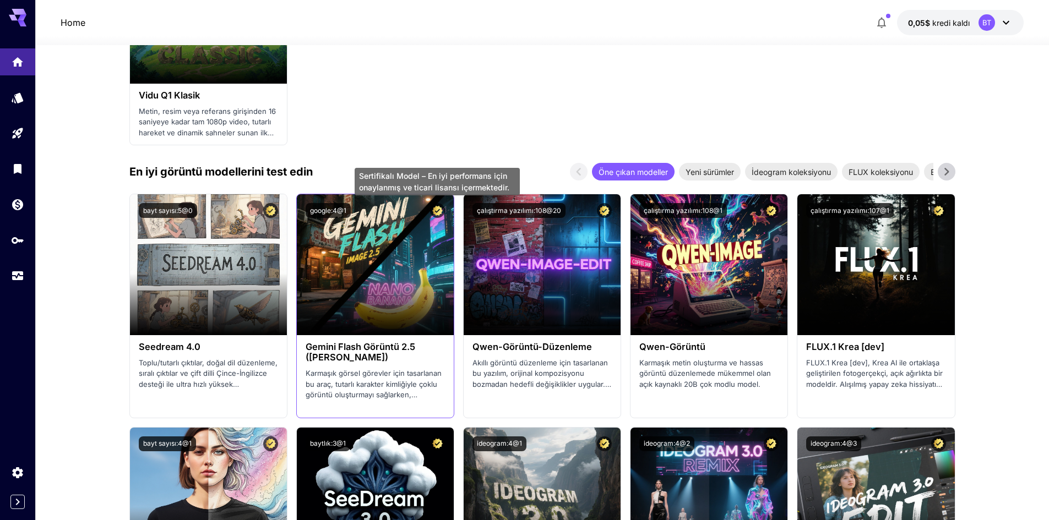
click at [437, 211] on icon "Sertifikalı Model – En iyi performans için onaylanmış ve ticari lisansı içermek…" at bounding box center [437, 211] width 10 height 10
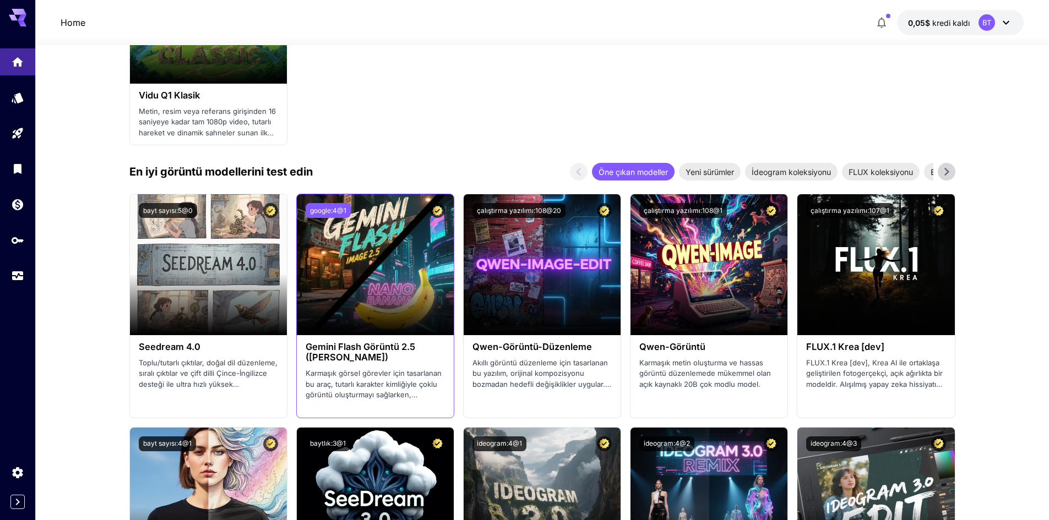
click at [339, 212] on font "google:4@1" at bounding box center [328, 210] width 36 height 8
click at [319, 210] on font "google:4@1" at bounding box center [328, 210] width 36 height 8
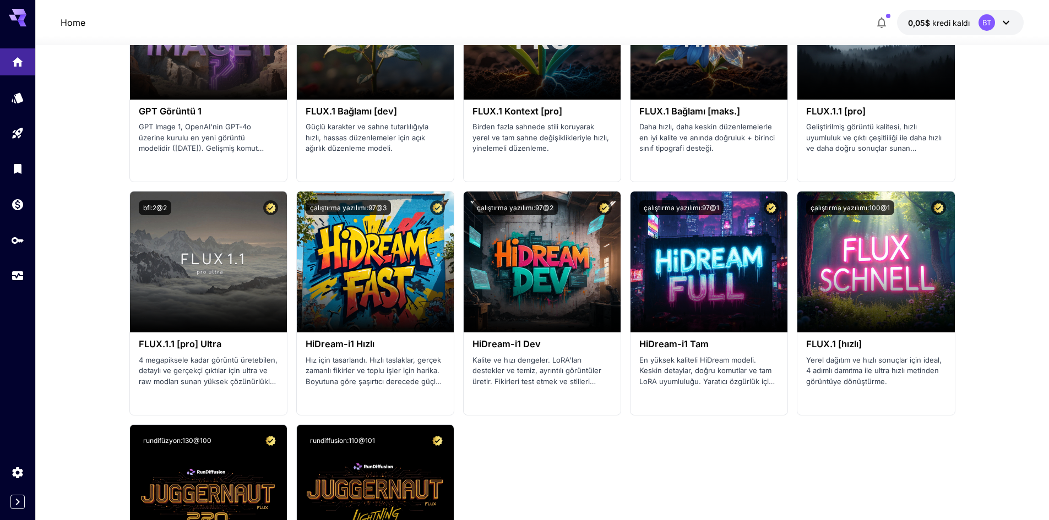
scroll to position [2202, 0]
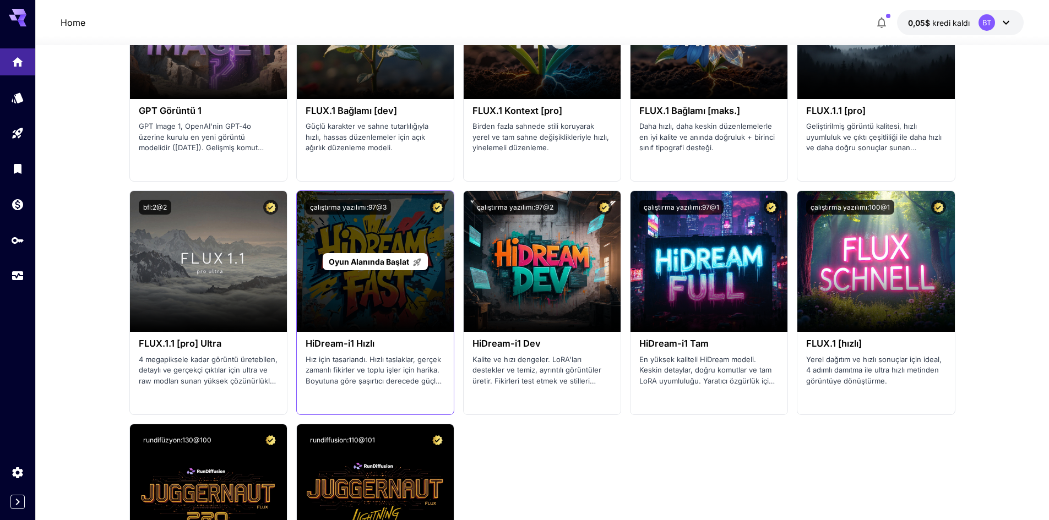
click at [390, 270] on div "Oyun Alanında Başlat" at bounding box center [375, 261] width 105 height 17
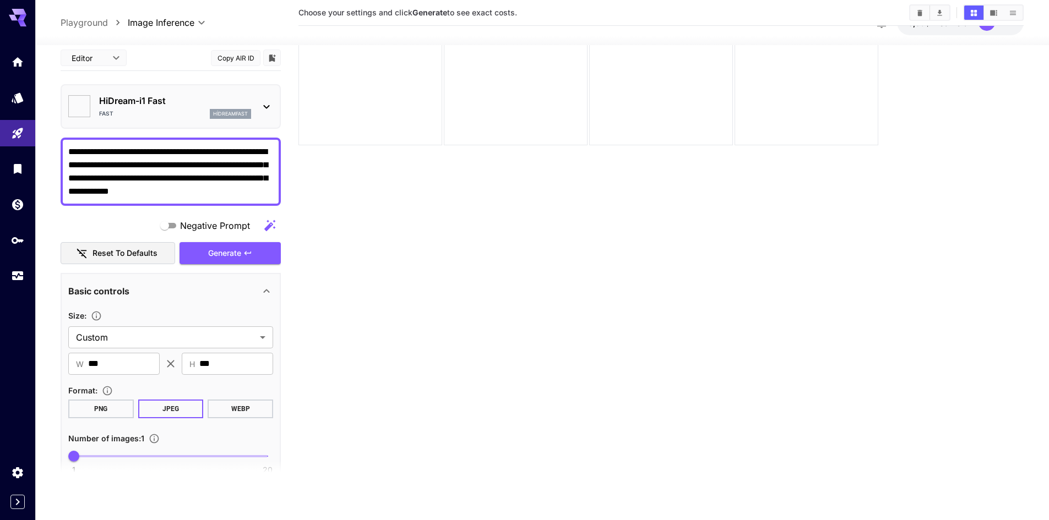
type input "*******"
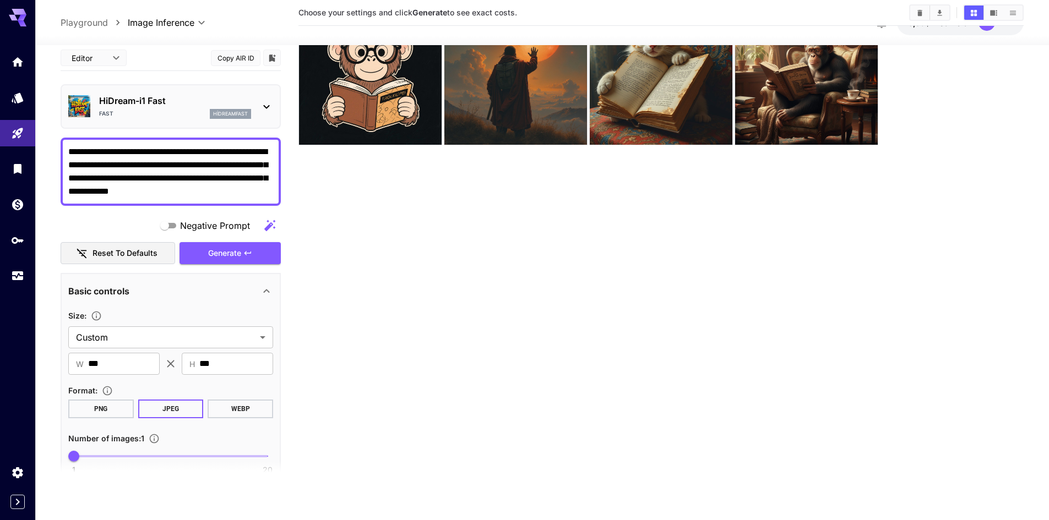
scroll to position [87, 0]
click at [242, 260] on button "Oluştur" at bounding box center [229, 253] width 101 height 23
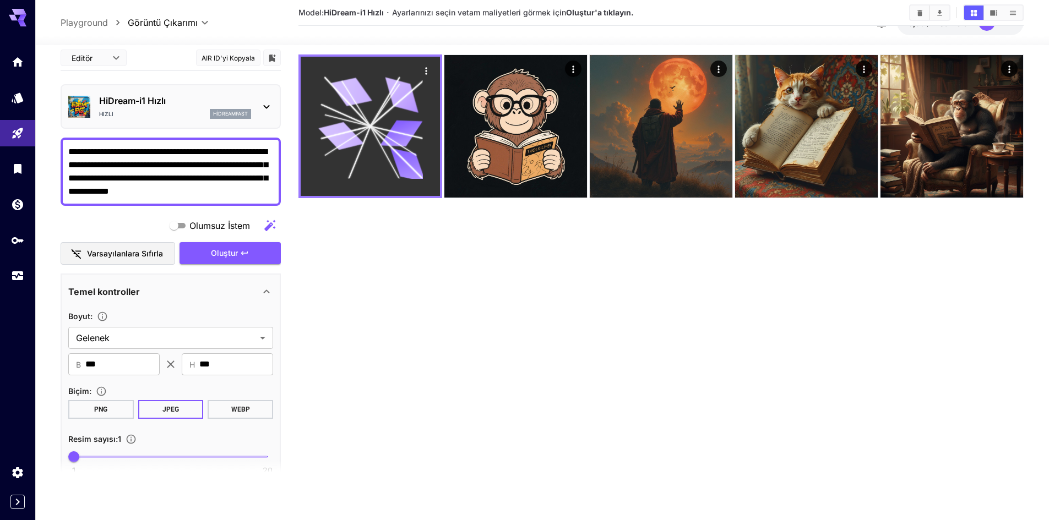
click at [393, 161] on icon at bounding box center [370, 126] width 105 height 105
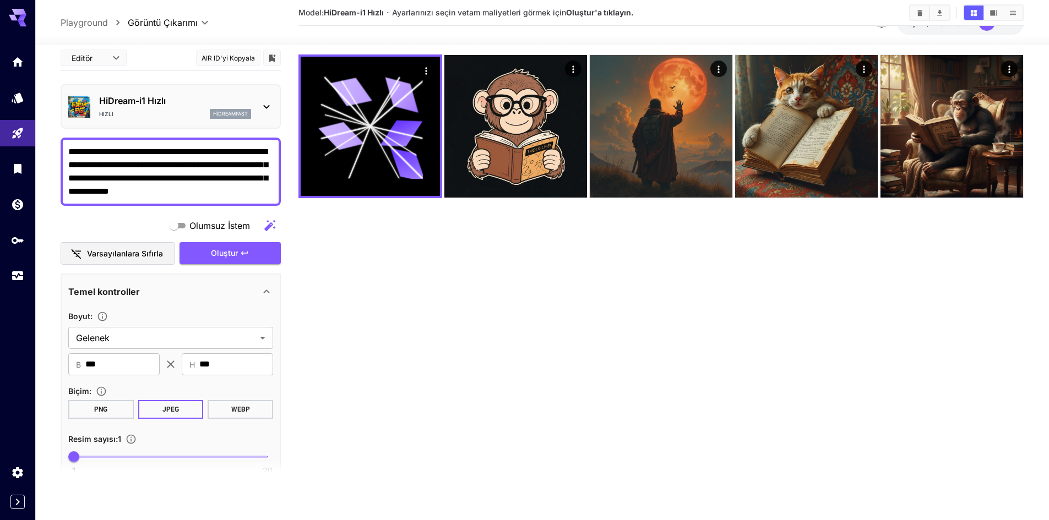
click at [132, 99] on font "HiDream-i1 Hızlı" at bounding box center [132, 100] width 67 height 11
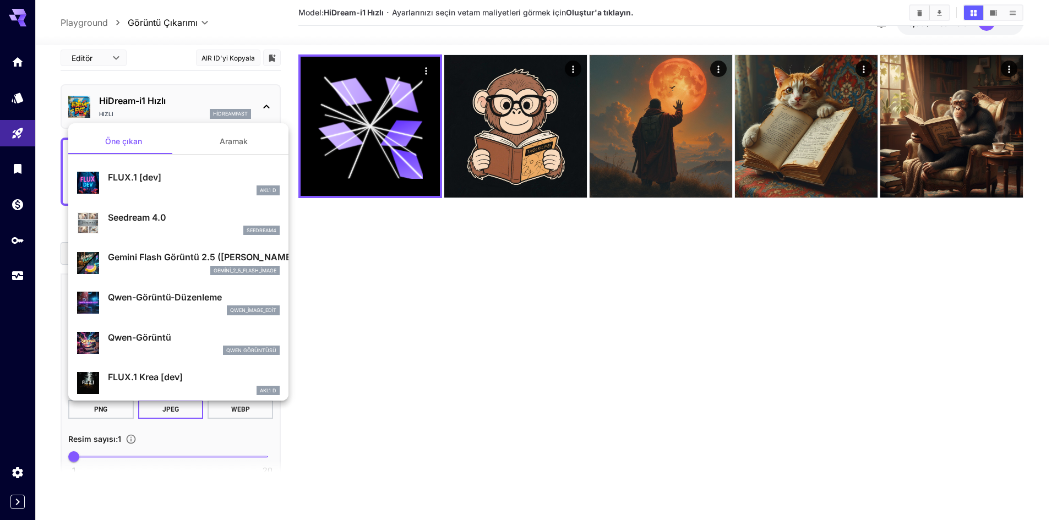
click at [189, 270] on div "gemini_2_5_flash_image" at bounding box center [194, 271] width 172 height 10
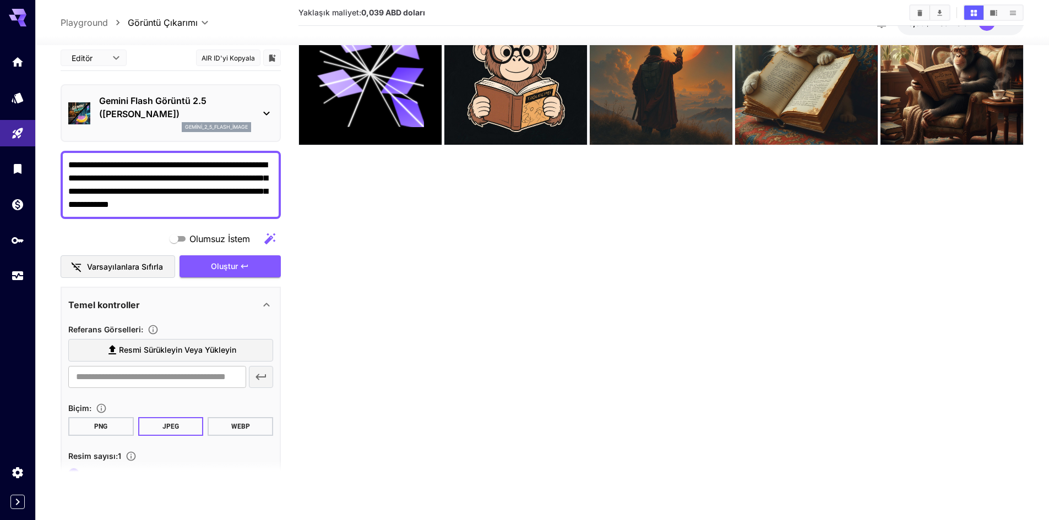
drag, startPoint x: 237, startPoint y: 209, endPoint x: 0, endPoint y: 147, distance: 245.1
click at [0, 147] on div "**********" at bounding box center [524, 216] width 1049 height 607
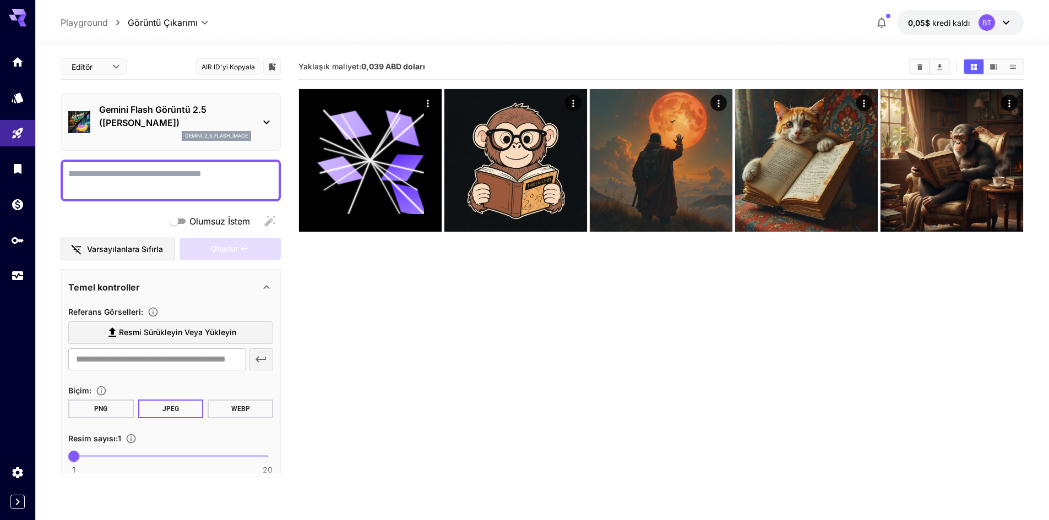
click at [126, 214] on div "Olumsuz İstem" at bounding box center [171, 221] width 220 height 22
click at [220, 171] on textarea "Olumsuz İstem" at bounding box center [170, 180] width 205 height 26
click at [179, 199] on div at bounding box center [171, 181] width 220 height 42
click at [179, 195] on div at bounding box center [171, 181] width 220 height 42
click at [174, 188] on textarea "Olumsuz İstem" at bounding box center [170, 180] width 205 height 26
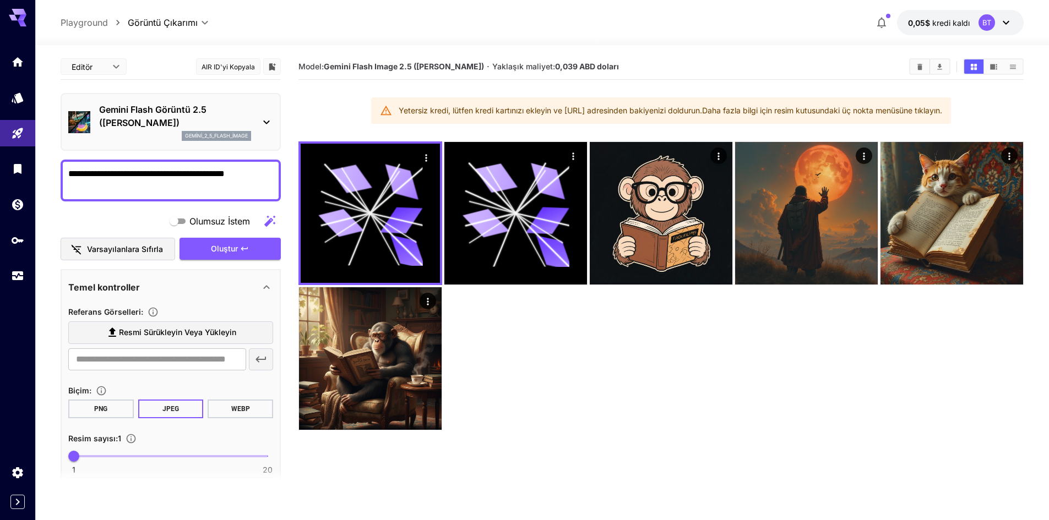
type textarea "**********"
click at [946, 13] on button "0,05$ kredi kaldı BT" at bounding box center [960, 22] width 127 height 25
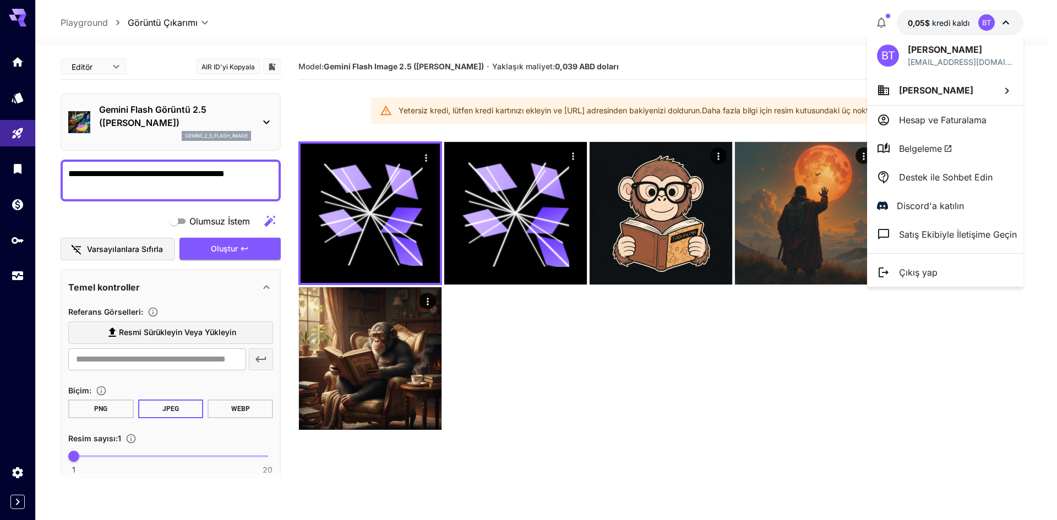
click at [936, 20] on div at bounding box center [528, 260] width 1057 height 520
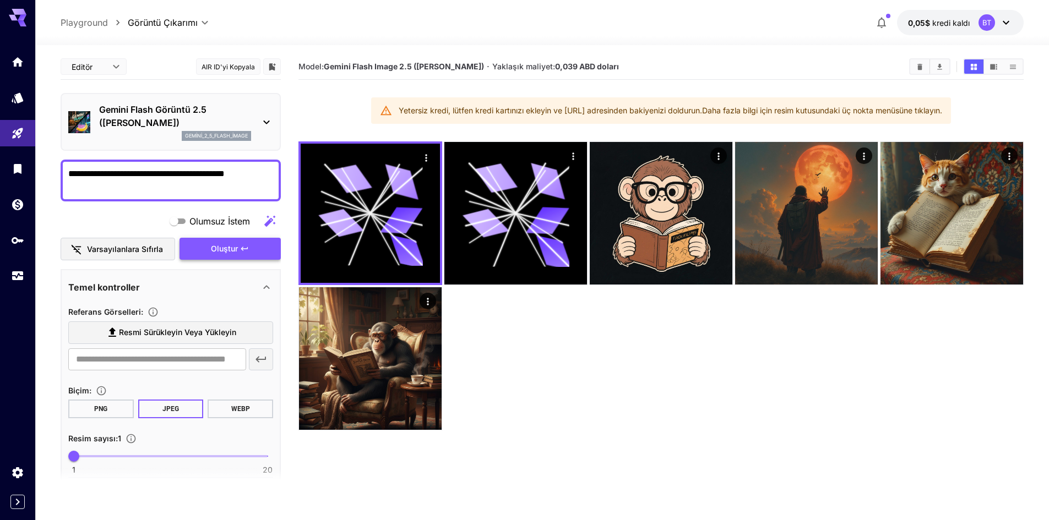
click at [225, 242] on span "Oluştur" at bounding box center [224, 249] width 27 height 14
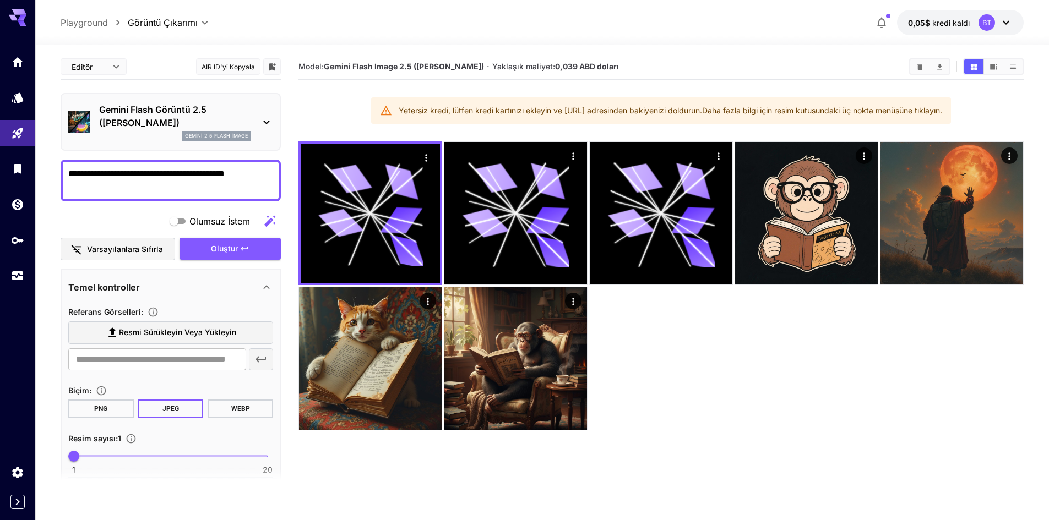
drag, startPoint x: 586, startPoint y: 121, endPoint x: 706, endPoint y: 118, distance: 120.0
click at [706, 118] on div "Yetersiz kredi, lütfen kredi kartınızı ekleyin ve https://my.runware.ai/wallet …" at bounding box center [661, 110] width 580 height 26
click at [864, 44] on div at bounding box center [541, 38] width 1013 height 13
drag, startPoint x: 532, startPoint y: 65, endPoint x: 555, endPoint y: 68, distance: 22.7
click at [555, 68] on font "0,039 ABD doları" at bounding box center [587, 66] width 64 height 9
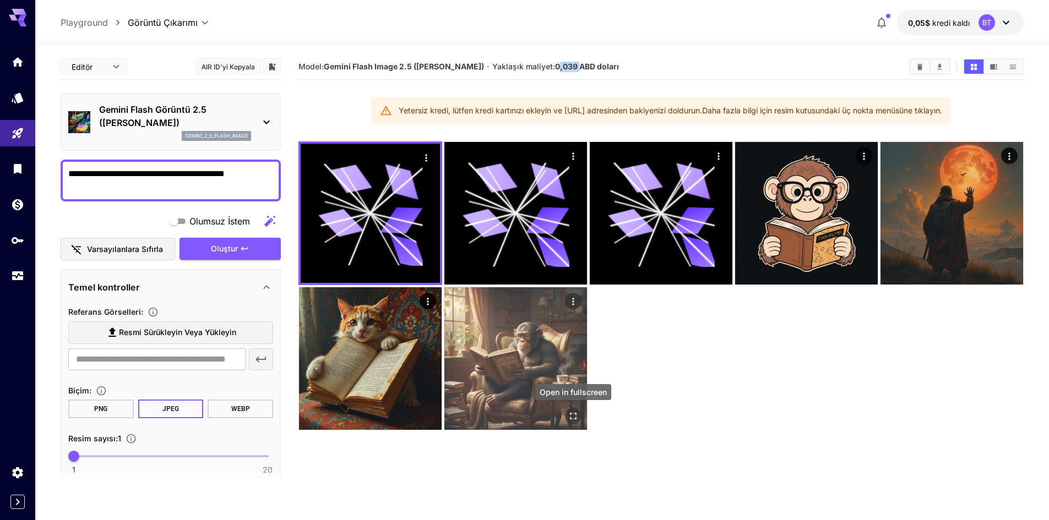
click at [569, 417] on icon "Tam ekranda aç" at bounding box center [573, 416] width 11 height 11
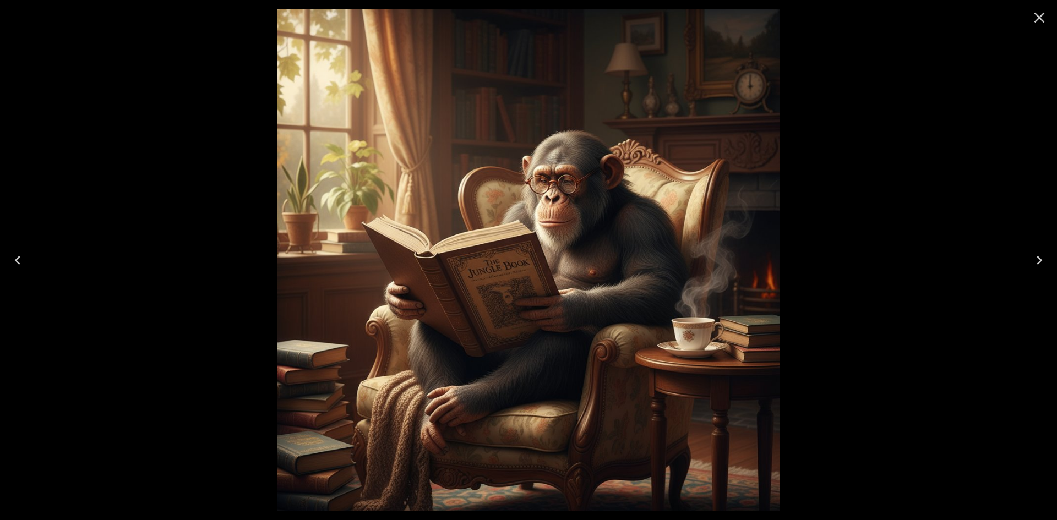
click at [899, 117] on div at bounding box center [528, 260] width 1057 height 520
click at [1034, 21] on icon "Kapalı" at bounding box center [1040, 18] width 18 height 18
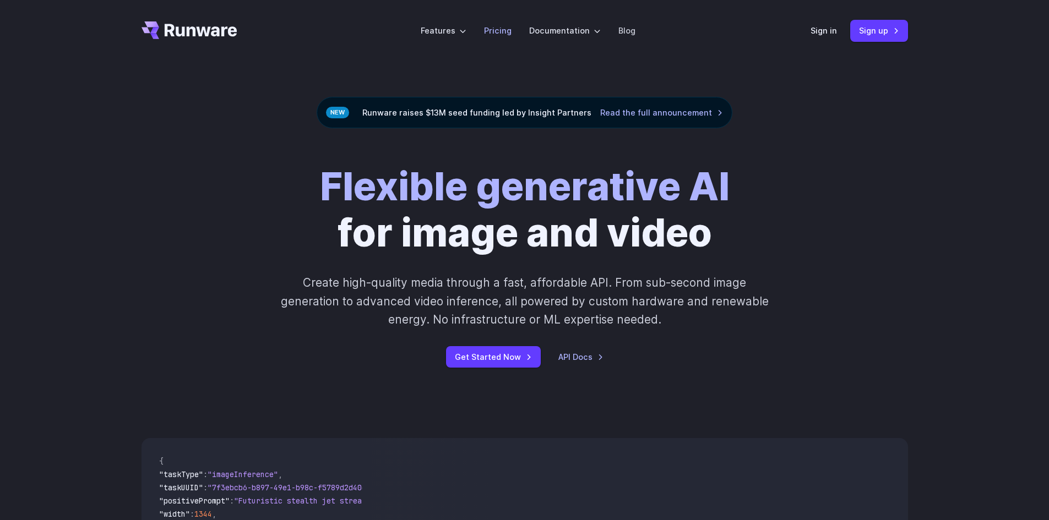
click at [493, 29] on link "Pricing" at bounding box center [498, 30] width 28 height 13
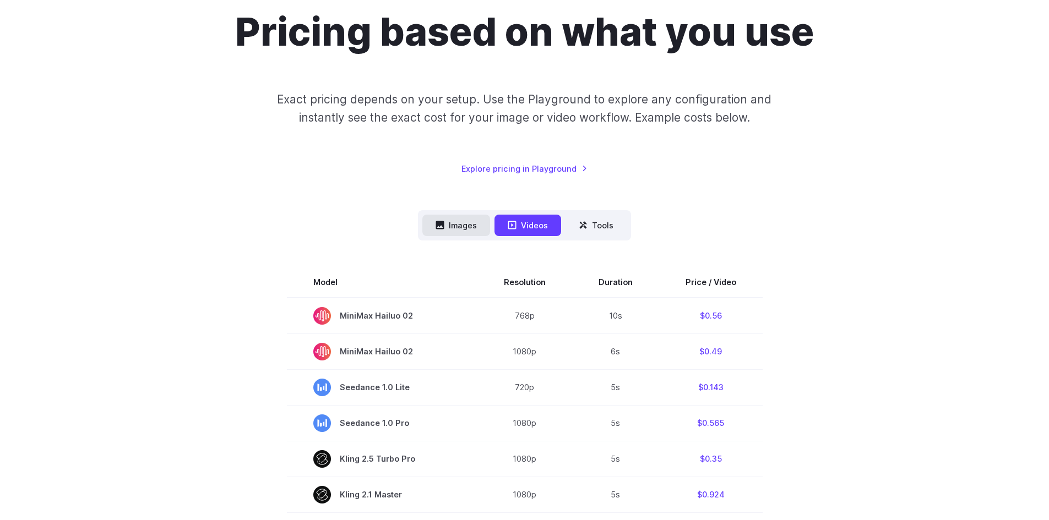
scroll to position [110, 0]
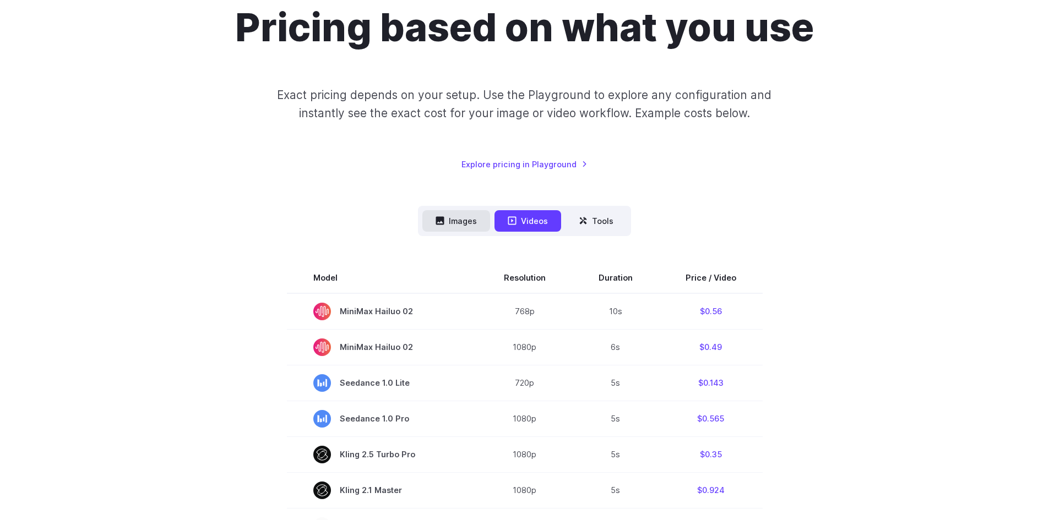
click at [465, 220] on button "Images" at bounding box center [456, 220] width 68 height 21
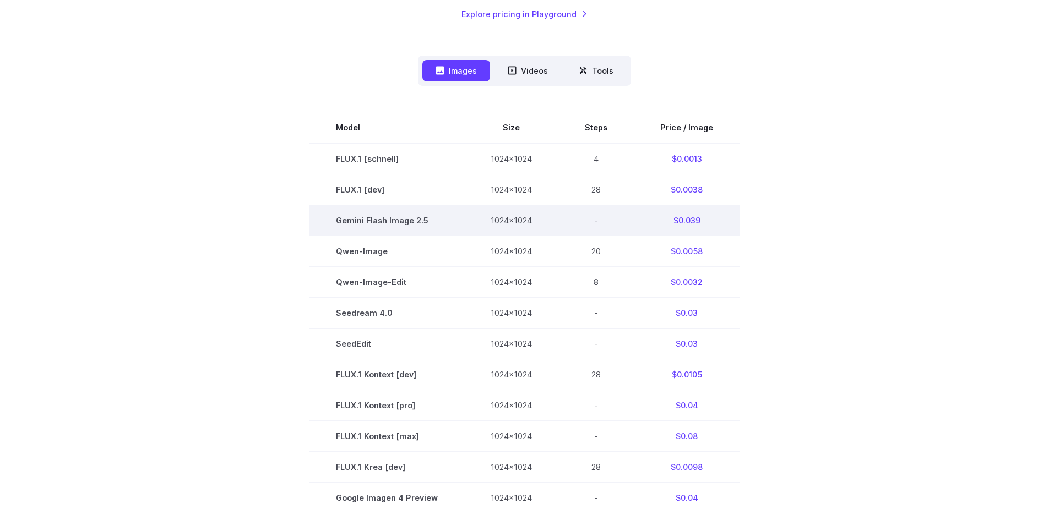
scroll to position [275, 0]
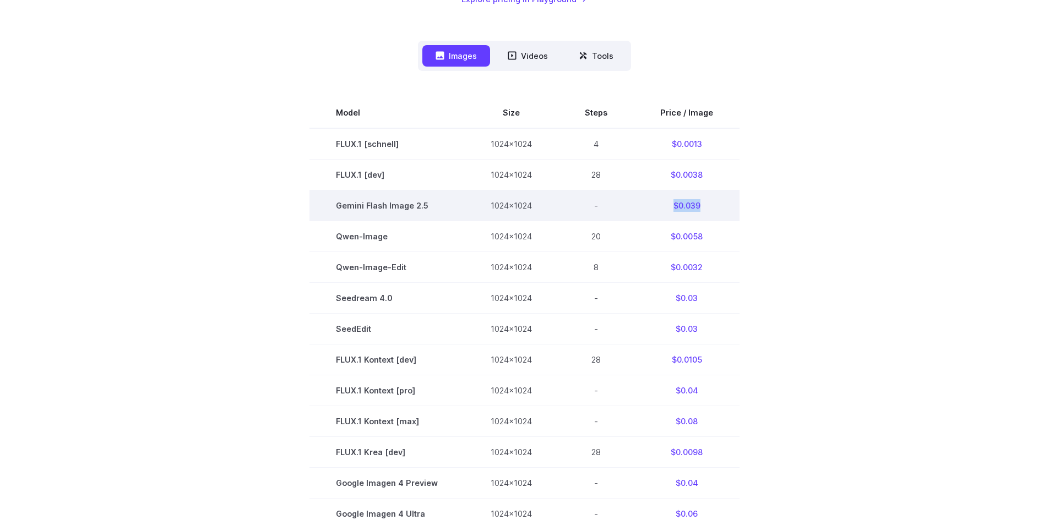
drag, startPoint x: 671, startPoint y: 200, endPoint x: 707, endPoint y: 201, distance: 36.3
click at [707, 201] on td "$0.039" at bounding box center [687, 205] width 106 height 31
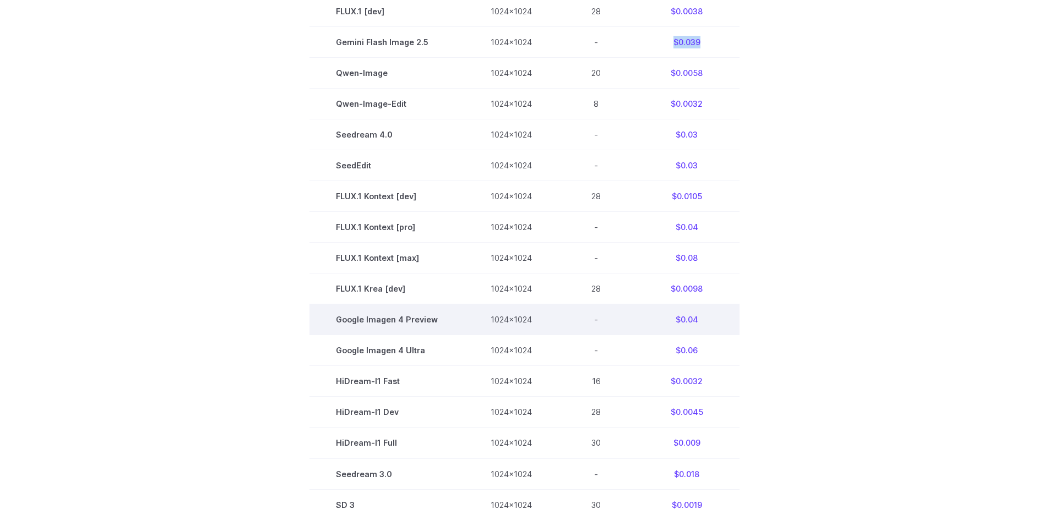
scroll to position [440, 0]
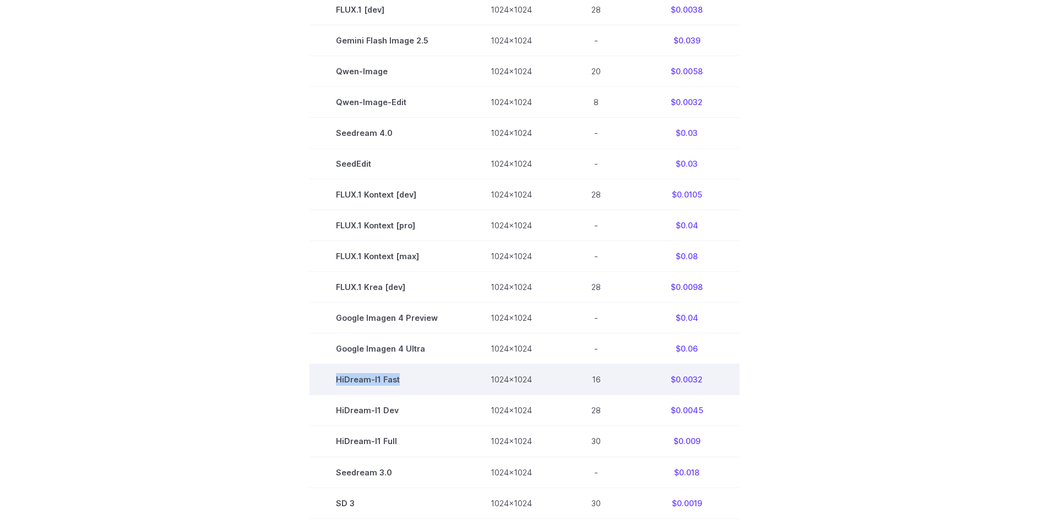
drag, startPoint x: 411, startPoint y: 380, endPoint x: 325, endPoint y: 379, distance: 86.4
click at [325, 379] on td "HiDream-I1 Fast" at bounding box center [386, 379] width 155 height 31
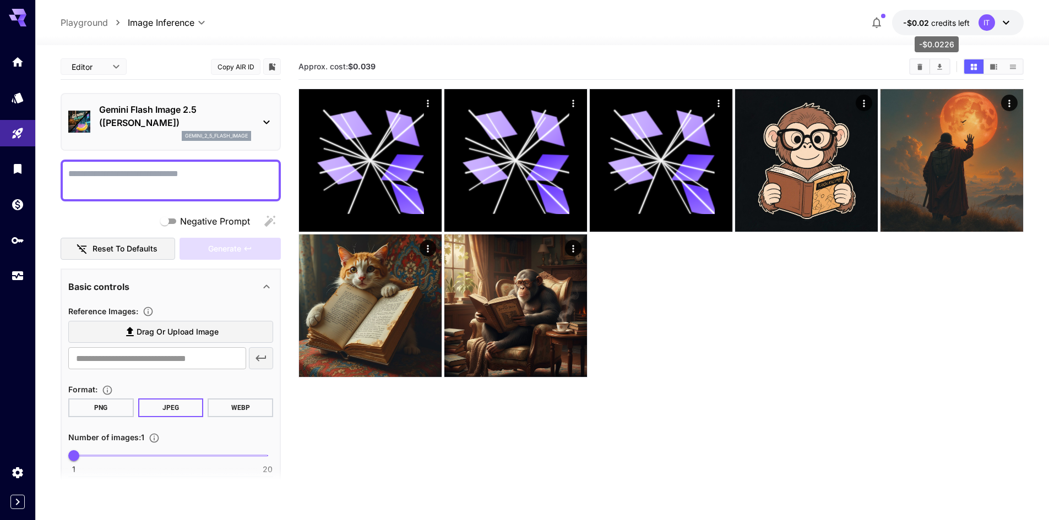
click at [922, 25] on span "-$0.02" at bounding box center [917, 22] width 28 height 9
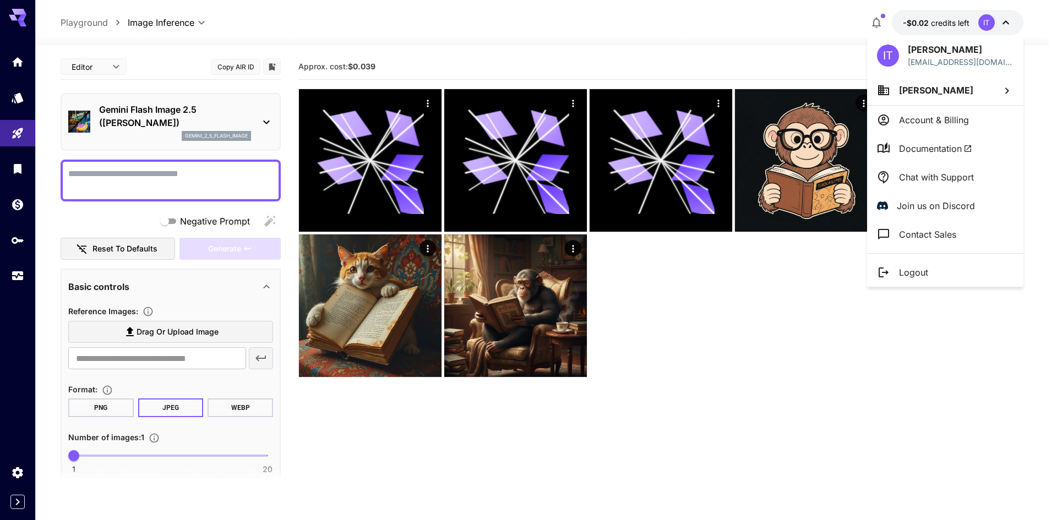
click at [919, 23] on div at bounding box center [528, 260] width 1057 height 520
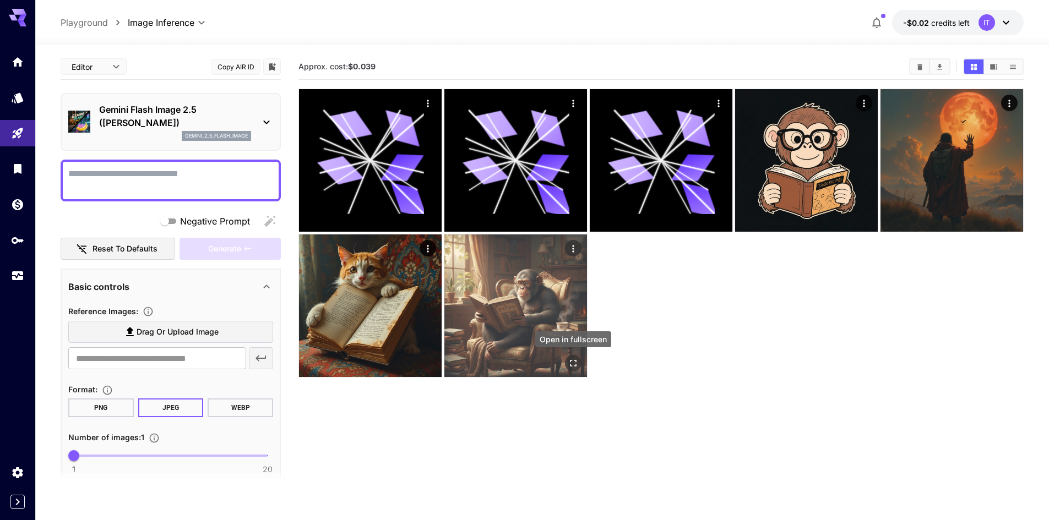
click at [570, 367] on icon "Open in fullscreen" at bounding box center [573, 363] width 11 height 11
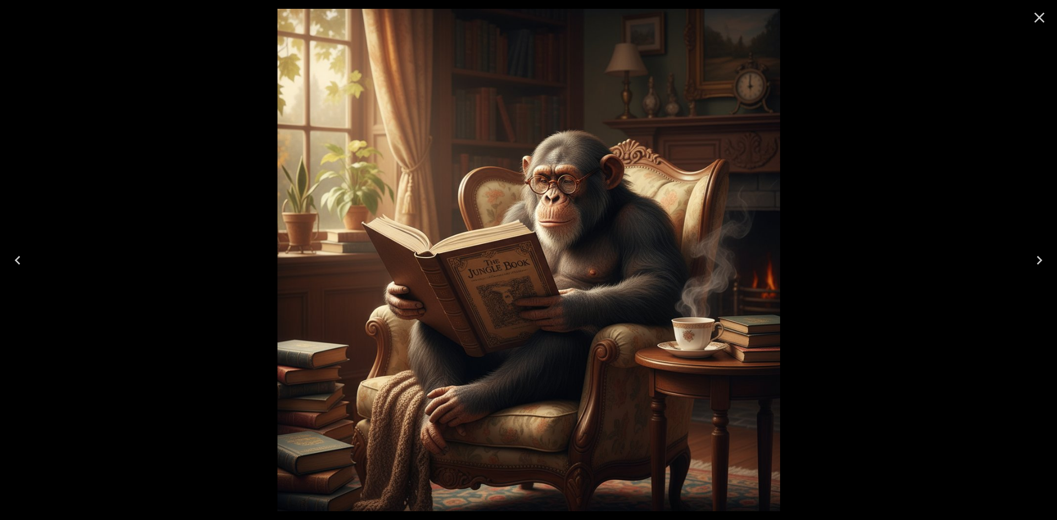
click at [1044, 18] on icon "Close" at bounding box center [1040, 18] width 18 height 18
